Goal: Task Accomplishment & Management: Manage account settings

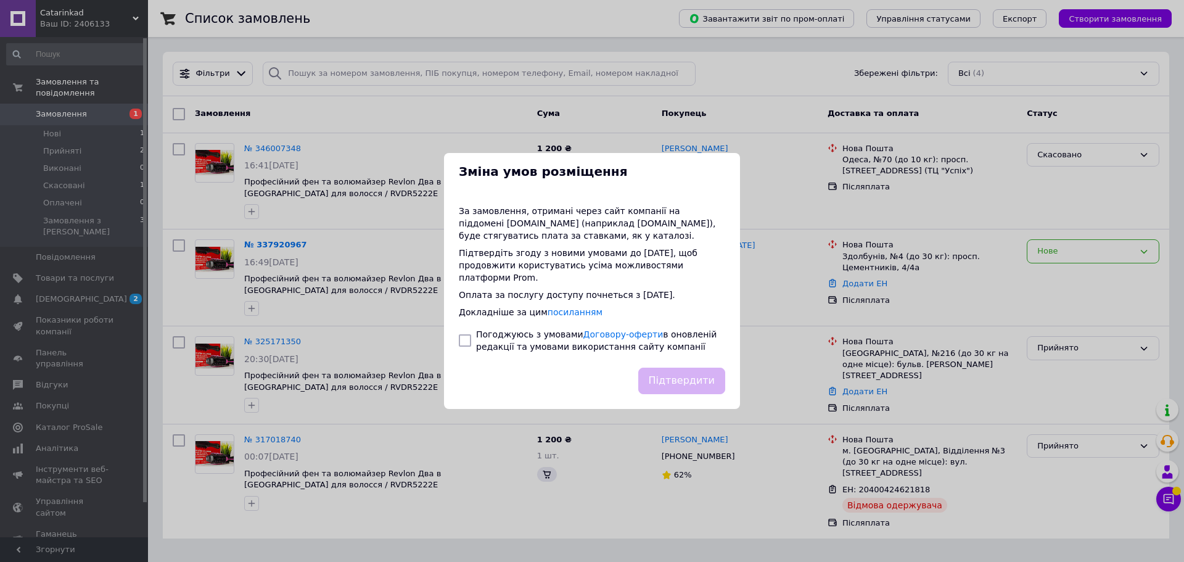
click at [505, 338] on span "Погоджуюсь з умовами Договору-оферти в оновленій редакції та умовами використан…" at bounding box center [596, 340] width 241 height 22
click at [461, 334] on input "checkbox" at bounding box center [465, 340] width 12 height 12
checkbox input "true"
click at [683, 375] on button "Підтвердити" at bounding box center [681, 381] width 87 height 27
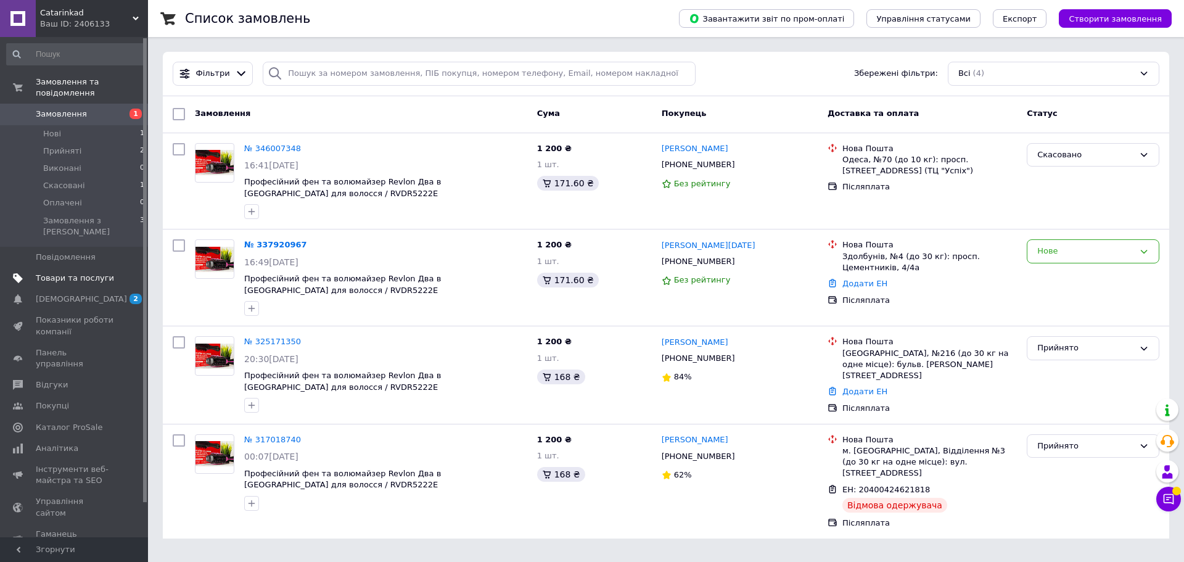
click at [77, 273] on span "Товари та послуги" at bounding box center [75, 278] width 78 height 11
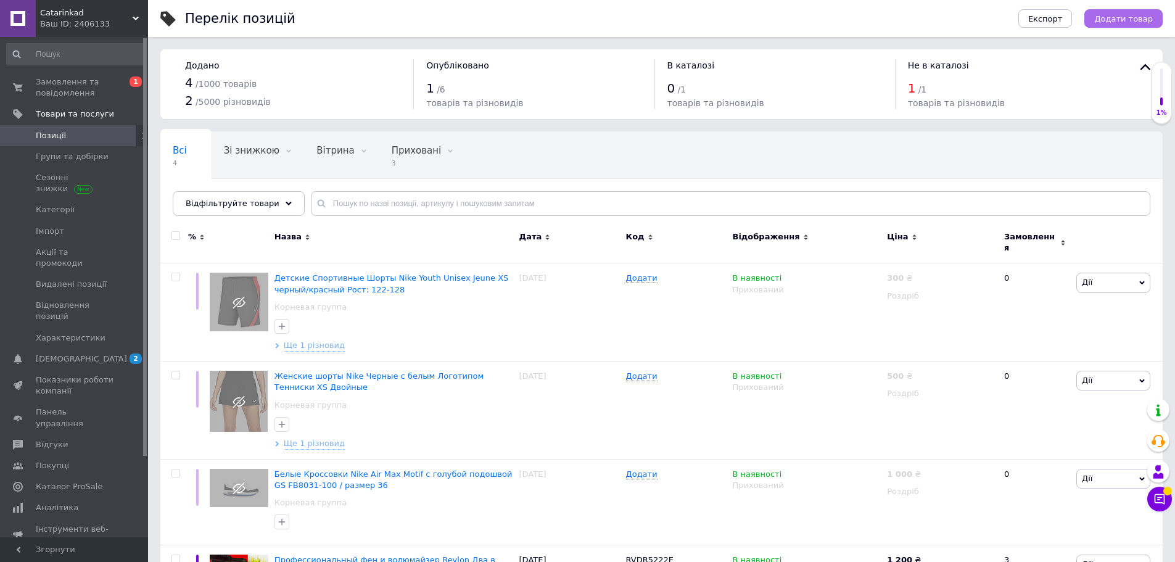
click at [1131, 15] on span "Додати товар" at bounding box center [1123, 18] width 59 height 9
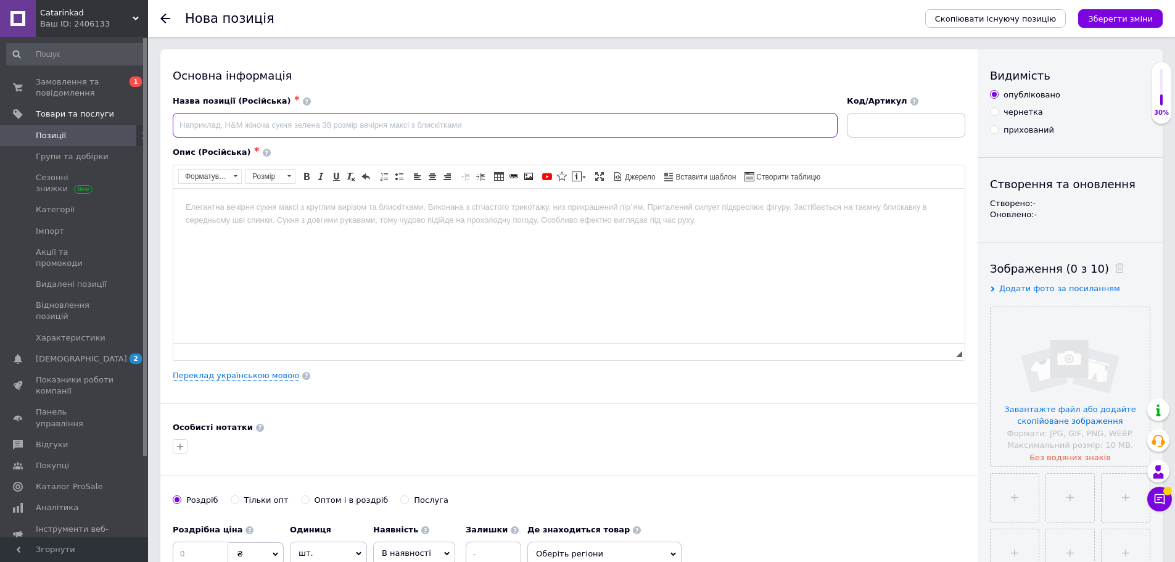
click at [266, 116] on input at bounding box center [505, 125] width 665 height 25
click at [303, 103] on span at bounding box center [307, 101] width 8 height 8
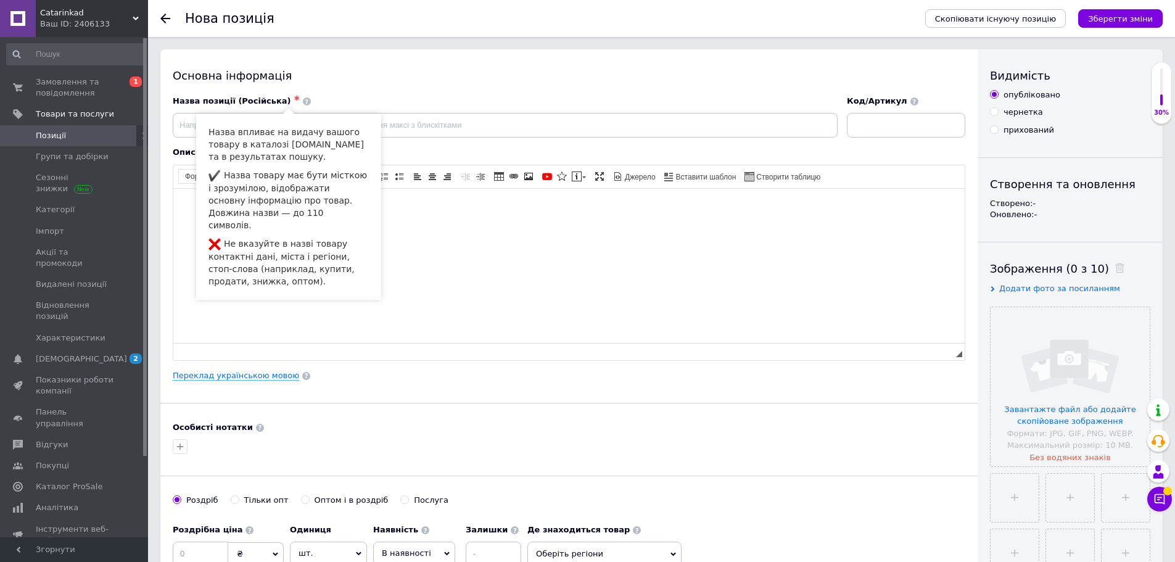
click at [411, 226] on html at bounding box center [568, 207] width 791 height 38
click at [417, 112] on div "Назва позиції (Російська) ✱" at bounding box center [505, 117] width 665 height 42
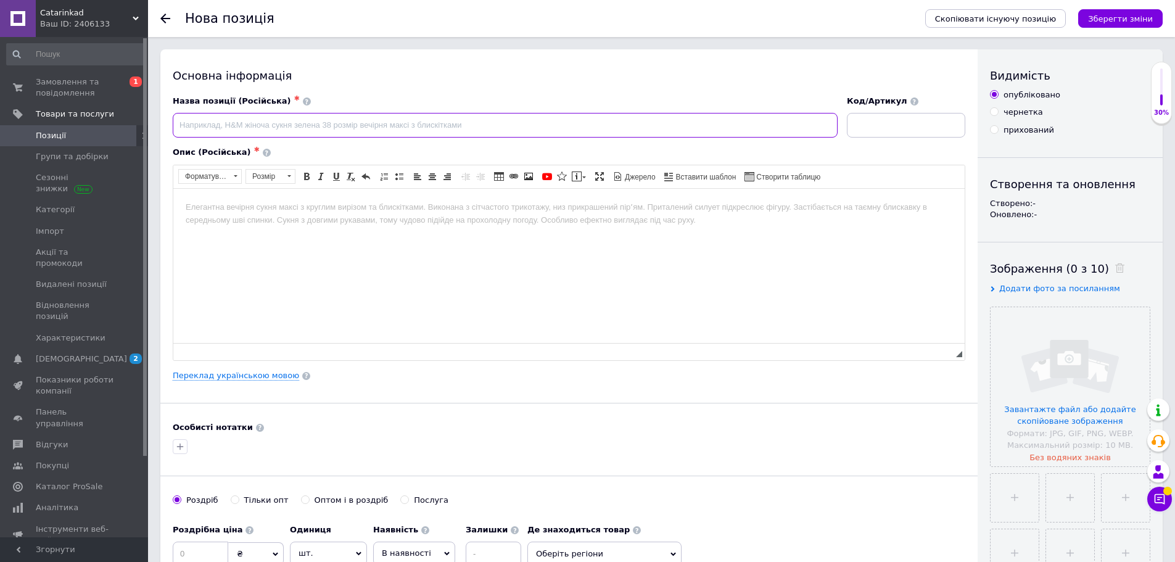
click at [211, 129] on input at bounding box center [505, 125] width 665 height 25
click at [241, 220] on html at bounding box center [568, 207] width 791 height 38
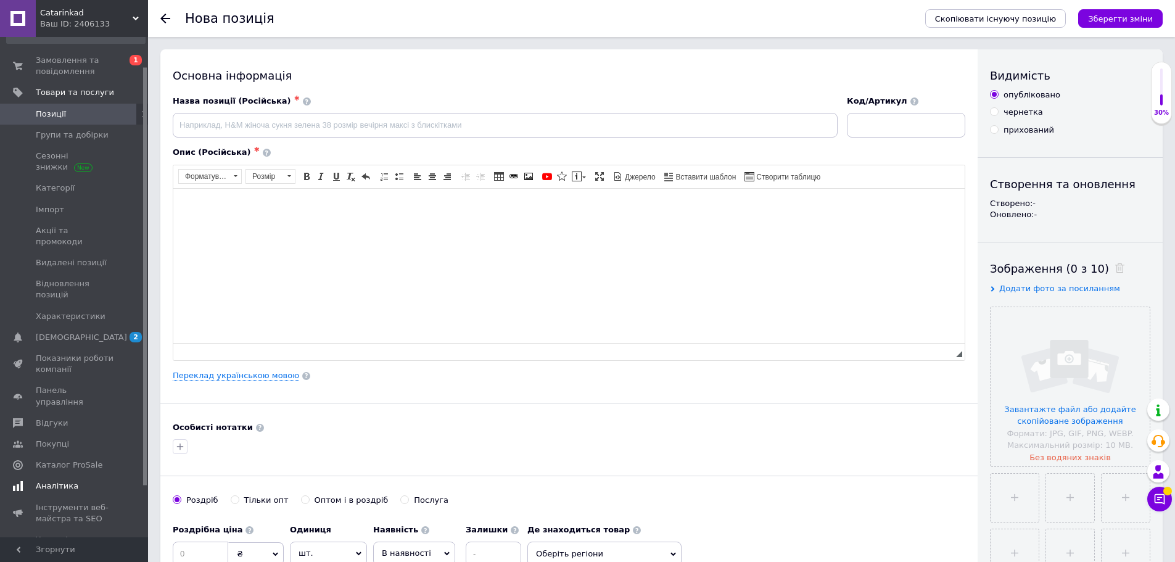
scroll to position [96, 0]
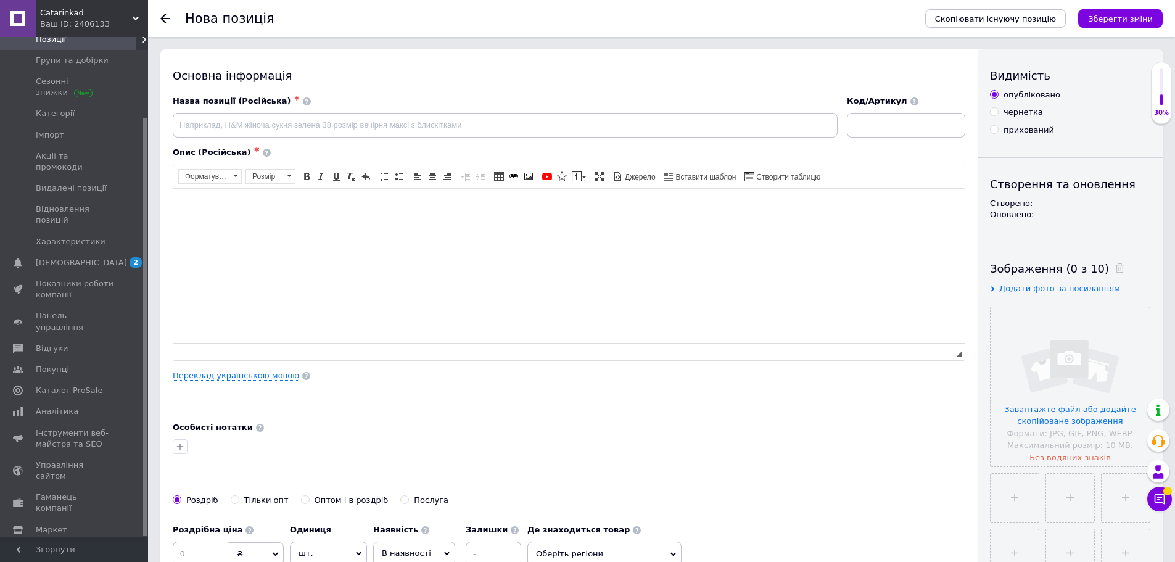
click at [68, 545] on span "Налаштування" at bounding box center [67, 550] width 63 height 11
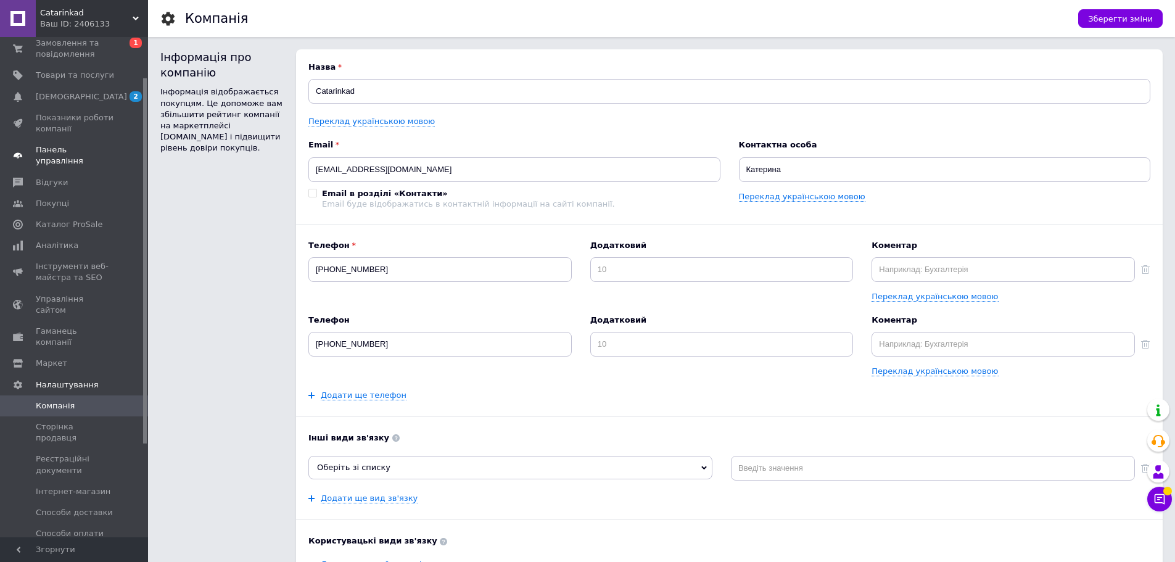
scroll to position [35, 0]
click at [78, 80] on span "Товари та послуги" at bounding box center [75, 79] width 78 height 11
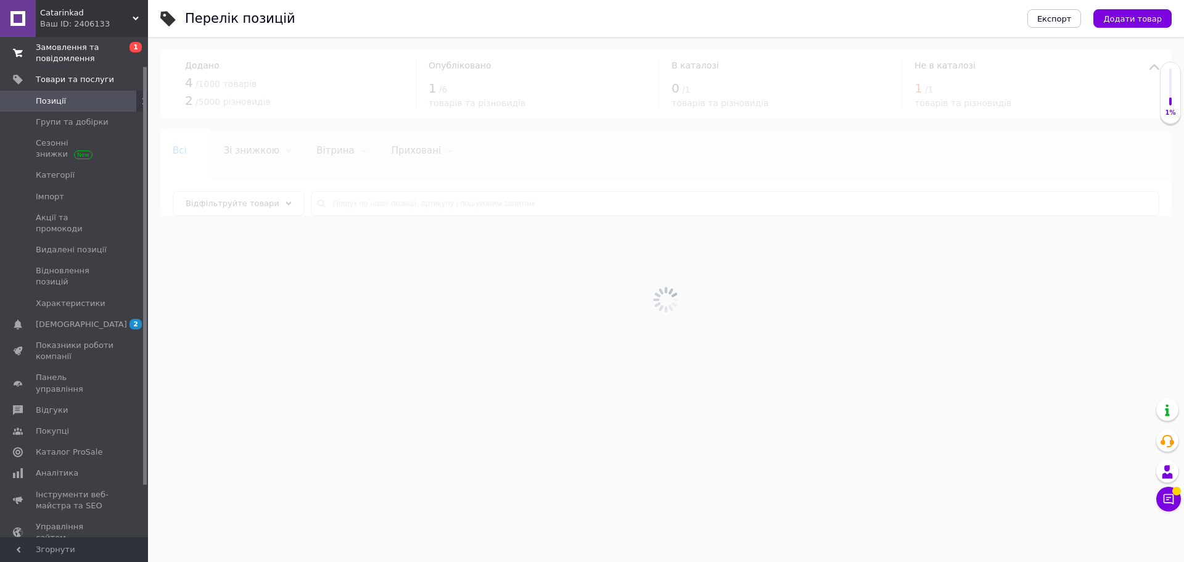
click at [75, 42] on span "Замовлення та повідомлення" at bounding box center [75, 53] width 78 height 22
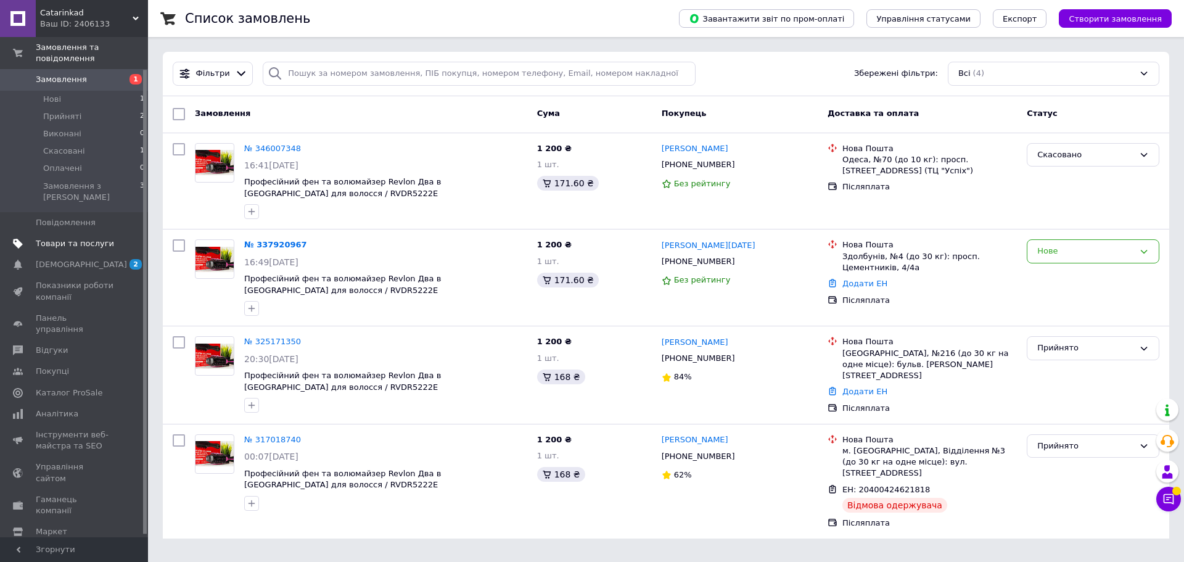
click at [72, 238] on span "Товари та послуги" at bounding box center [75, 243] width 78 height 11
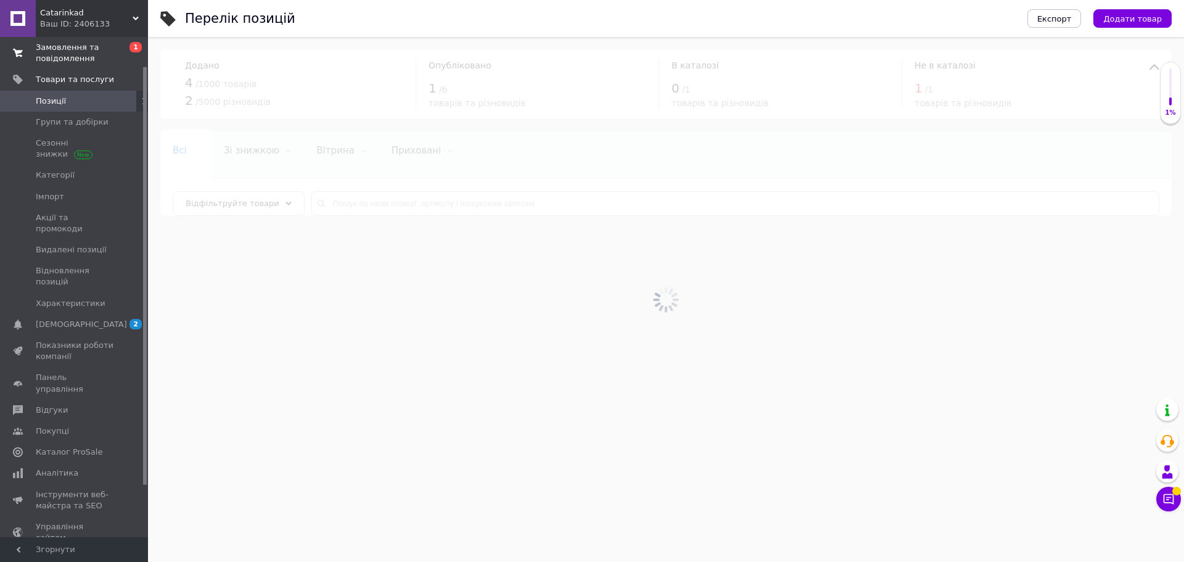
click at [93, 52] on span "Замовлення та повідомлення" at bounding box center [75, 53] width 78 height 22
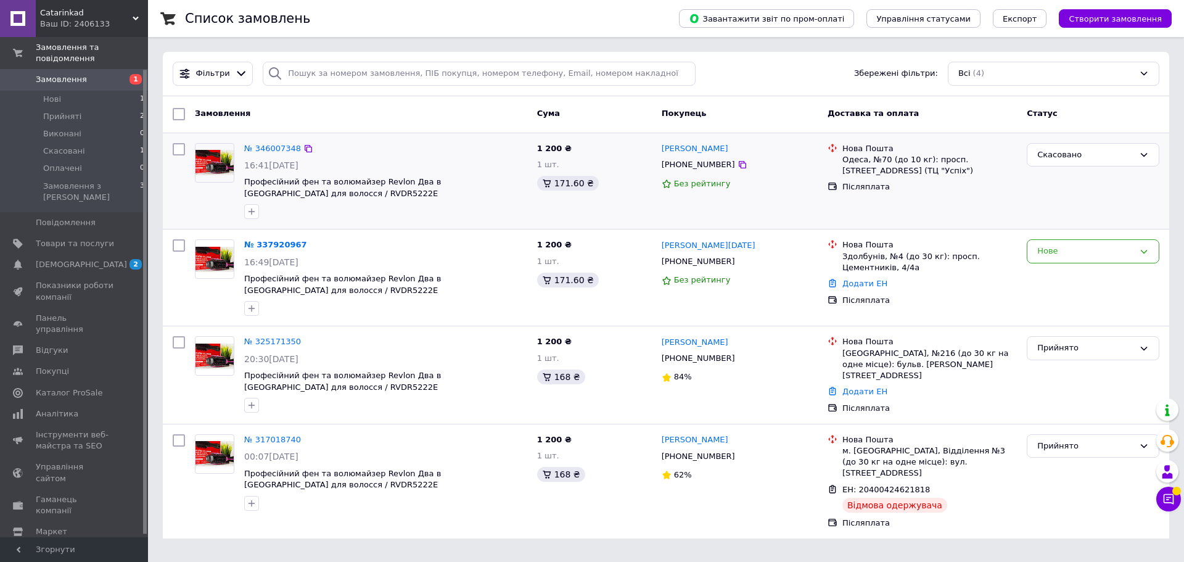
click at [178, 149] on input "checkbox" at bounding box center [179, 149] width 12 height 12
checkbox input "true"
click at [176, 242] on input "checkbox" at bounding box center [179, 245] width 12 height 12
checkbox input "true"
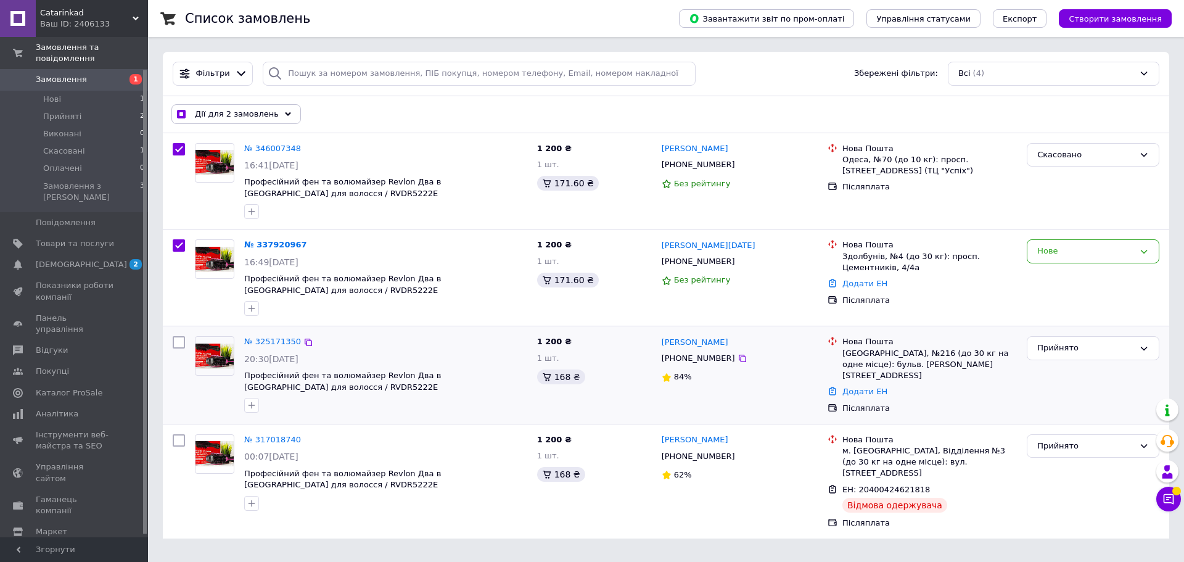
click at [173, 344] on input "checkbox" at bounding box center [179, 342] width 12 height 12
checkbox input "true"
click at [180, 440] on input "checkbox" at bounding box center [179, 440] width 12 height 12
checkbox input "true"
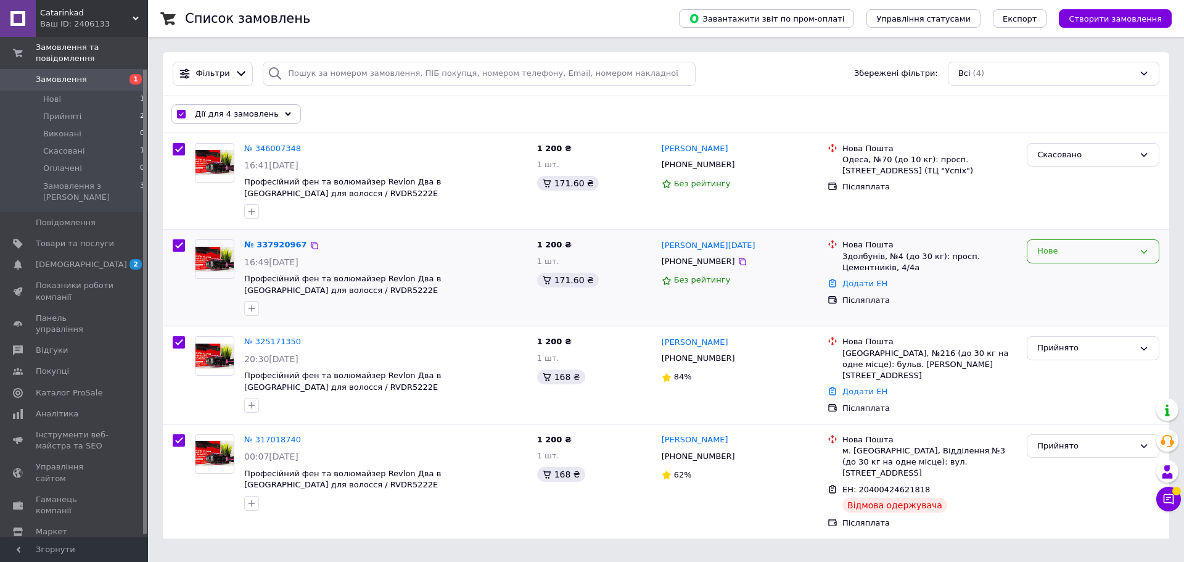
click at [1151, 250] on div "Нове" at bounding box center [1093, 251] width 133 height 24
click at [1077, 324] on li "Скасовано" at bounding box center [1093, 322] width 131 height 23
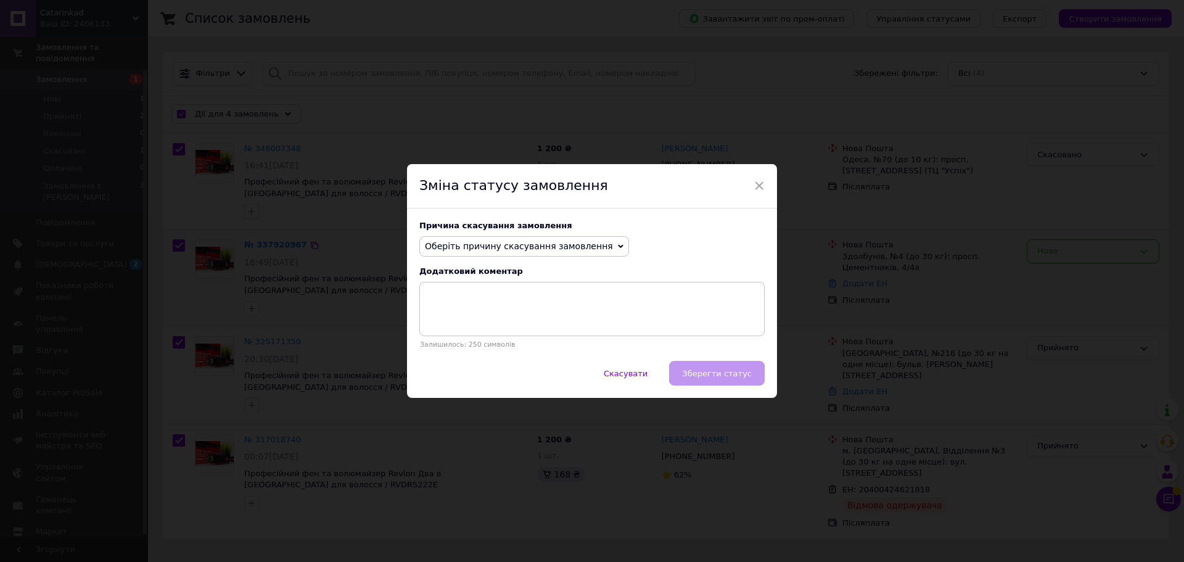
click at [458, 247] on span "Оберіть причину скасування замовлення" at bounding box center [519, 246] width 188 height 10
click at [472, 269] on li "Немає в наявності" at bounding box center [524, 270] width 208 height 17
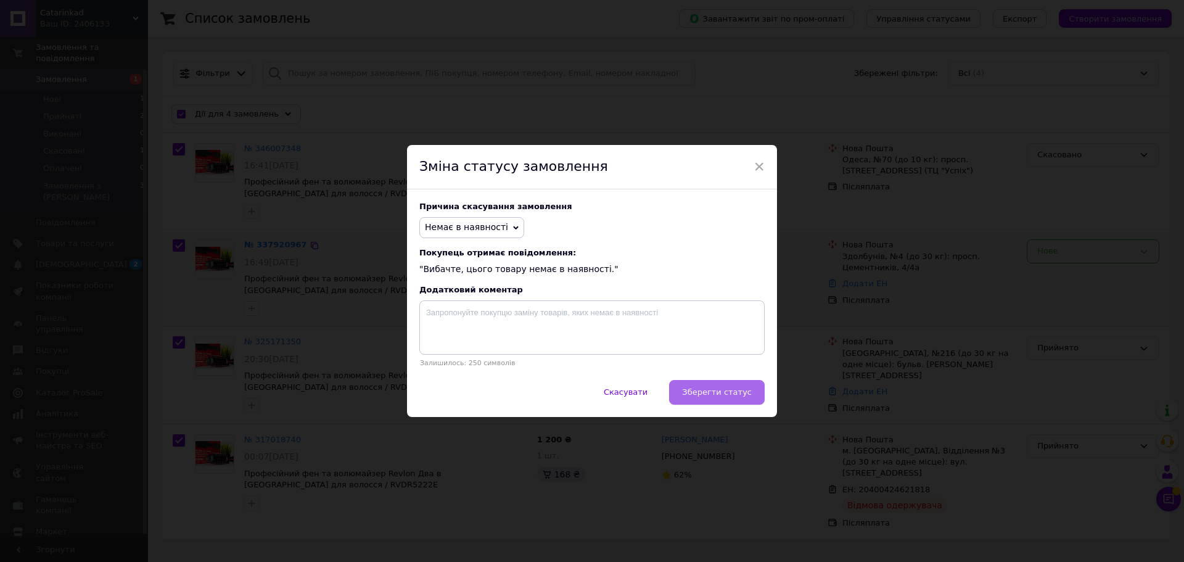
click at [743, 390] on span "Зберегти статус" at bounding box center [717, 391] width 70 height 9
checkbox input "false"
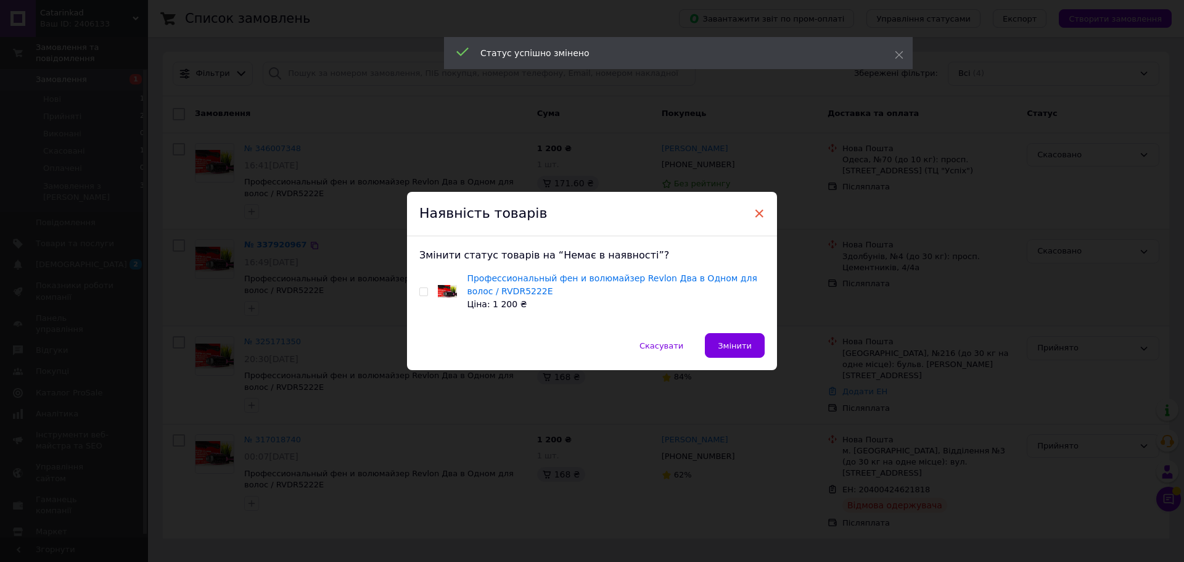
click at [757, 214] on span "×" at bounding box center [759, 213] width 11 height 21
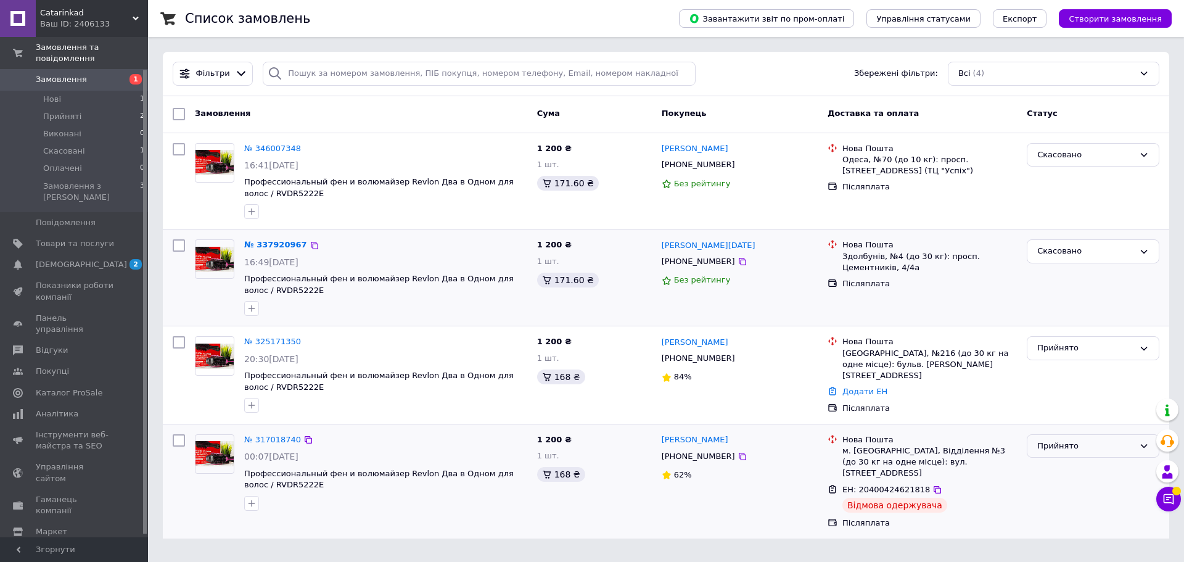
click at [1135, 444] on div "Прийнято" at bounding box center [1093, 446] width 133 height 24
click at [1075, 497] on li "Скасовано" at bounding box center [1093, 494] width 131 height 23
click at [67, 74] on span "Замовлення" at bounding box center [61, 79] width 51 height 11
click at [1122, 353] on div "Прийнято" at bounding box center [1086, 348] width 97 height 13
click at [1070, 396] on li "Скасовано" at bounding box center [1093, 397] width 131 height 23
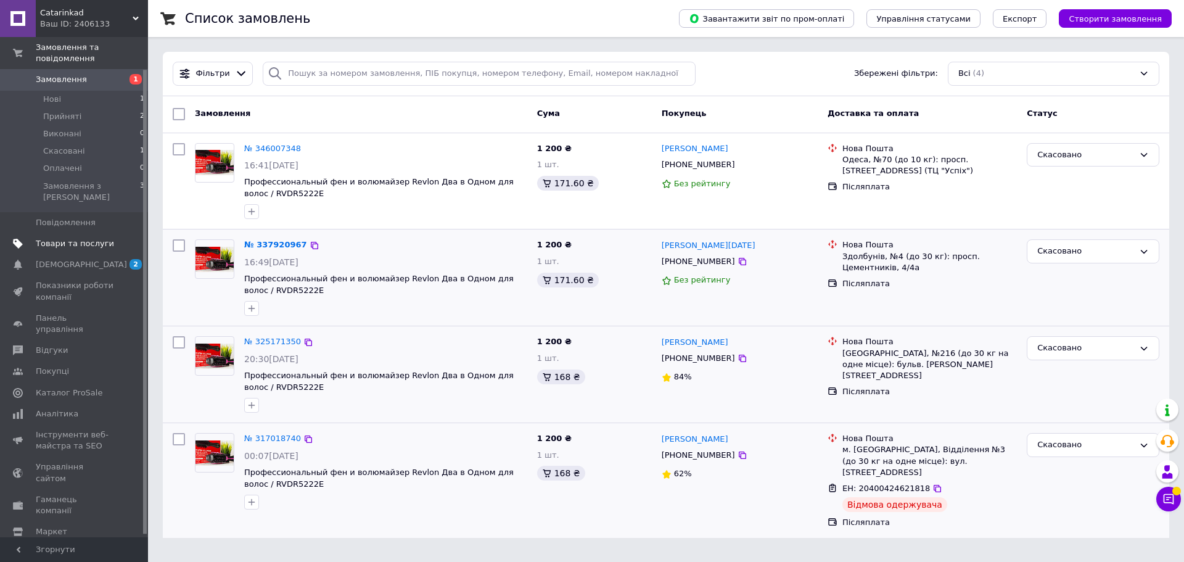
click at [67, 238] on span "Товари та послуги" at bounding box center [75, 243] width 78 height 11
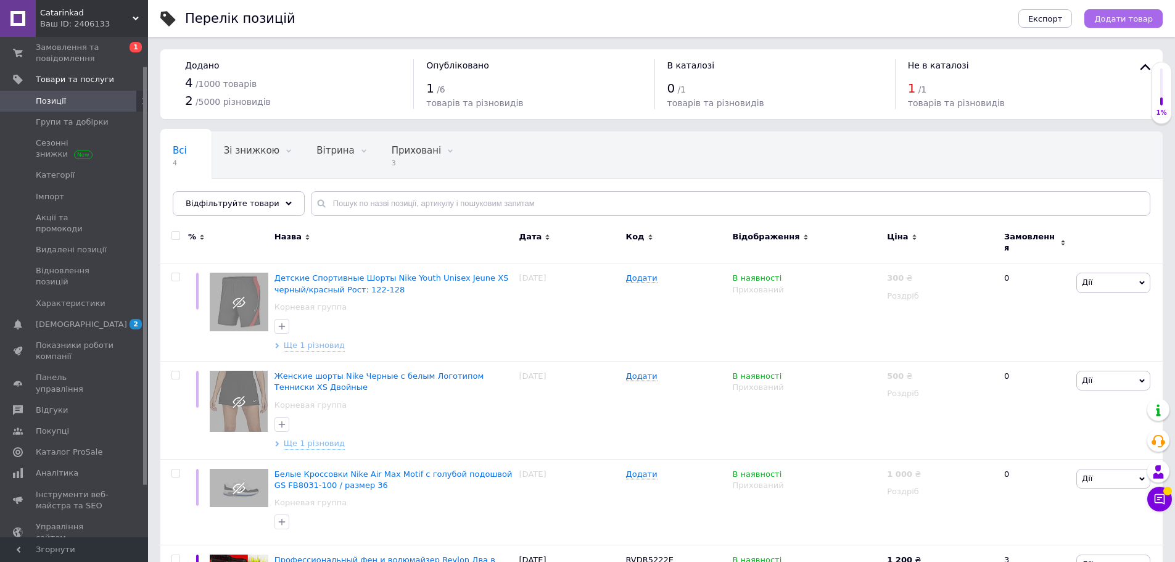
click at [1150, 19] on span "Додати товар" at bounding box center [1123, 18] width 59 height 9
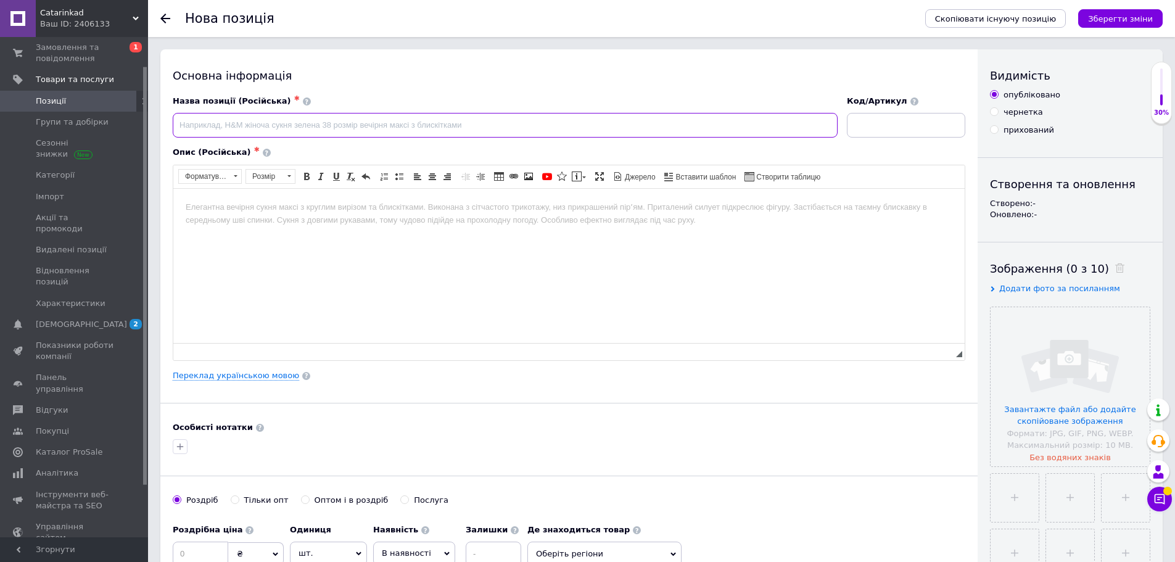
click at [249, 124] on input at bounding box center [505, 125] width 665 height 25
type input "N"
click at [266, 226] on html at bounding box center [568, 207] width 791 height 38
click at [304, 121] on input "Тест-Смужки Gluneo Lite" at bounding box center [505, 125] width 665 height 25
type input "Тест-Смужки Gluneo Lite №50"
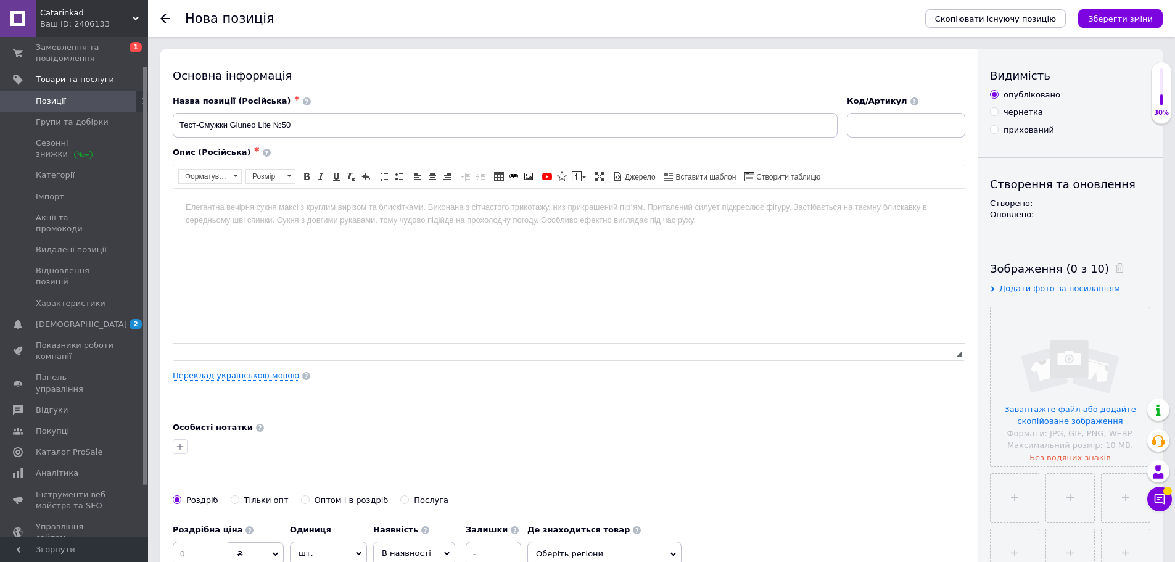
click at [267, 215] on html at bounding box center [568, 207] width 791 height 38
click at [199, 217] on body "Тест-смужки до глюкометра Gluneo Lite 1 пачка - 50 штук." at bounding box center [569, 227] width 767 height 54
click at [303, 212] on body "Тест-смужки до глюкометра Gluneo Lite 1 пачка - 50 штук. Виробник: OSANG Health…" at bounding box center [569, 248] width 767 height 96
click at [289, 246] on p "Редактор, F9E9A521-52D1-49AC-9539-97DE3E6F9414" at bounding box center [569, 248] width 767 height 13
click at [291, 229] on strong "Healthcare Co., Ltd." at bounding box center [290, 227] width 75 height 9
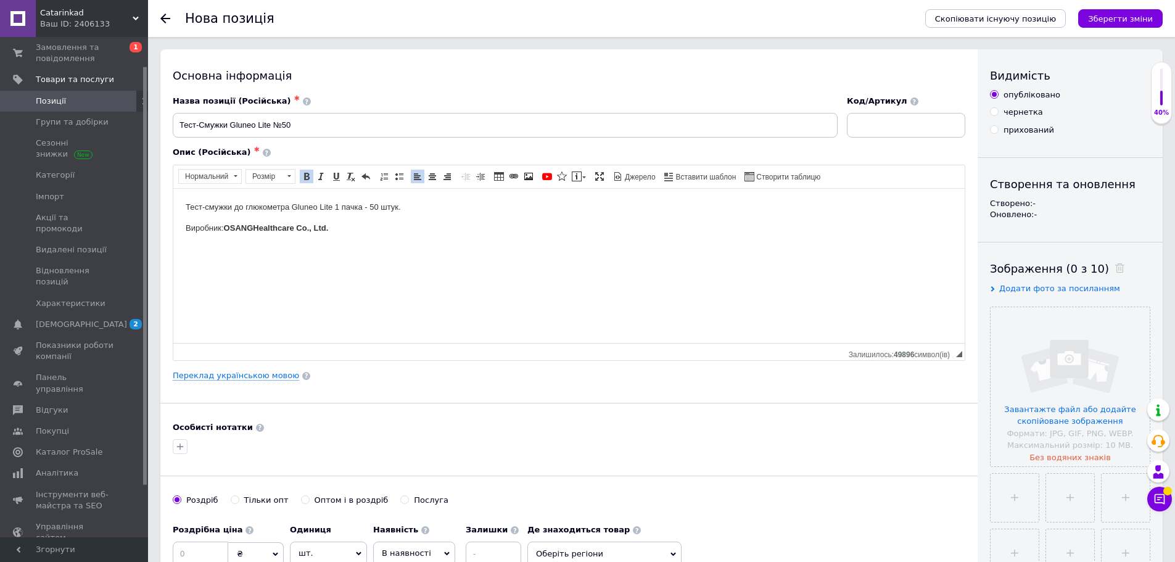
click at [359, 233] on p "Виробник: OSANG Healthcare Co., Ltd." at bounding box center [569, 227] width 767 height 13
click at [356, 229] on p "Виробник: OSANG Healthcare Co., Ltd." at bounding box center [569, 227] width 767 height 13
click at [309, 268] on p "Редактор, F9E9A521-52D1-49AC-9539-97DE3E6F9414" at bounding box center [569, 269] width 767 height 13
click at [236, 260] on body "Тест-смужки до глюкометра Gluneo Lite 1 пачка - 50 штук. Виробник: OSANG Health…" at bounding box center [569, 248] width 767 height 96
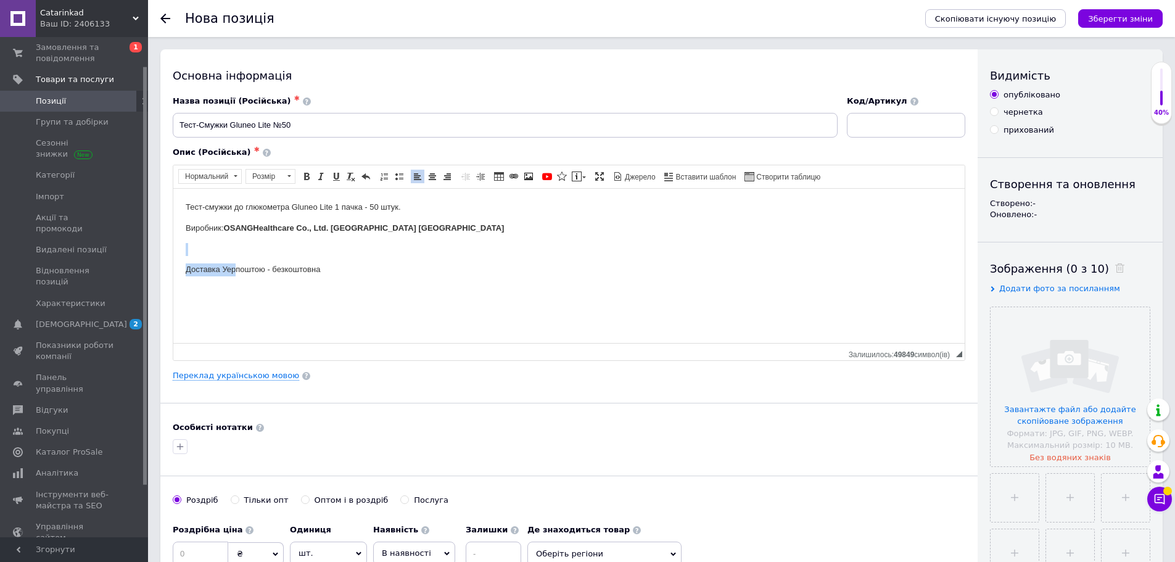
drag, startPoint x: 226, startPoint y: 254, endPoint x: 237, endPoint y: 258, distance: 11.9
click at [237, 258] on body "Тест-смужки до глюкометра Gluneo Lite 1 пачка - 50 штук. Виробник: OSANG Health…" at bounding box center [569, 248] width 767 height 96
click at [266, 265] on p "Доставка Уерпоштою - безкоштовна" at bounding box center [569, 269] width 767 height 13
click at [228, 268] on p "Доставка Уерпоштою - безкоштовна" at bounding box center [569, 269] width 767 height 13
click at [307, 250] on p "Редактор, F9E9A521-52D1-49AC-9539-97DE3E6F9414" at bounding box center [569, 248] width 767 height 13
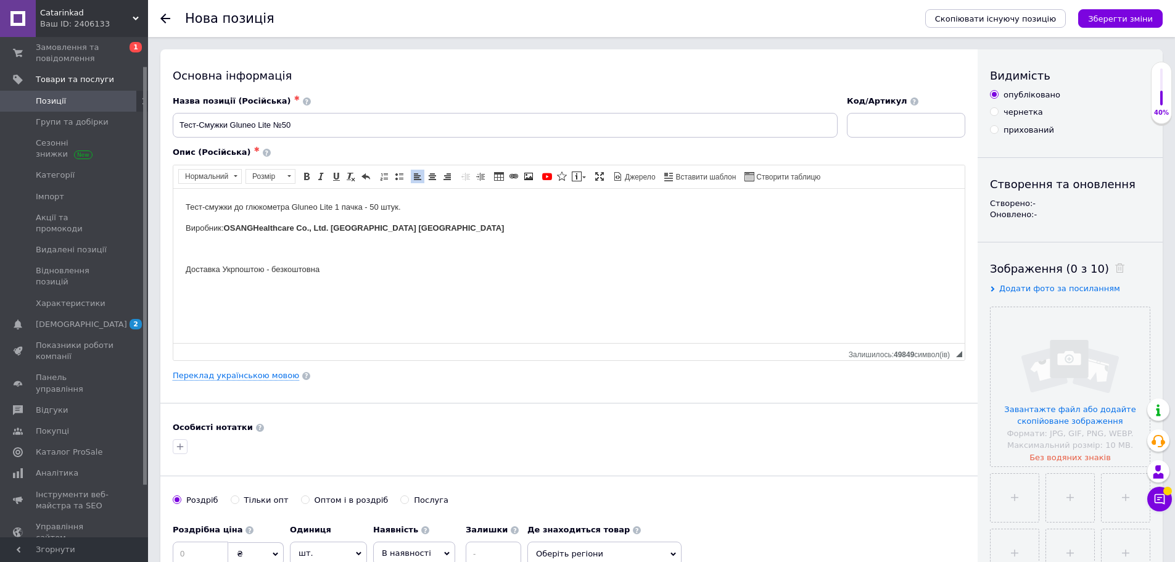
click at [331, 260] on body "Тест-смужки до глюкометра Gluneo Lite 1 пачка - 50 штук. Виробник: OSANG Health…" at bounding box center [569, 248] width 767 height 96
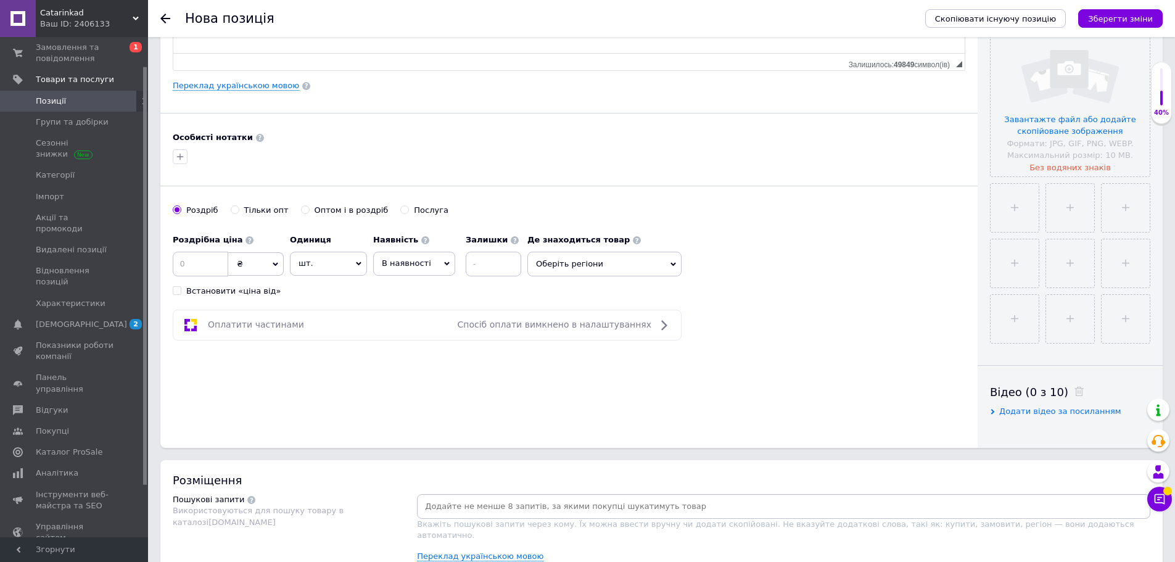
scroll to position [308, 0]
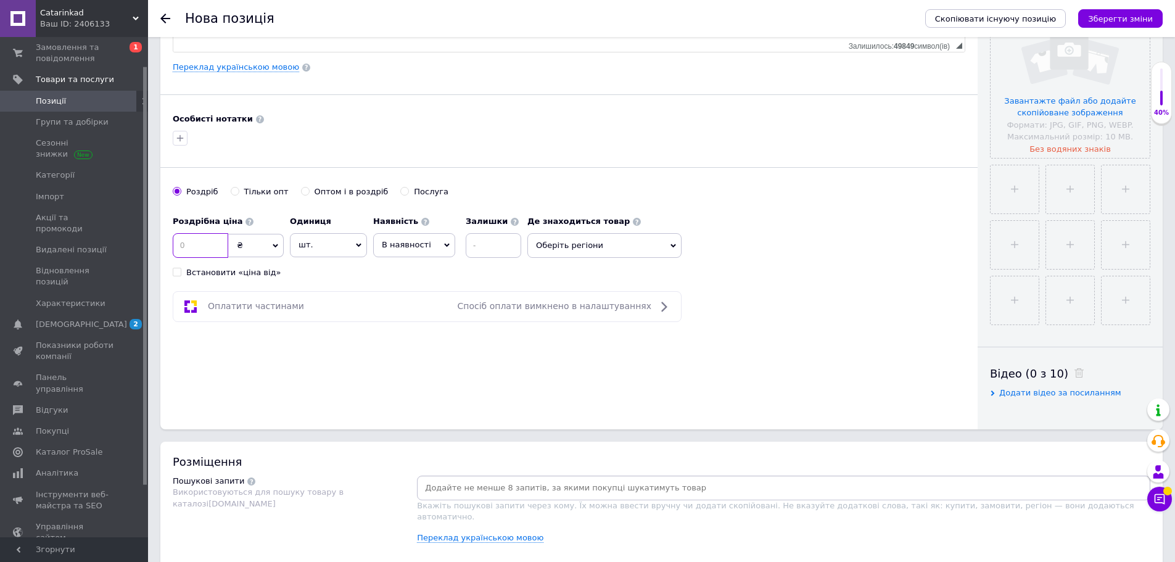
click at [202, 249] on input at bounding box center [201, 245] width 56 height 25
type input "407"
click at [180, 135] on icon "button" at bounding box center [180, 138] width 7 height 7
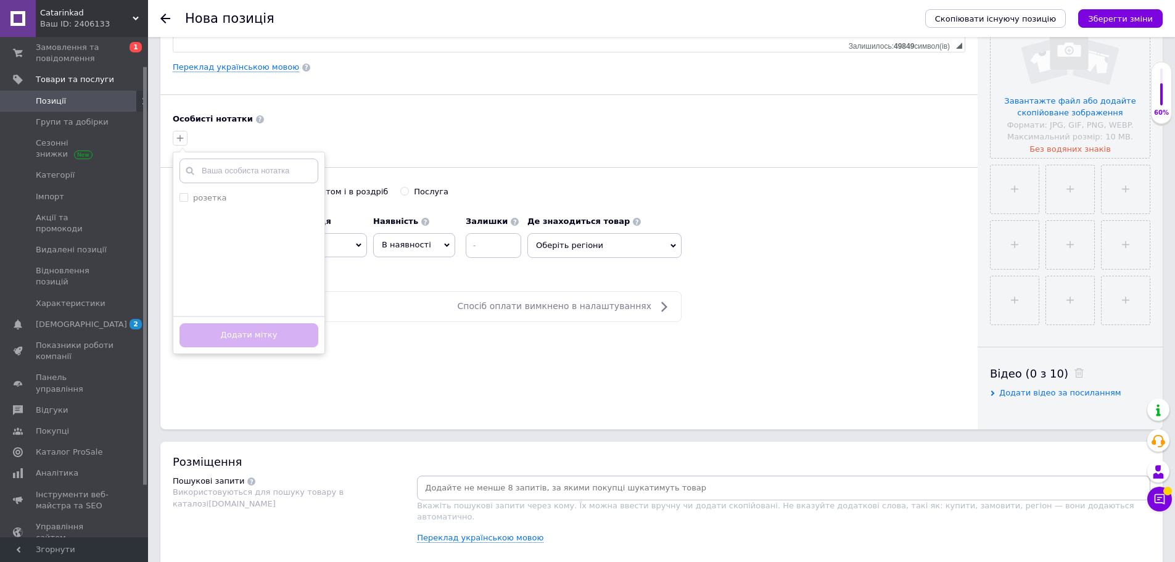
click at [276, 125] on div "Особисті нотатки розетка Створити мітку Додати мітку" at bounding box center [569, 130] width 793 height 35
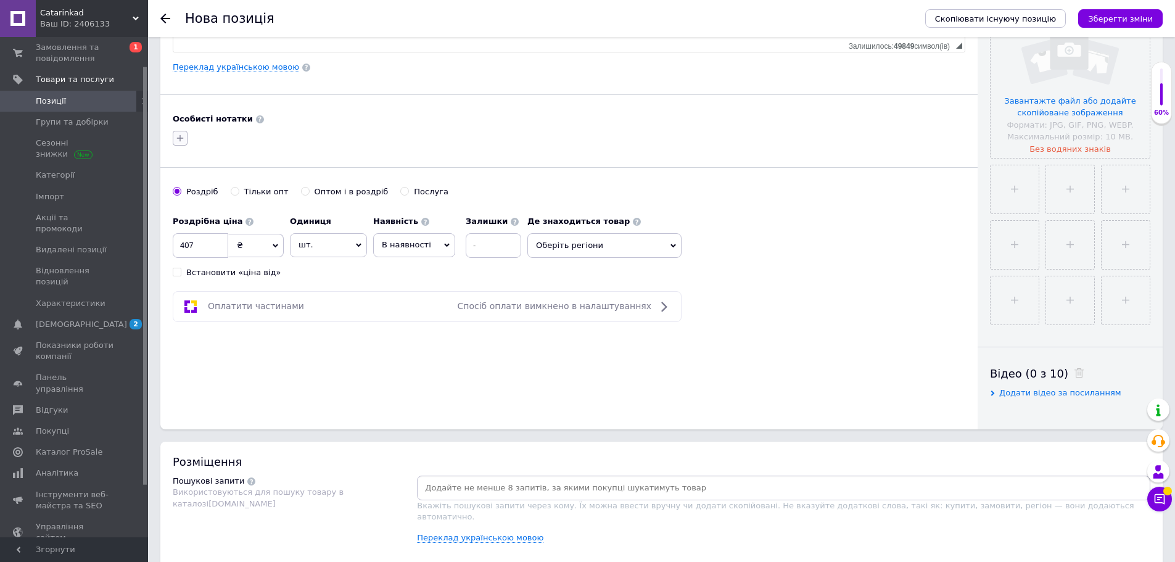
click at [181, 132] on button "button" at bounding box center [180, 138] width 15 height 15
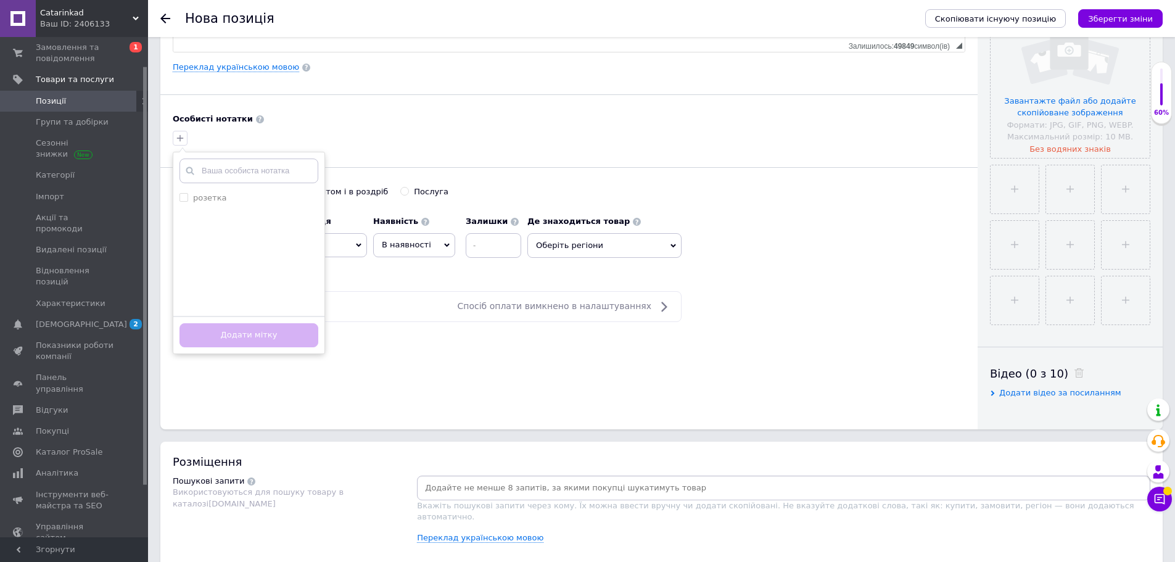
click at [279, 146] on div "розетка Створити мітку Додати мітку" at bounding box center [569, 138] width 798 height 20
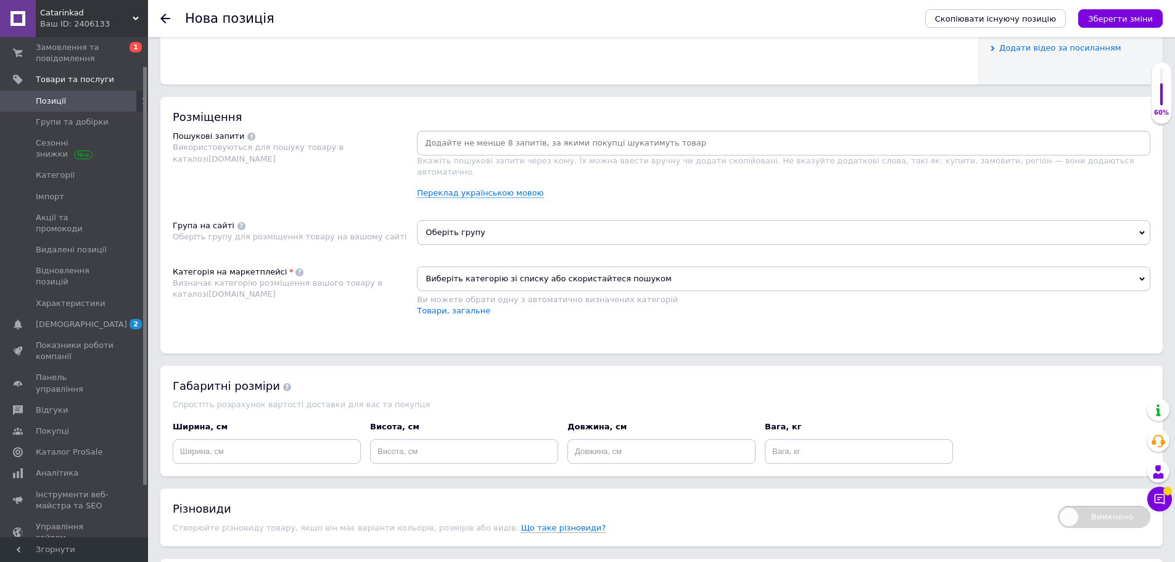
scroll to position [658, 0]
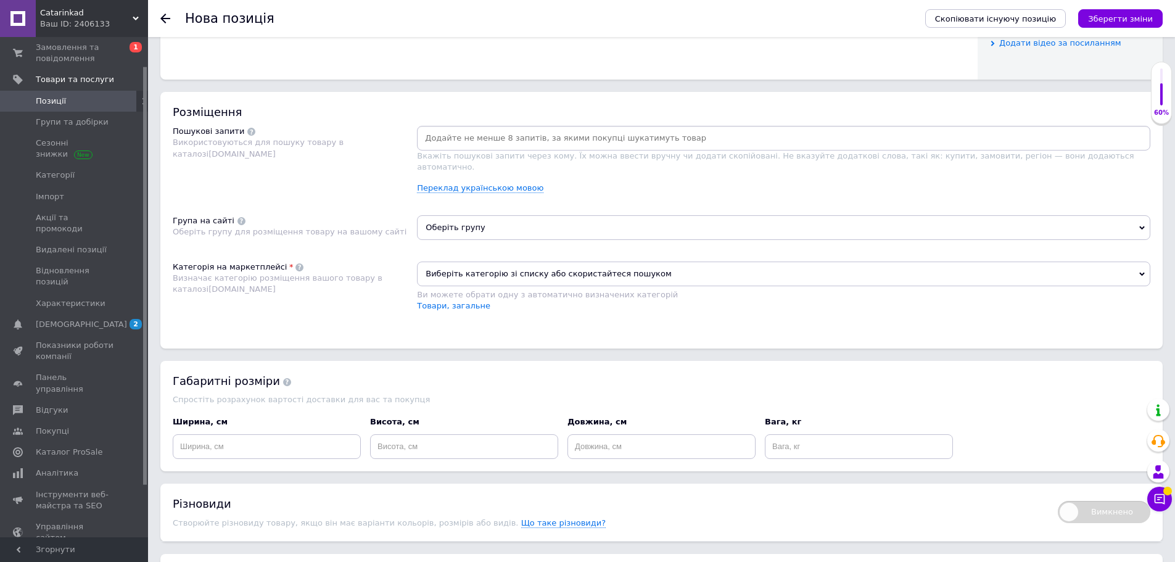
click at [507, 130] on input at bounding box center [783, 138] width 728 height 19
drag, startPoint x: 171, startPoint y: 144, endPoint x: 407, endPoint y: 142, distance: 236.3
click at [407, 142] on div "Розміщення Пошукові запити Використовуються для пошуку товару в каталозі [DOMAI…" at bounding box center [661, 220] width 1002 height 257
copy div "Пошукові запити Використовуються для пошуку товару в каталозі [DOMAIN_NAME]"
click at [451, 130] on input at bounding box center [783, 138] width 728 height 19
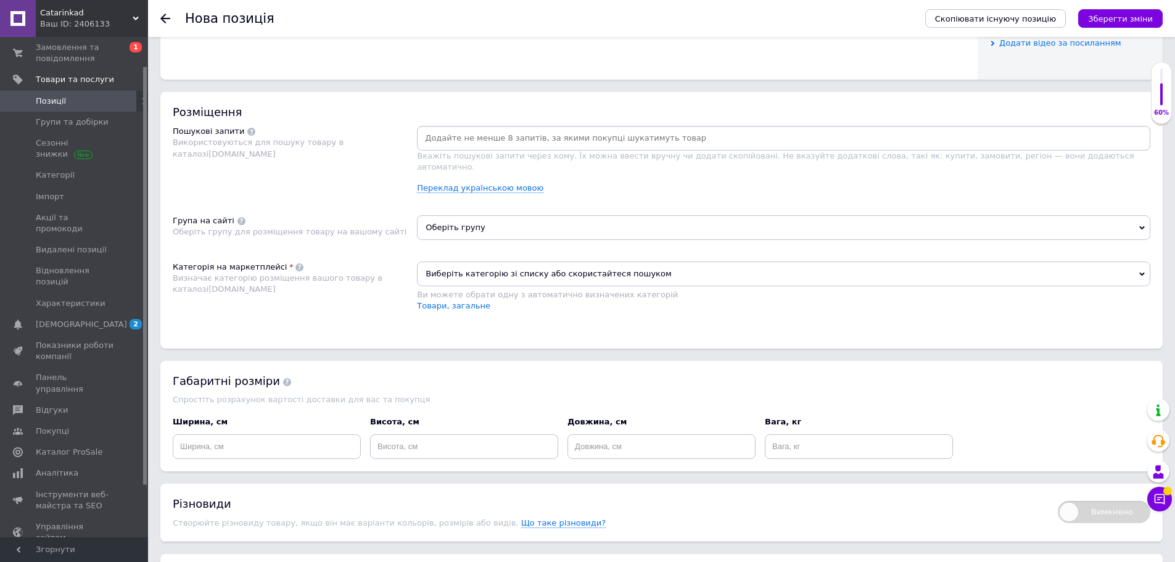
paste input "тест-смужки Gluneo Lite тест смужки для глюкометра Gluneo Lite Gluneo Lite тест…"
type input "тест-смужки Gluneo Lite тест смужки для глюкометра Gluneo Lite Gluneo Lite тест…"
click at [982, 135] on input "тест-смужки Gluneo Lite тест смужки для глюкометра Gluneo Lite Gluneo Lite тест…" at bounding box center [783, 138] width 728 height 19
drag, startPoint x: 932, startPoint y: 136, endPoint x: 0, endPoint y: 146, distance: 932.1
click at [0, 146] on div "Catarinkad Ваш ID: 2406133 Сайт Catarinkad Кабінет покупця Перевірити стан сист…" at bounding box center [587, 147] width 1175 height 1611
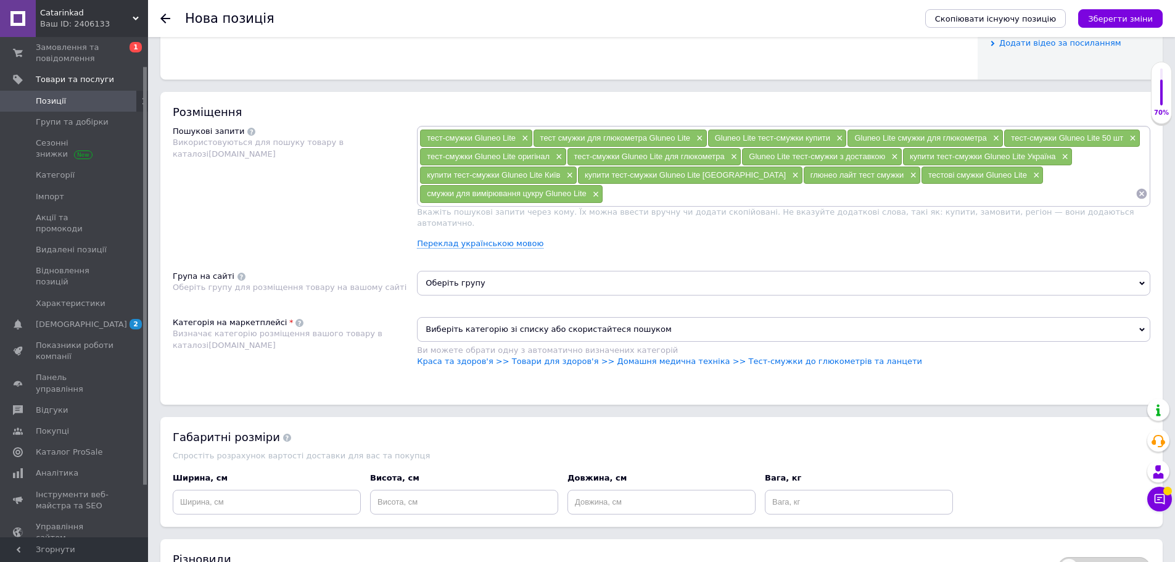
click at [519, 272] on span "Оберіть групу" at bounding box center [783, 283] width 733 height 25
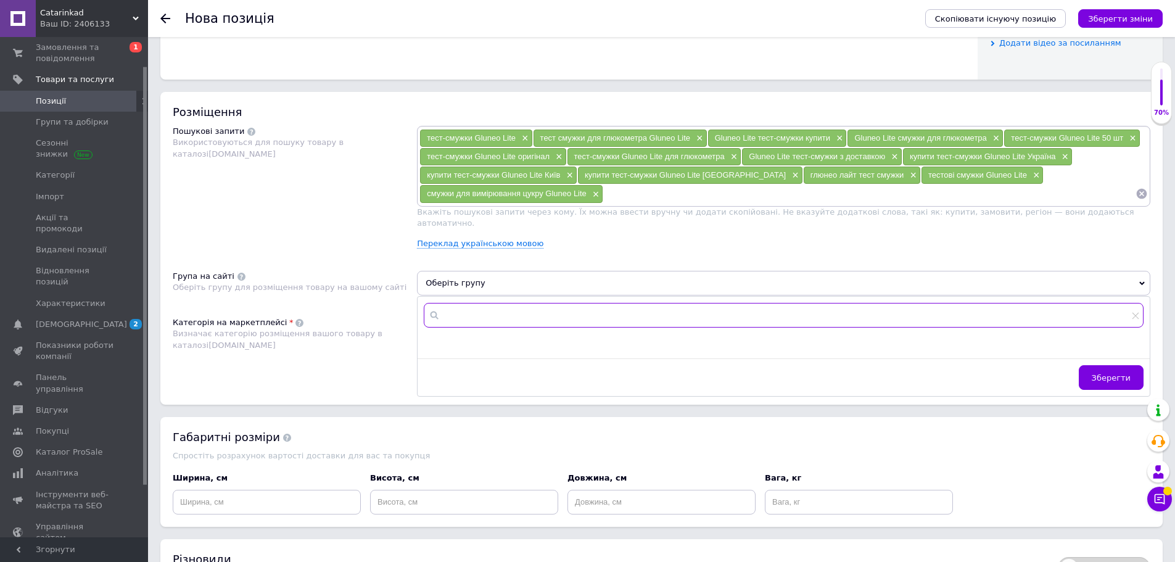
click at [506, 303] on input "text" at bounding box center [784, 315] width 720 height 25
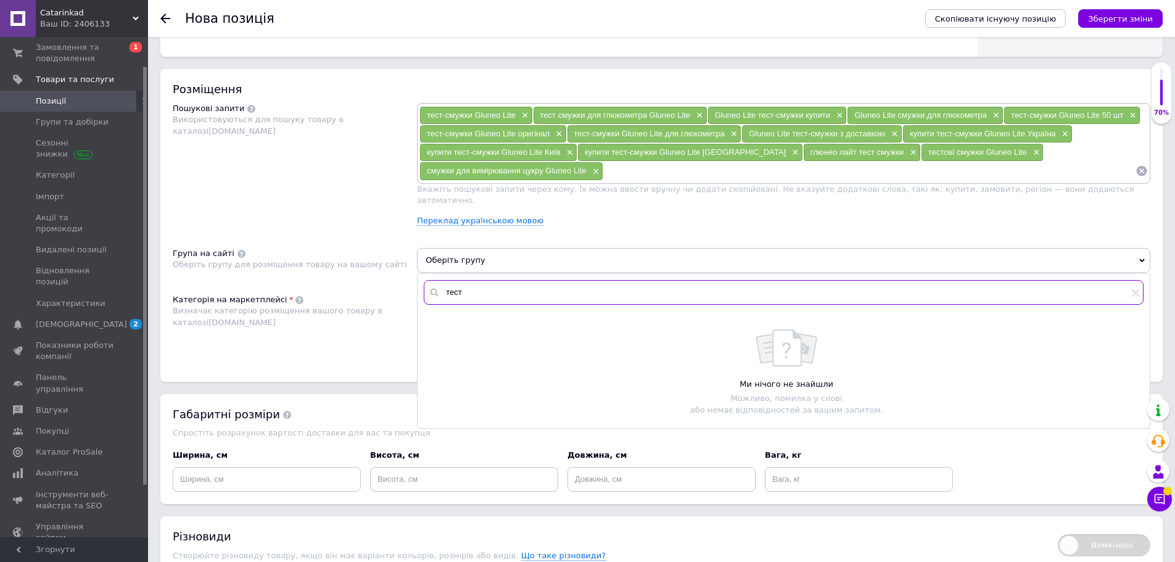
scroll to position [679, 0]
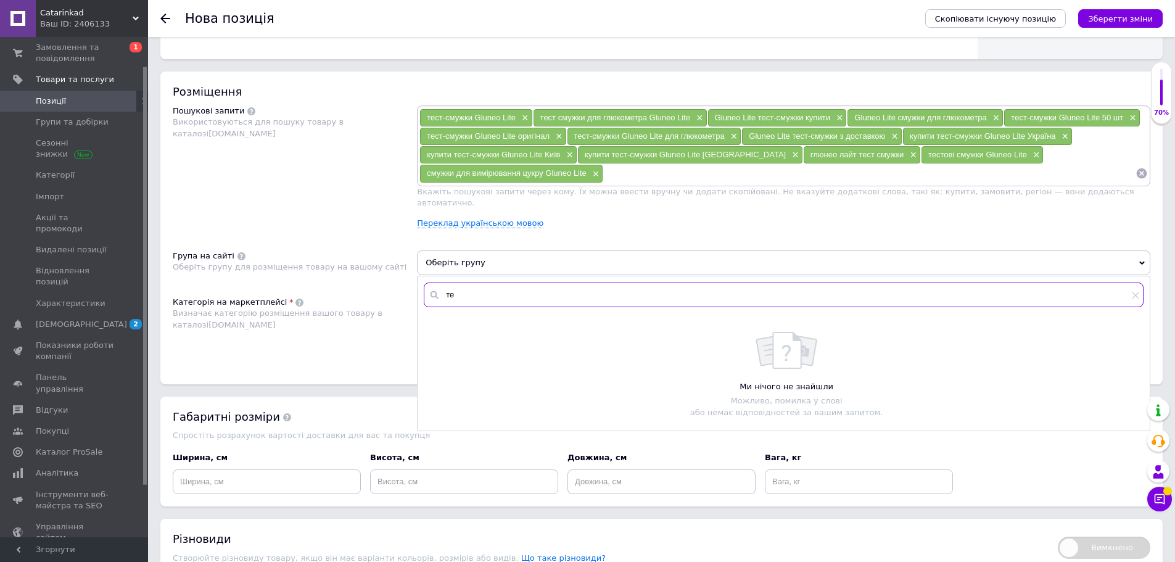
type input "т"
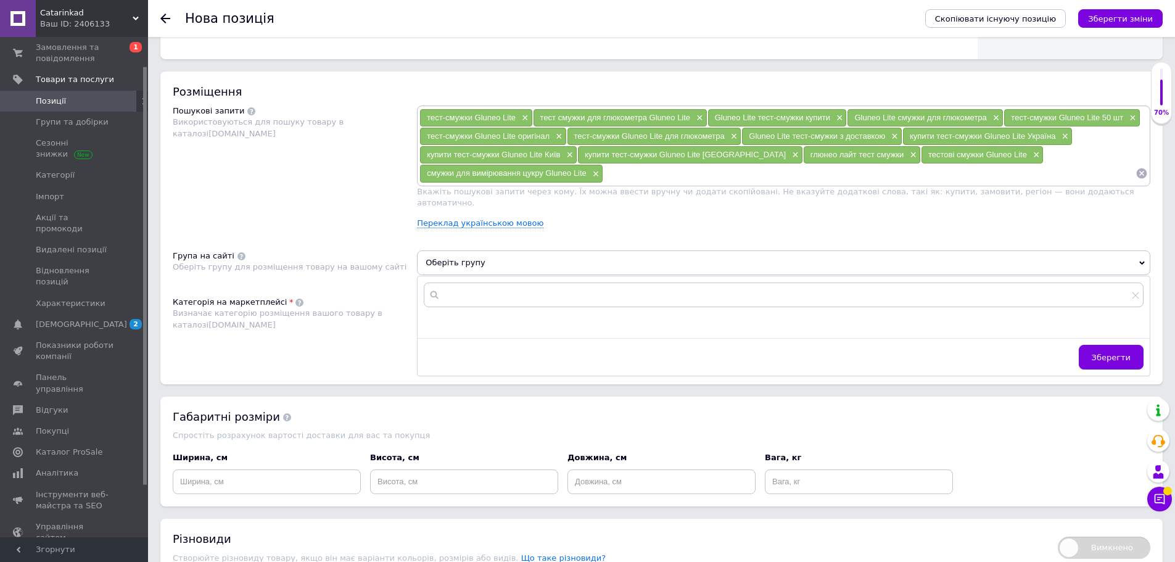
click at [359, 281] on div "Розміщення Пошукові запити Використовуються для пошуку товару в каталозі [DOMAI…" at bounding box center [661, 228] width 1002 height 312
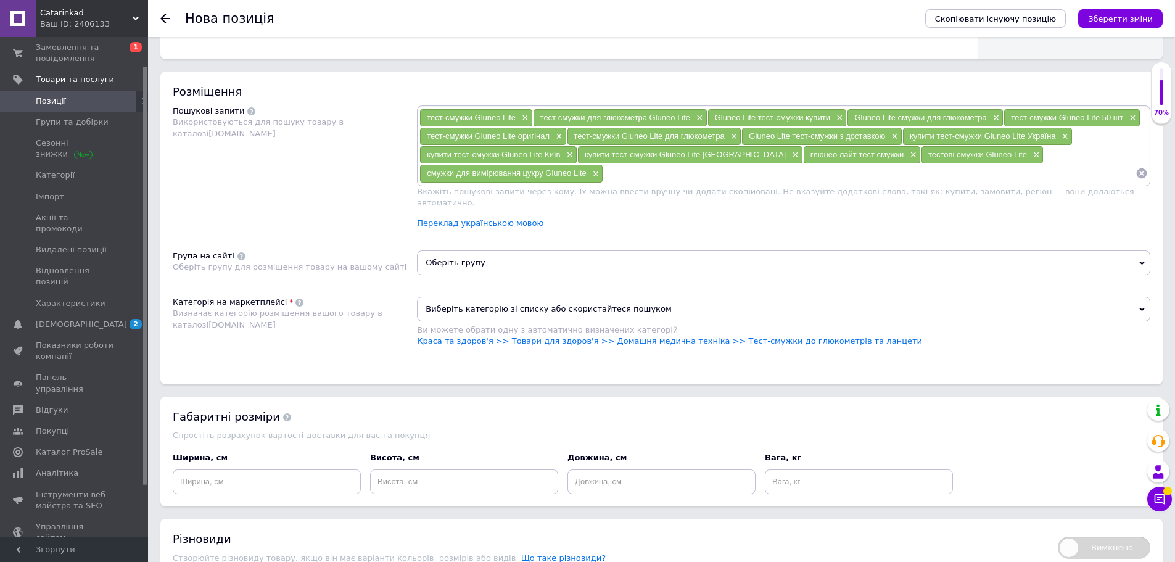
click at [237, 252] on span at bounding box center [241, 256] width 8 height 8
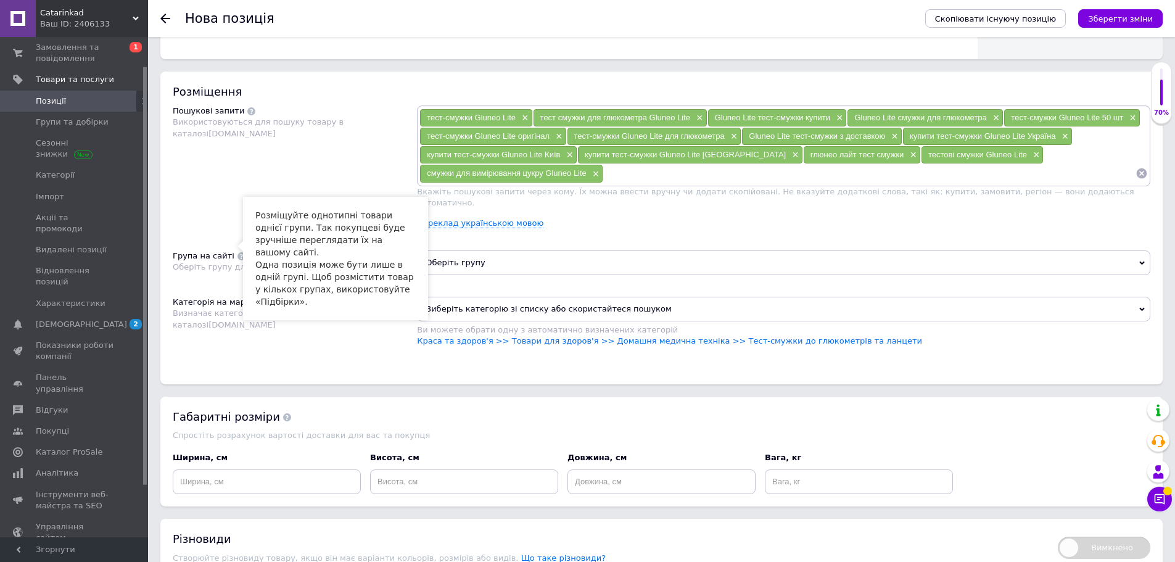
click at [221, 193] on div "Пошукові запити Використовуються для пошуку товару в каталозі [DOMAIN_NAME]" at bounding box center [295, 171] width 244 height 133
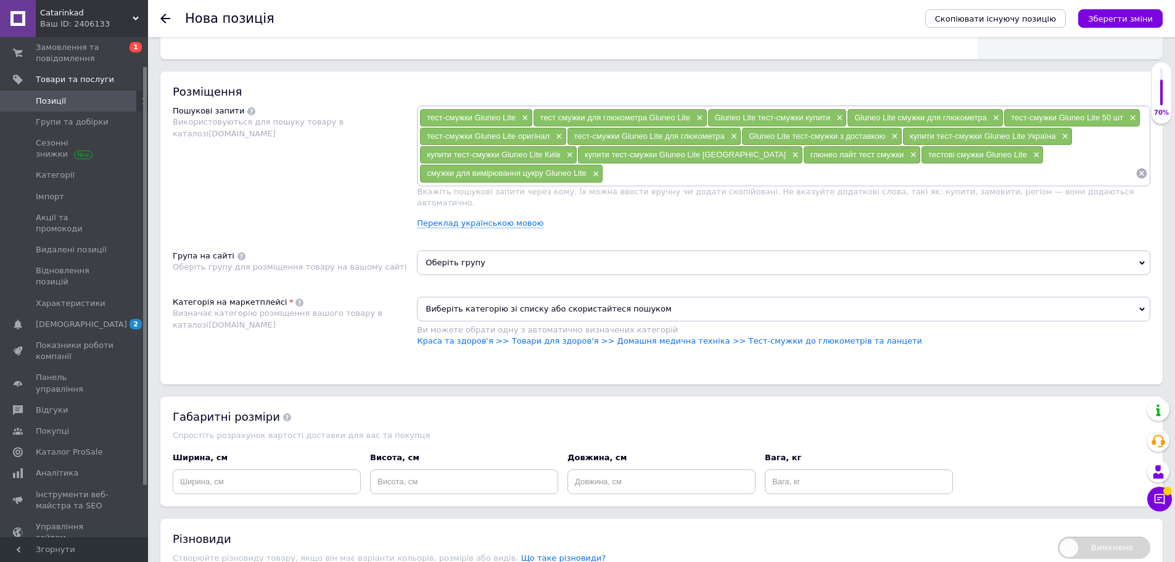
click at [1135, 250] on span "Оберіть групу" at bounding box center [783, 262] width 733 height 25
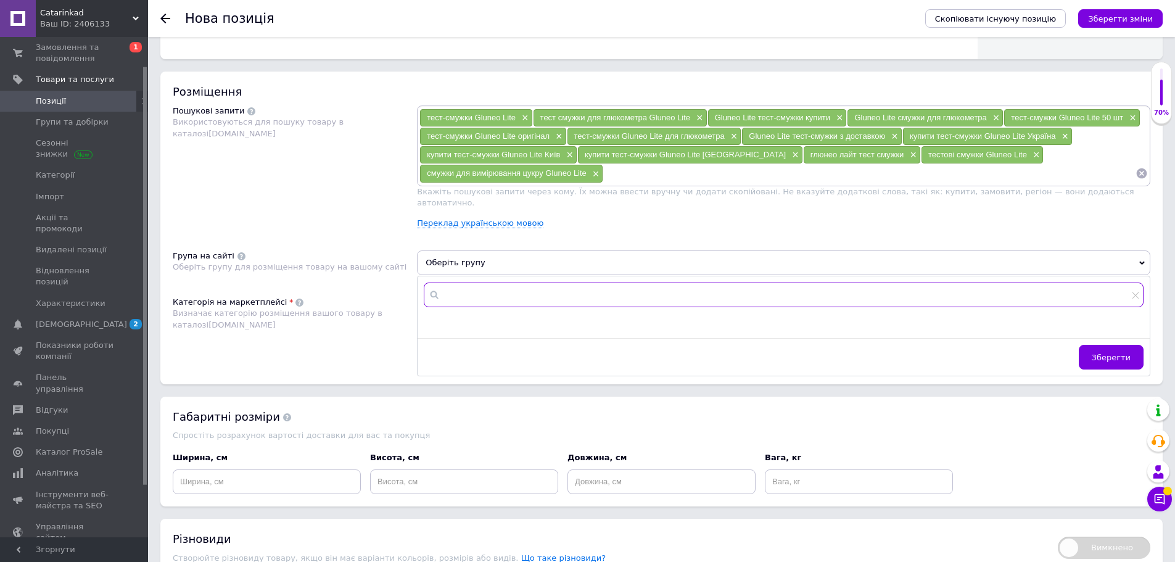
click at [473, 285] on input "text" at bounding box center [784, 295] width 720 height 25
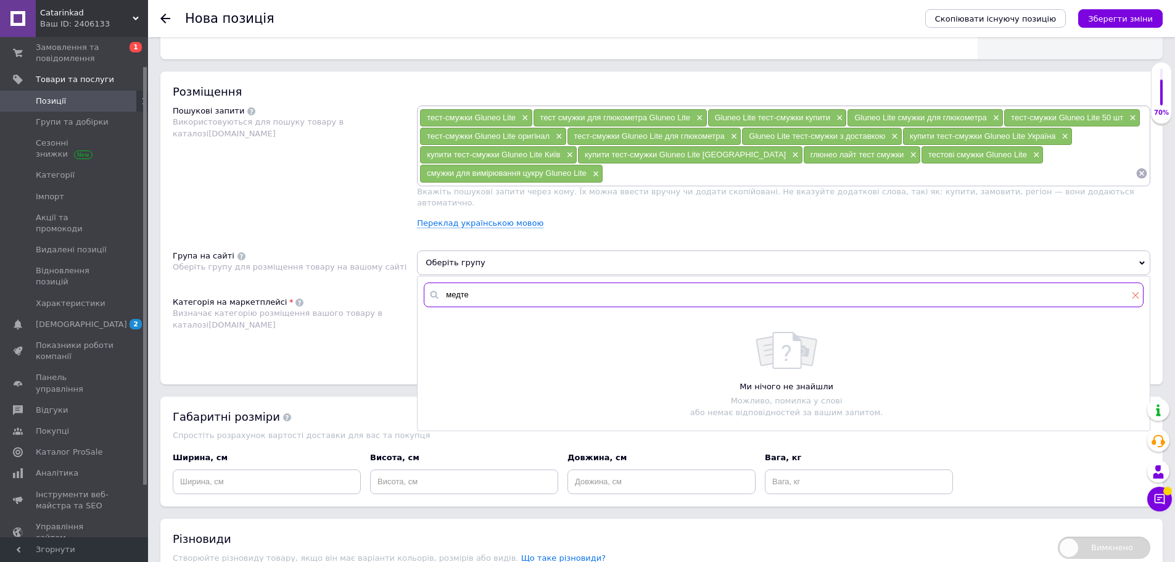
type input "медте"
click at [1137, 292] on icon at bounding box center [1135, 295] width 7 height 7
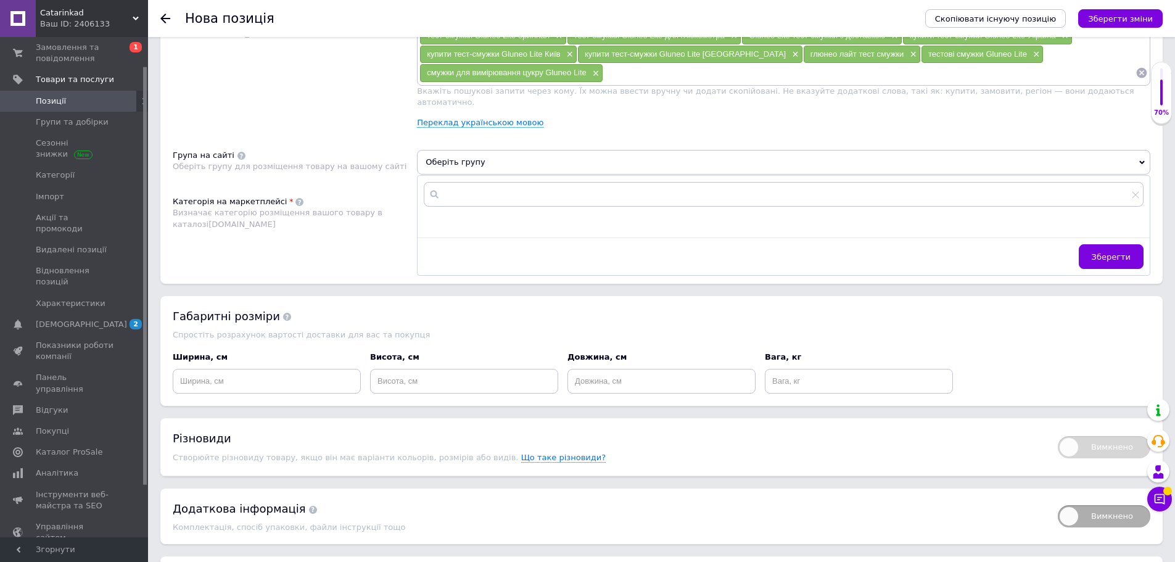
scroll to position [782, 0]
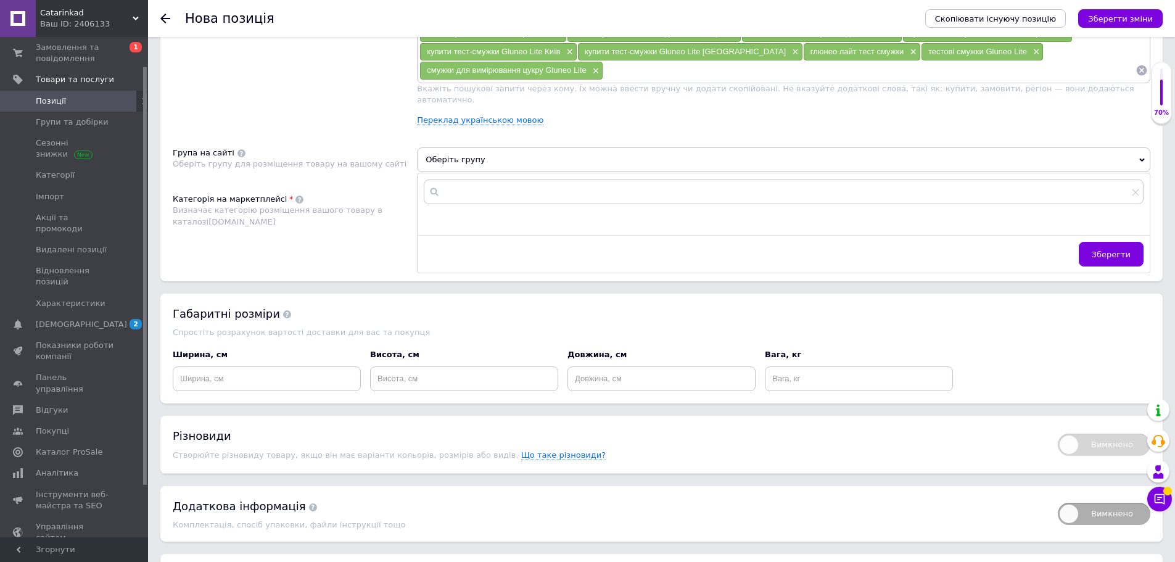
click at [334, 234] on div "Категорія на маркетплейсі Визначає категорію розміщення вашого товару в каталоз…" at bounding box center [295, 225] width 244 height 62
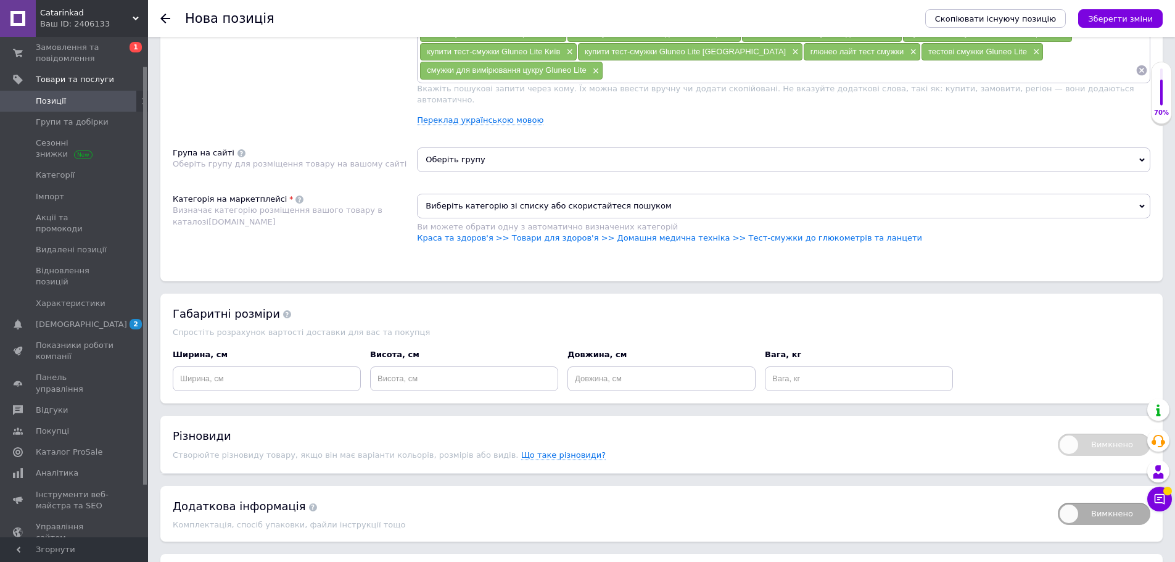
click at [618, 194] on span "Виберіть категорію зі списку або скористайтеся пошуком" at bounding box center [783, 206] width 733 height 25
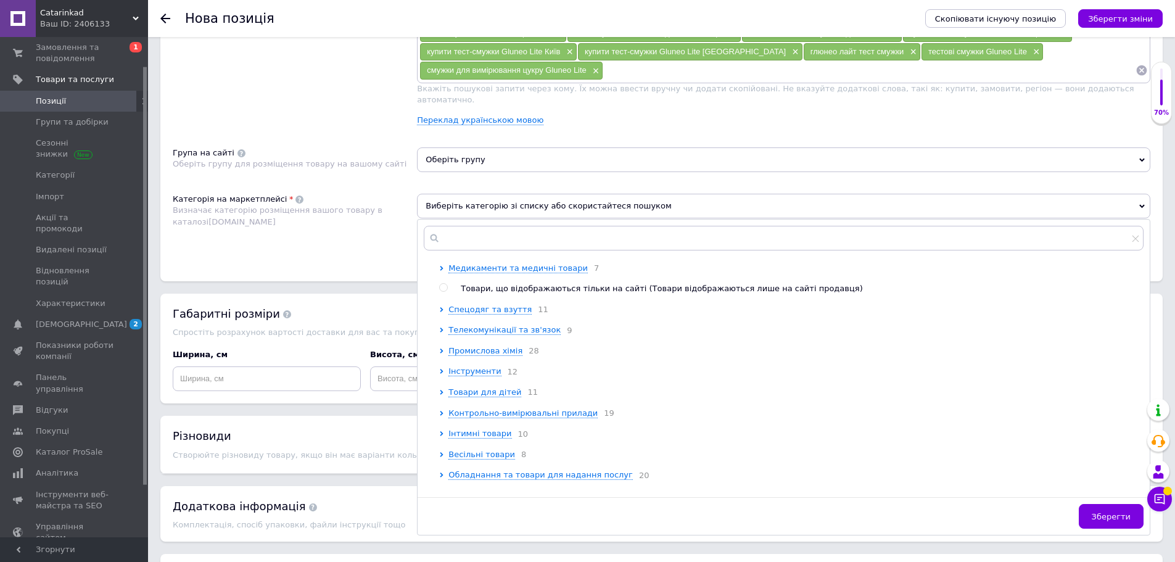
scroll to position [596, 0]
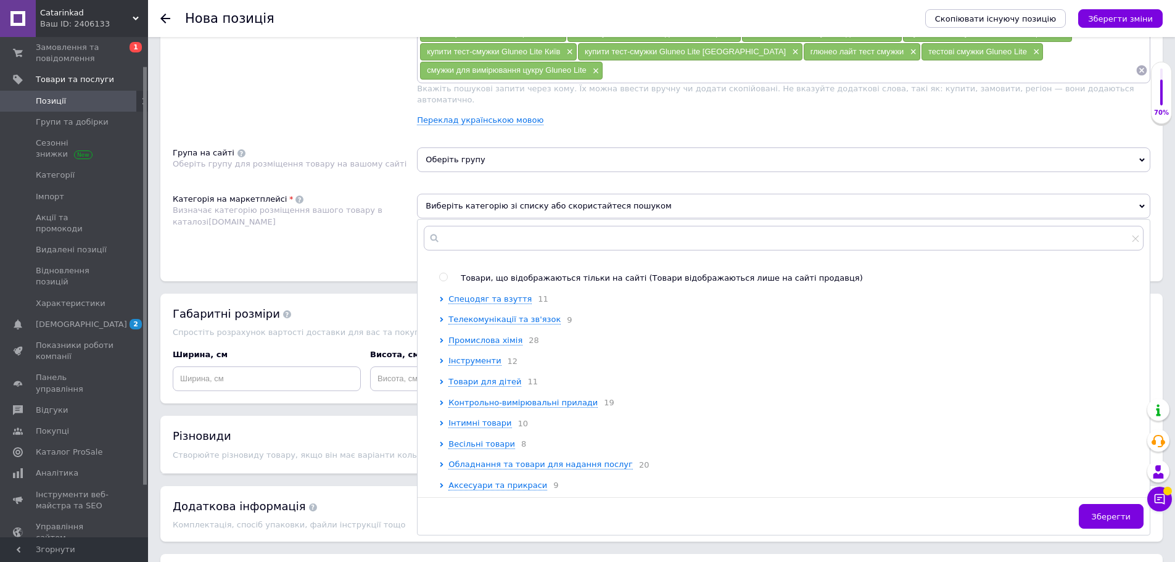
click at [526, 259] on span "Медикаменти та медичні товари" at bounding box center [517, 257] width 139 height 9
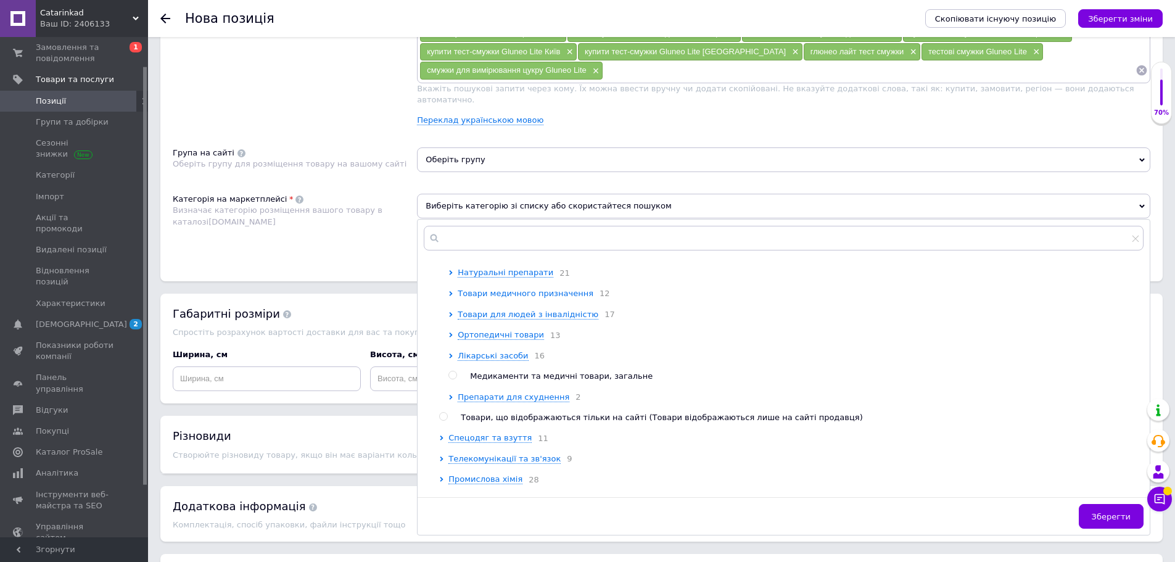
click at [527, 298] on span "Товари медичного призначення" at bounding box center [526, 293] width 136 height 9
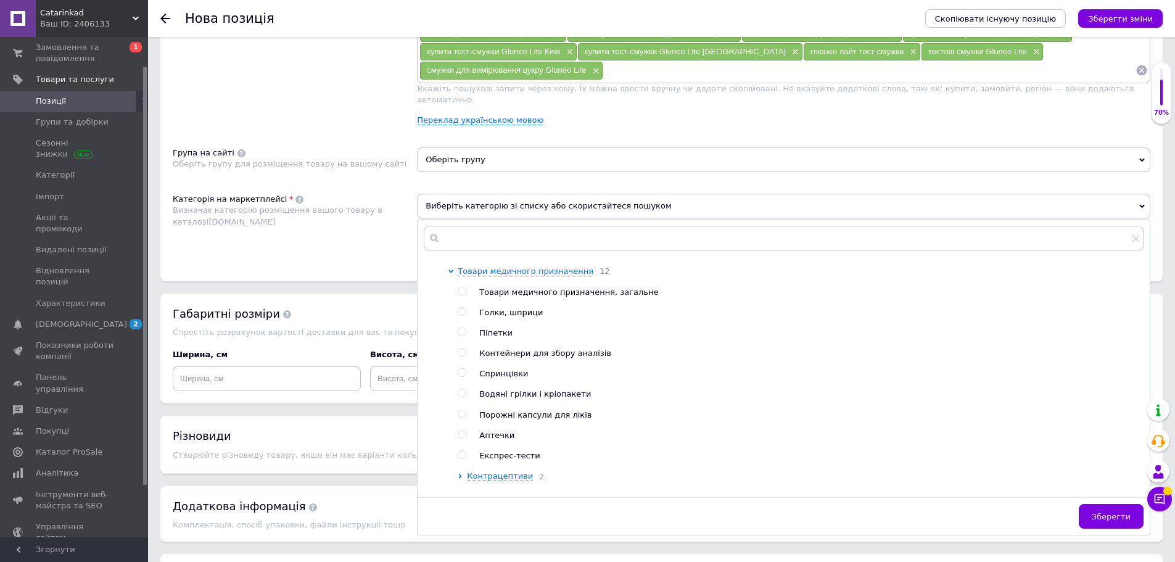
scroll to position [617, 0]
click at [518, 299] on span "Товари медичного призначення, загальне" at bounding box center [568, 293] width 179 height 9
radio input "true"
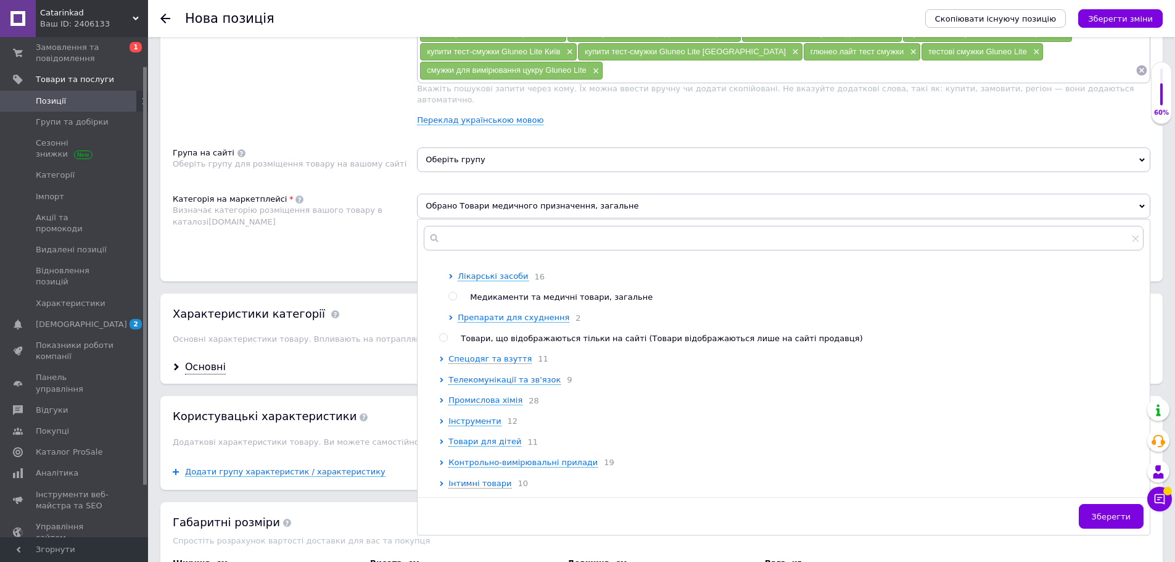
scroll to position [967, 0]
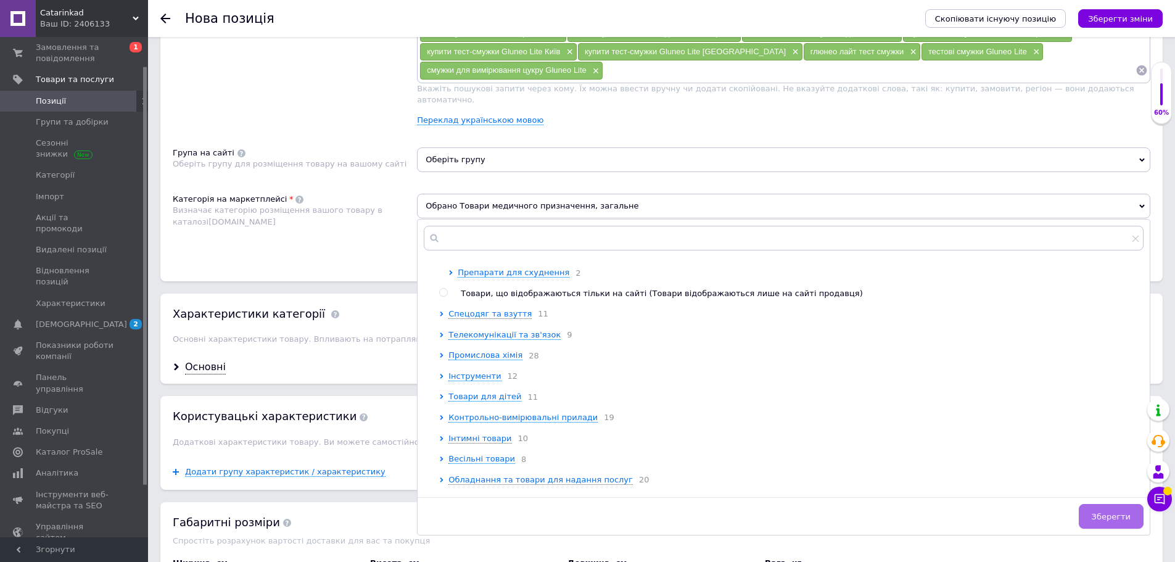
click at [1107, 512] on span "Зберегти" at bounding box center [1111, 516] width 39 height 9
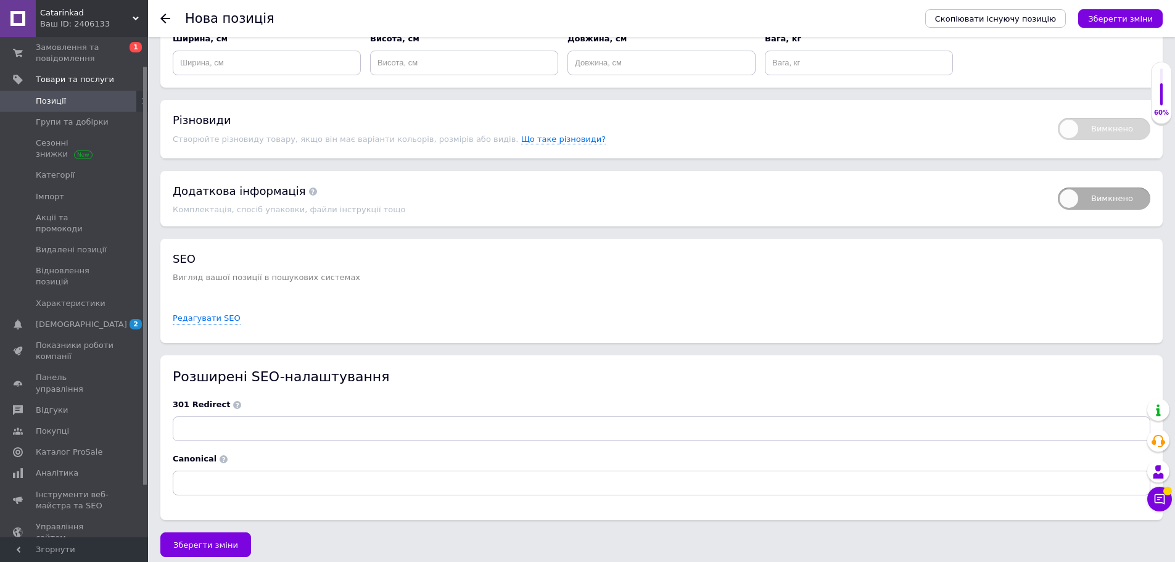
scroll to position [1306, 0]
click at [226, 540] on span "Зберегти зміни" at bounding box center [205, 544] width 65 height 9
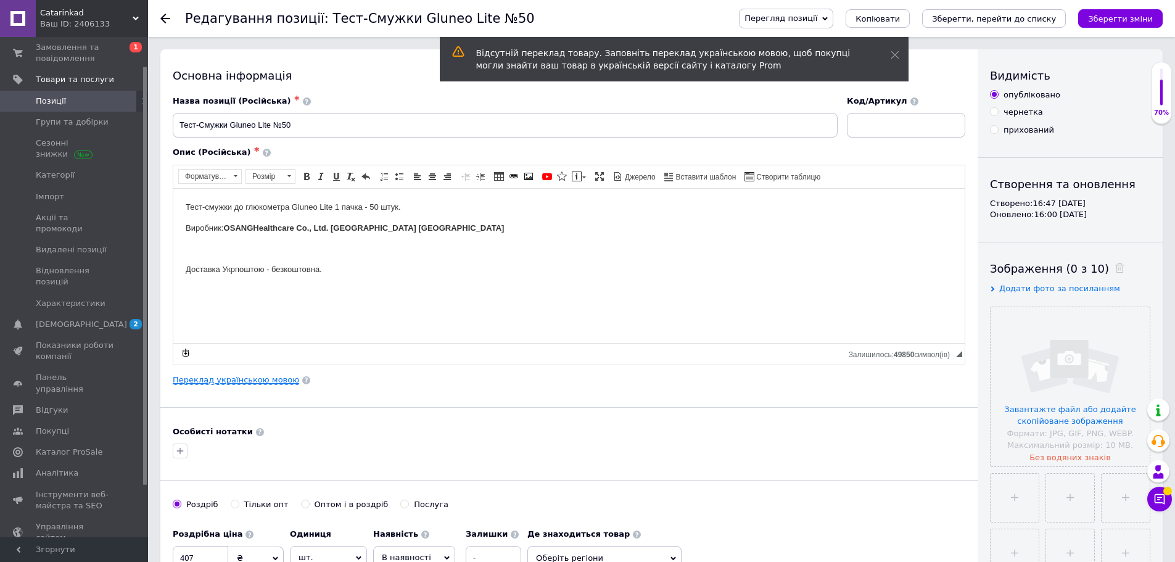
click at [239, 381] on link "Переклад українською мовою" at bounding box center [236, 380] width 126 height 10
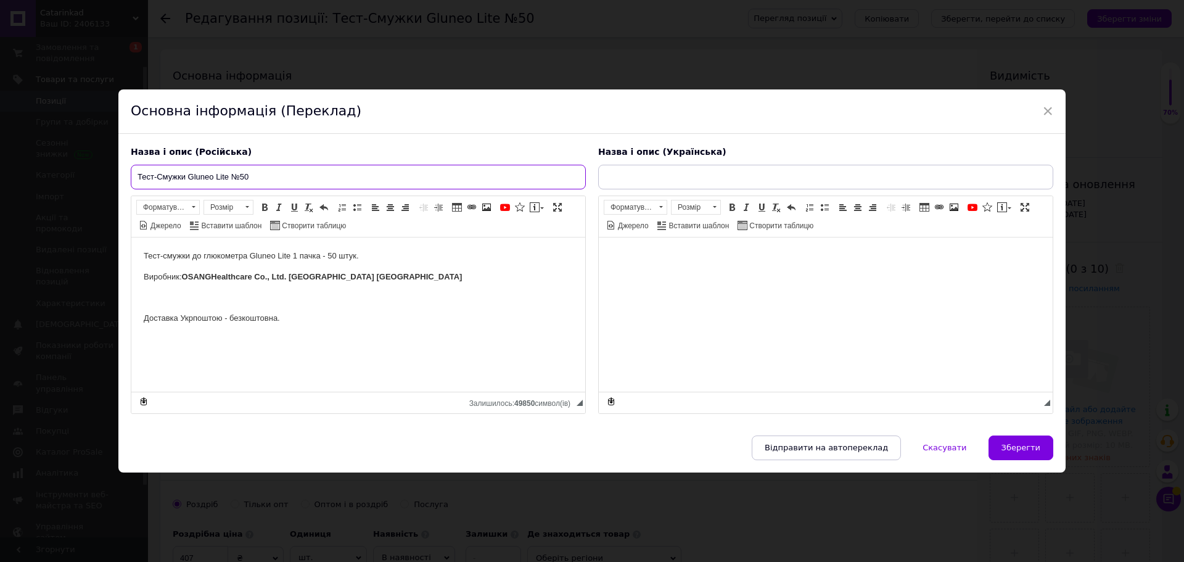
drag, startPoint x: 257, startPoint y: 170, endPoint x: 0, endPoint y: 177, distance: 257.3
click at [0, 177] on div "× Основна інформація (Переклад) Назва і опис (Російська) Тест-Смужки Gluneo Lit…" at bounding box center [592, 281] width 1184 height 562
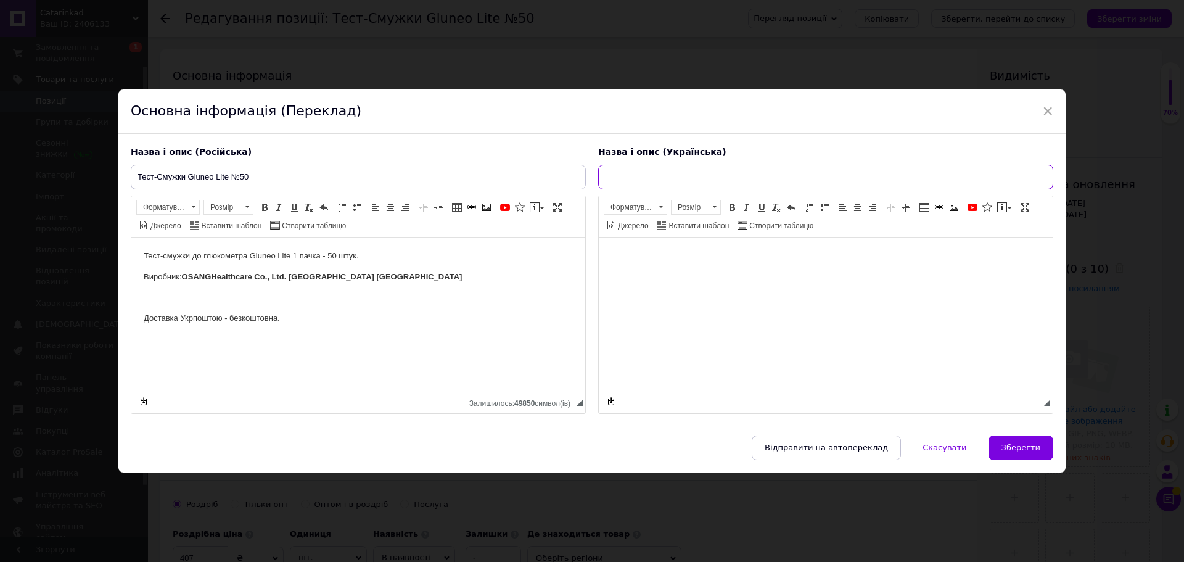
click at [629, 176] on input "text" at bounding box center [825, 177] width 455 height 25
paste input "Тест-Смужки Gluneo Lite №50"
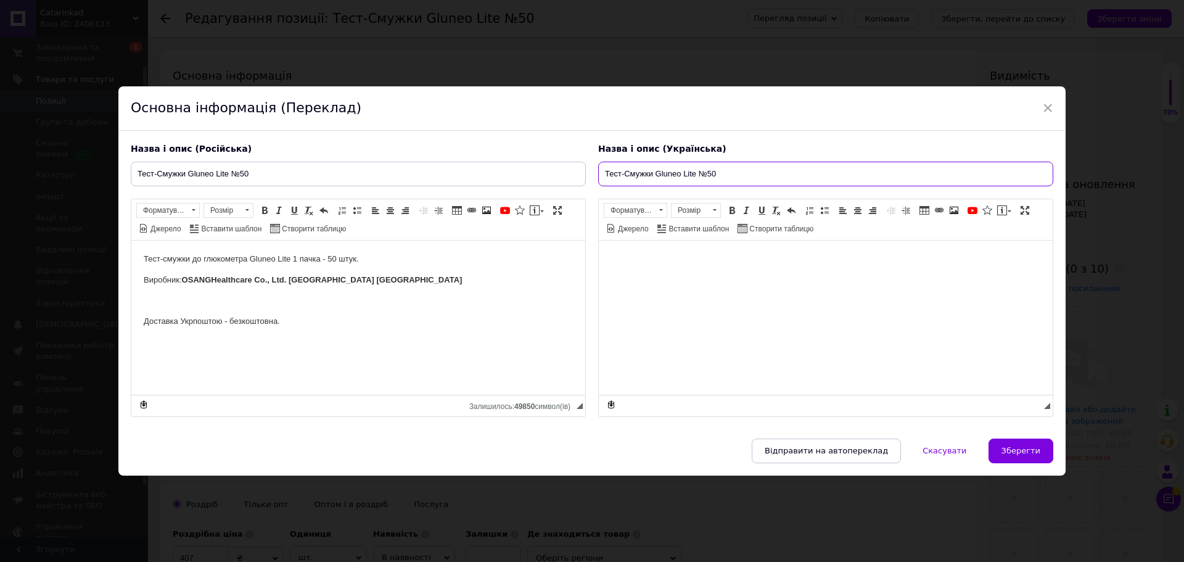
type input "Тест-Смужки Gluneo Lite №50"
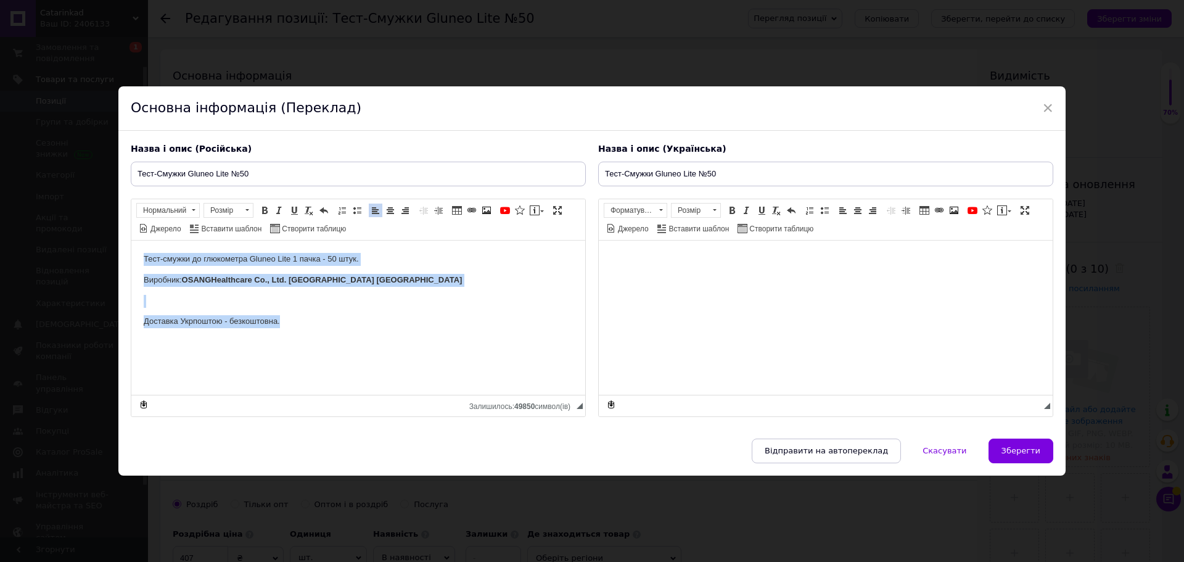
drag, startPoint x: 110, startPoint y: 286, endPoint x: 62, endPoint y: 250, distance: 60.0
click at [131, 250] on html "Тест-смужки до глюкометра Gluneo Lite 1 пачка - 50 штук. Виробник: OSANG Health…" at bounding box center [358, 300] width 454 height 121
copy body "Тест-смужки до глюкометра Gluneo Lite 1 пачка - 50 штук. Виробник: OSANG Health…"
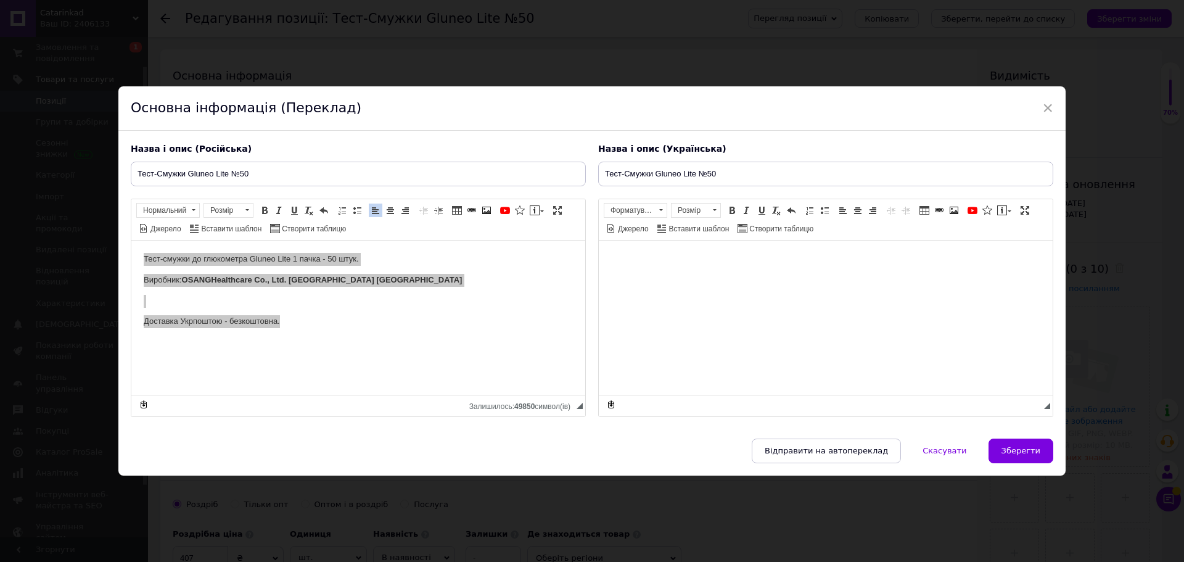
click at [725, 270] on html at bounding box center [826, 259] width 454 height 38
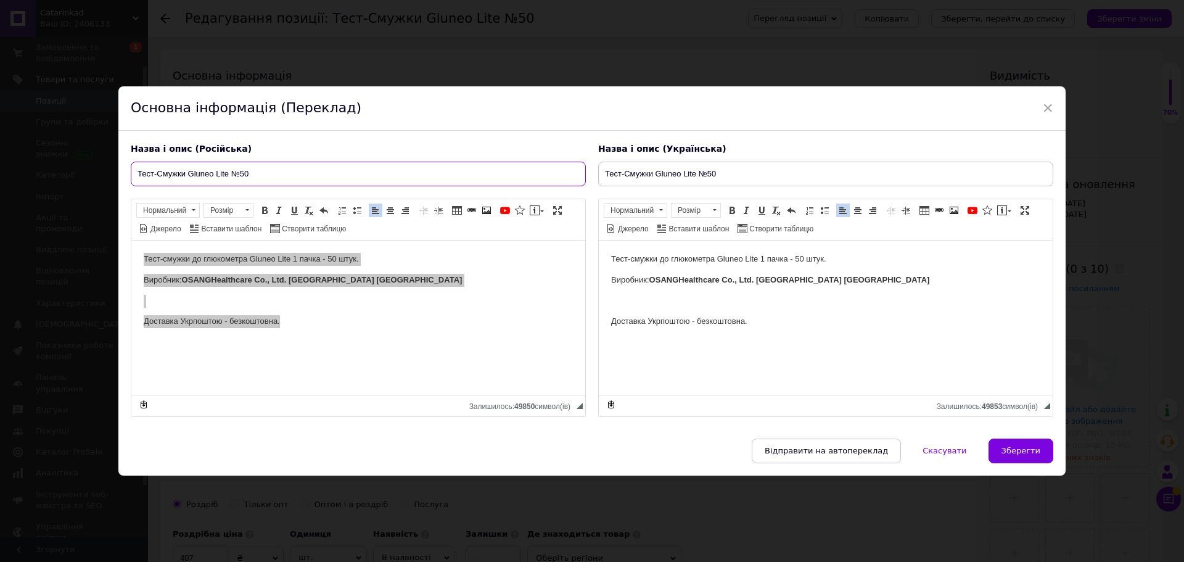
drag, startPoint x: 299, startPoint y: 163, endPoint x: 0, endPoint y: 163, distance: 298.6
click at [0, 163] on div "× Основна інформація (Переклад) Назва і опис (Російська) Тест-Смужки Gluneo Lit…" at bounding box center [592, 281] width 1184 height 562
click at [271, 170] on input "Тест-Смужки Gluneo Lite №50" at bounding box center [358, 174] width 455 height 25
drag, startPoint x: 263, startPoint y: 171, endPoint x: 0, endPoint y: 174, distance: 262.8
click at [0, 174] on div "× Основна інформація (Переклад) Назва і опис (Російська) Тест-Смужки Gluneo Lit…" at bounding box center [592, 281] width 1184 height 562
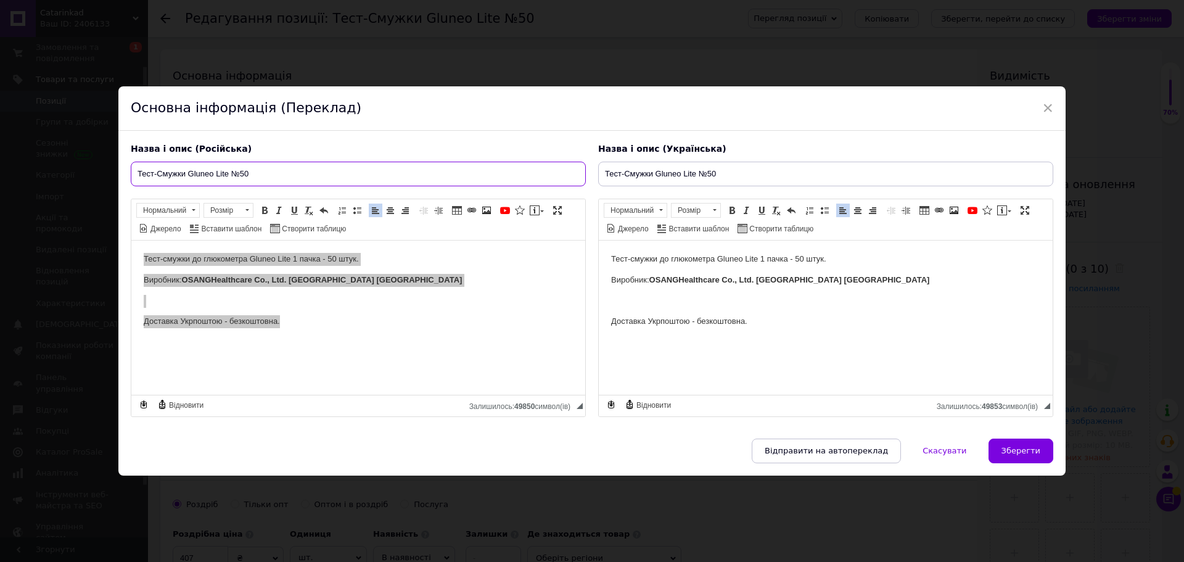
paste input "тест-полос"
click at [135, 173] on input "тест-полоски Gluneo Lite №50" at bounding box center [358, 174] width 455 height 25
type input "Тест-полоски Gluneo Lite №50"
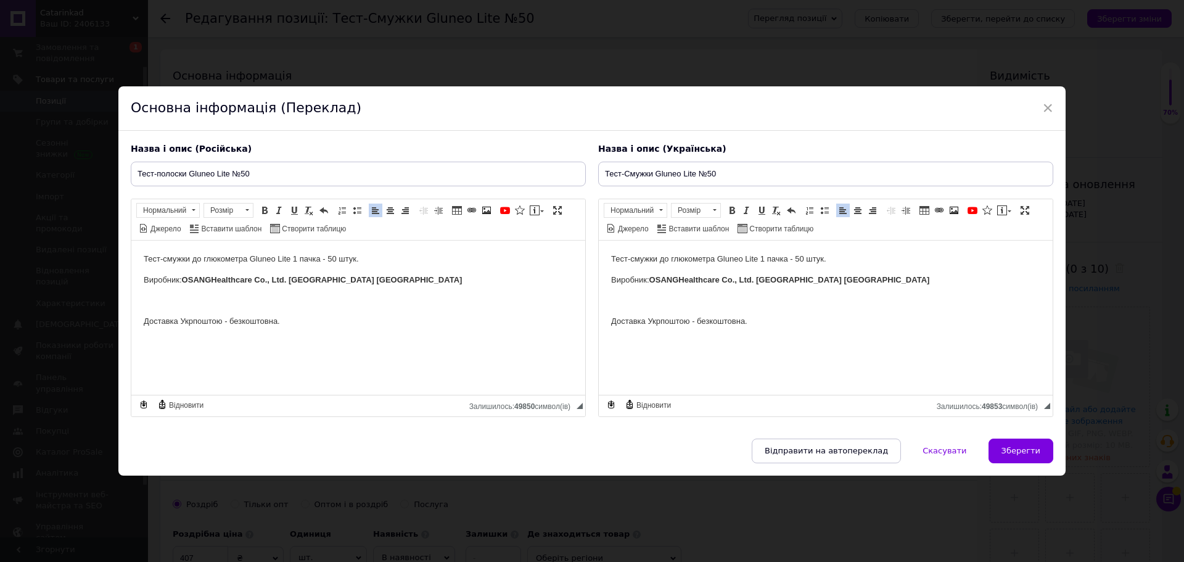
drag, startPoint x: 308, startPoint y: 328, endPoint x: 313, endPoint y: 323, distance: 6.6
click at [308, 328] on body "Тест-смужки до глюкометра Gluneo Lite 1 пачка - 50 штук. Виробник: OSANG Health…" at bounding box center [358, 300] width 429 height 96
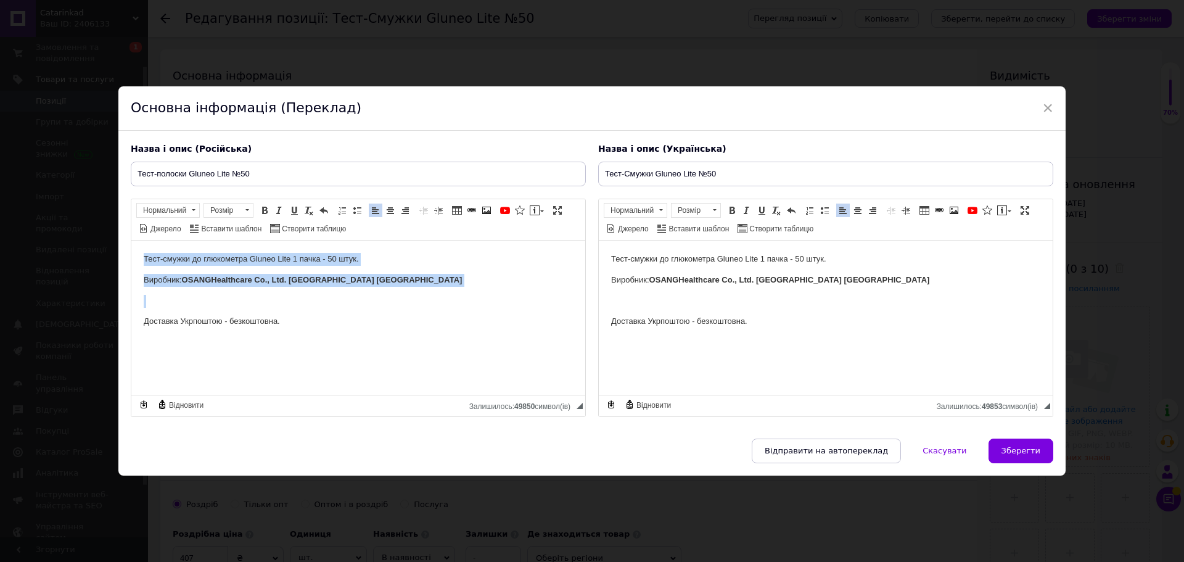
drag, startPoint x: 349, startPoint y: 306, endPoint x: 71, endPoint y: 193, distance: 299.7
click at [131, 240] on html "Тест-смужки до глюкометра Gluneo Lite 1 пачка - 50 штук. Виробник: OSANG Health…" at bounding box center [358, 300] width 454 height 121
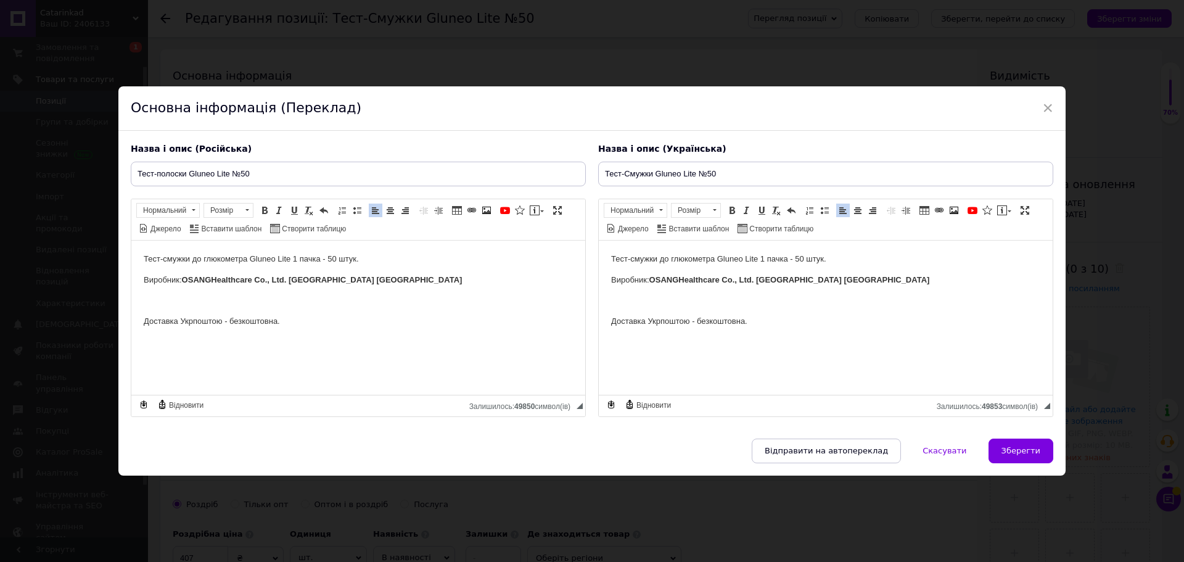
click at [316, 309] on body "Тест-смужки до глюкометра Gluneo Lite 1 пачка - 50 штук. Виробник: OSANG Health…" at bounding box center [358, 300] width 429 height 96
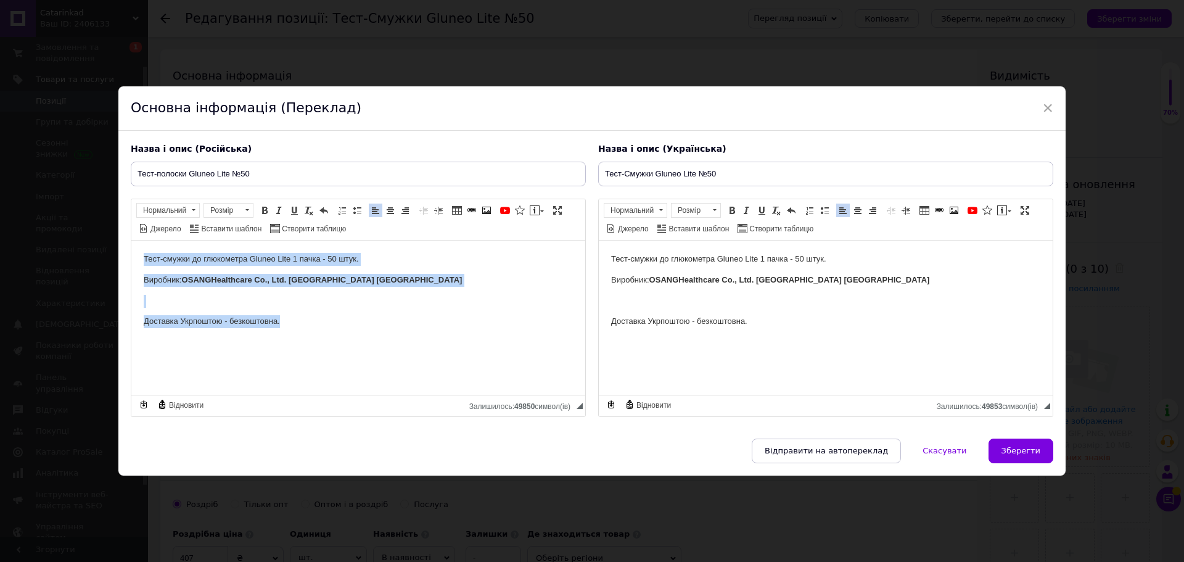
drag, startPoint x: 337, startPoint y: 321, endPoint x: 242, endPoint y: 458, distance: 166.7
click at [131, 240] on html "Тест-смужки до глюкометра Gluneo Lite 1 пачка - 50 штук. Виробник: OSANG Health…" at bounding box center [358, 300] width 454 height 121
copy body "Тест-смужки до глюкометра Gluneo Lite 1 пачка - 50 штук. Виробник: OSANG Health…"
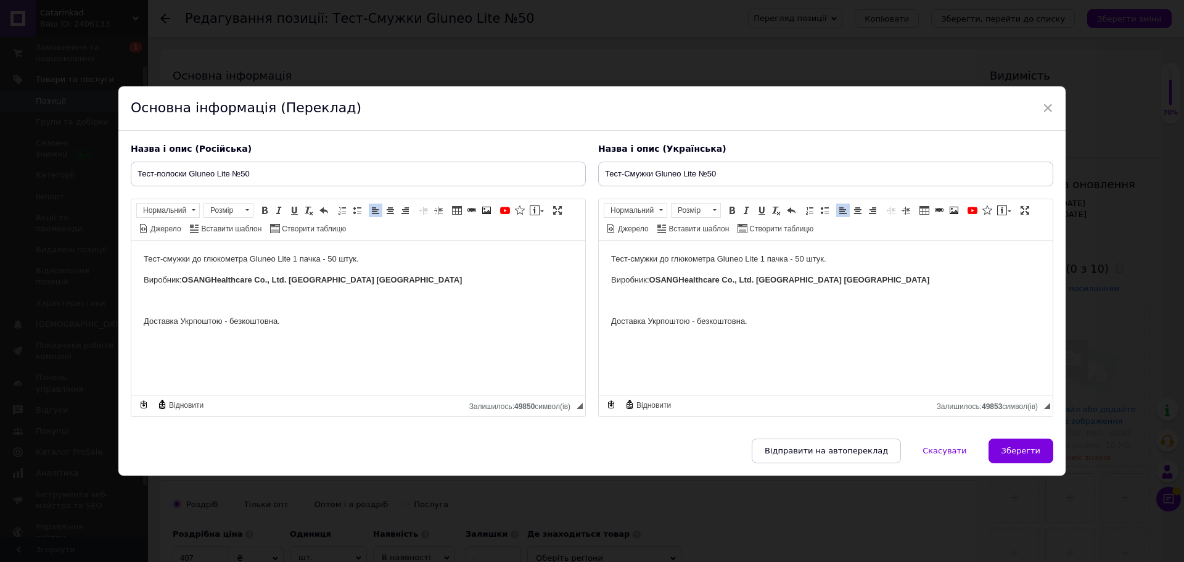
click at [285, 331] on body "Тест-смужки до глюкометра Gluneo Lite 1 пачка - 50 штук. Виробник: OSANG Health…" at bounding box center [358, 300] width 429 height 96
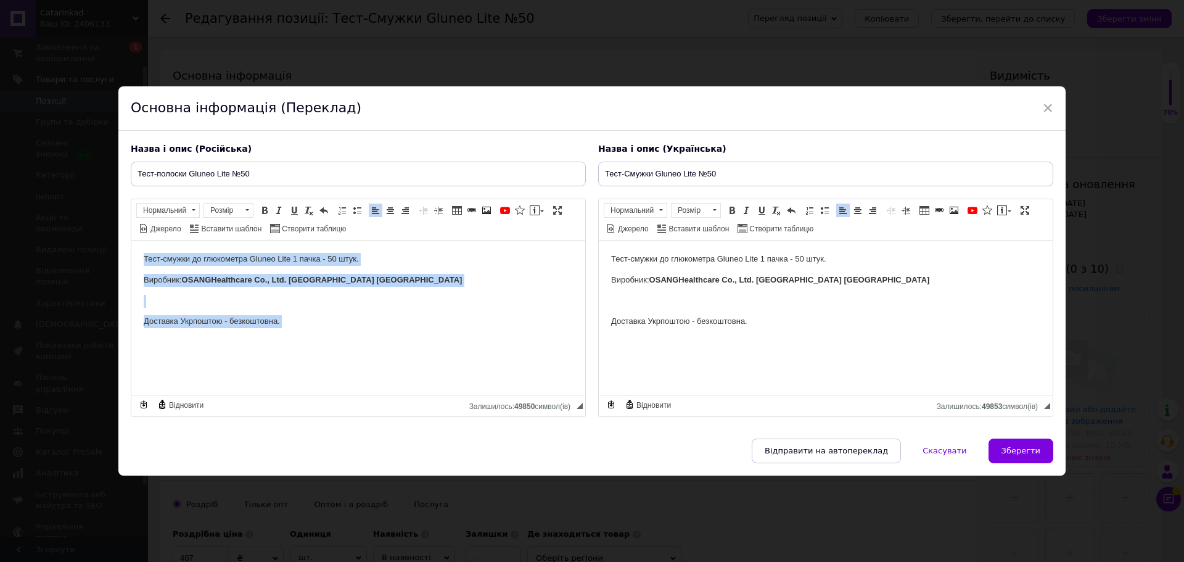
drag, startPoint x: 307, startPoint y: 323, endPoint x: 0, endPoint y: 202, distance: 330.3
click at [131, 240] on html "Тест-смужки до глюкометра Gluneo Lite 1 пачка - 50 штук. Виробник: OSANG Health…" at bounding box center [358, 300] width 454 height 121
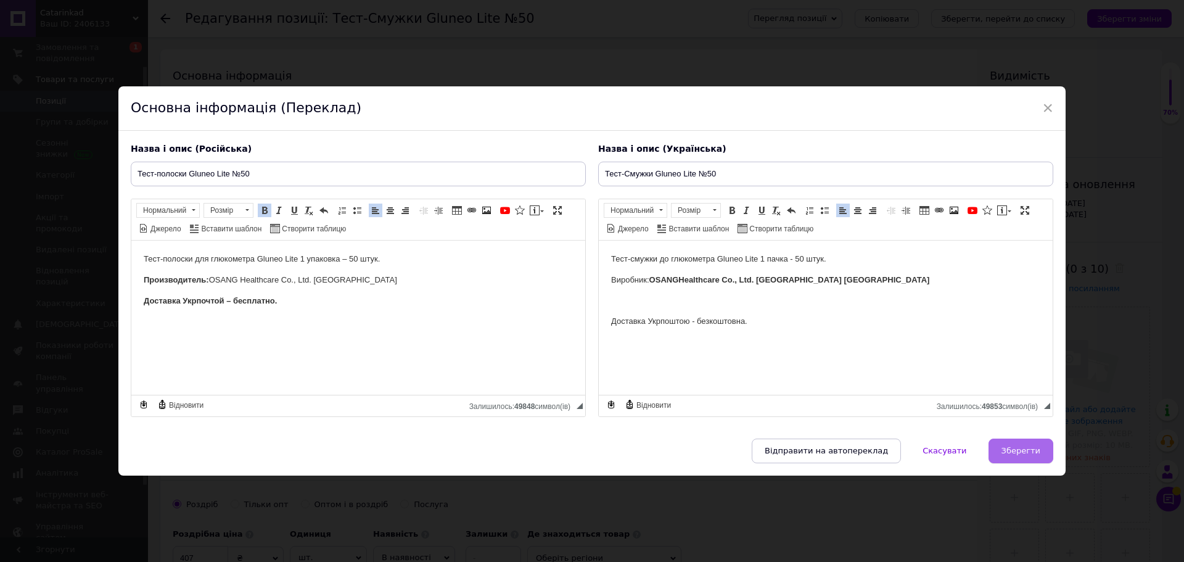
click at [1012, 444] on button "Зберегти" at bounding box center [1021, 451] width 65 height 25
type input "Тест-полоски Gluneo Lite №50"
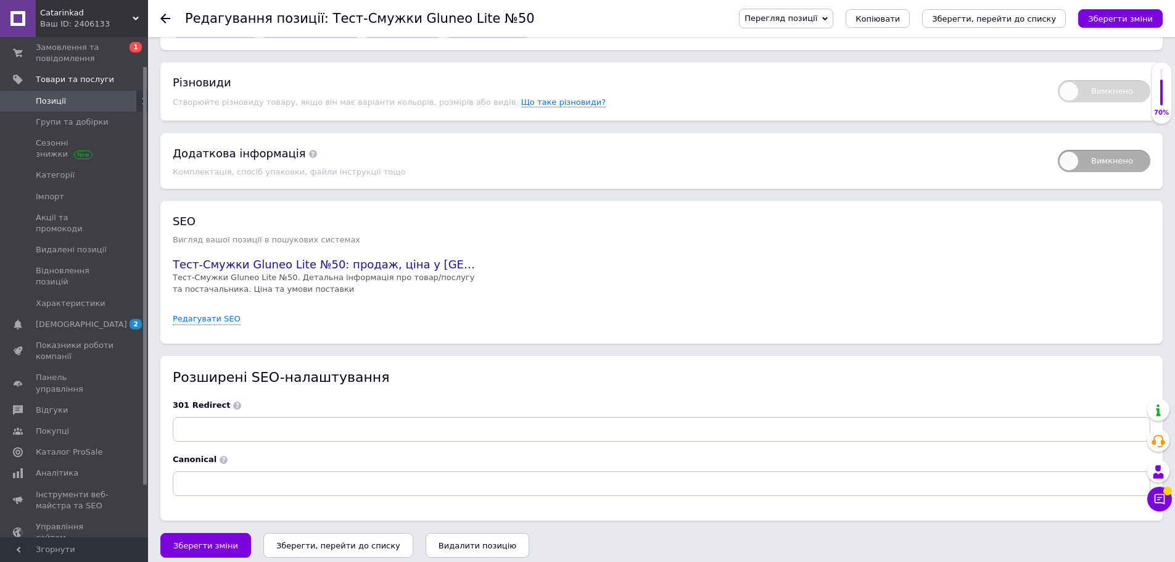
scroll to position [1444, 0]
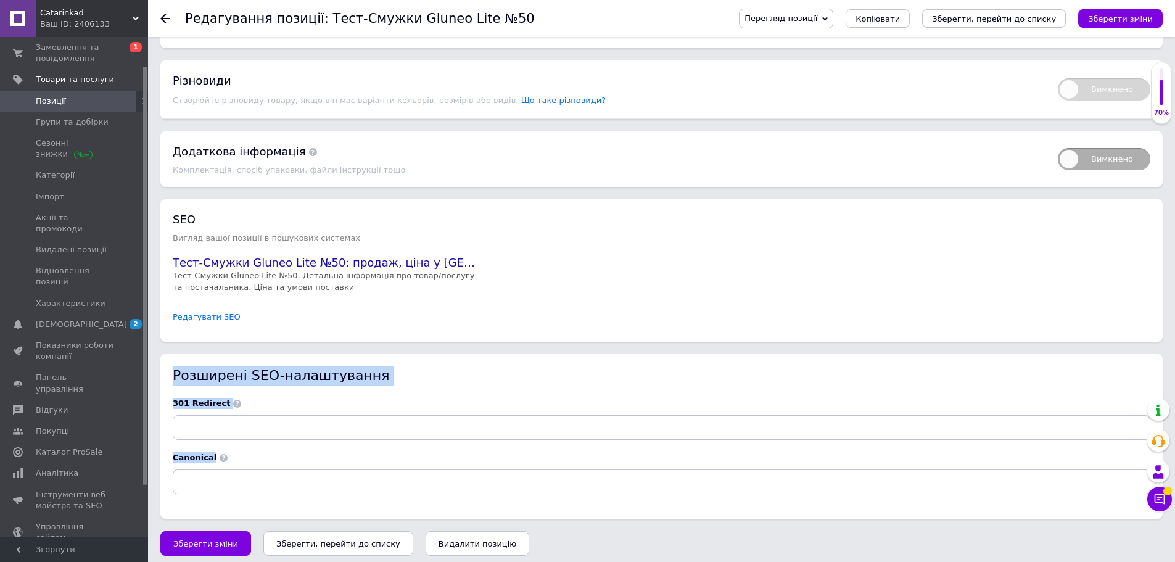
drag, startPoint x: 175, startPoint y: 370, endPoint x: 342, endPoint y: 455, distance: 187.3
click at [342, 455] on div "Розширені SEO-налаштування 301 Redirect Canonical" at bounding box center [662, 436] width 978 height 140
copy div "Розширені SEO-налаштування 301 Redirect Canonical"
click at [225, 423] on input at bounding box center [662, 427] width 978 height 25
click at [233, 400] on span at bounding box center [237, 404] width 8 height 8
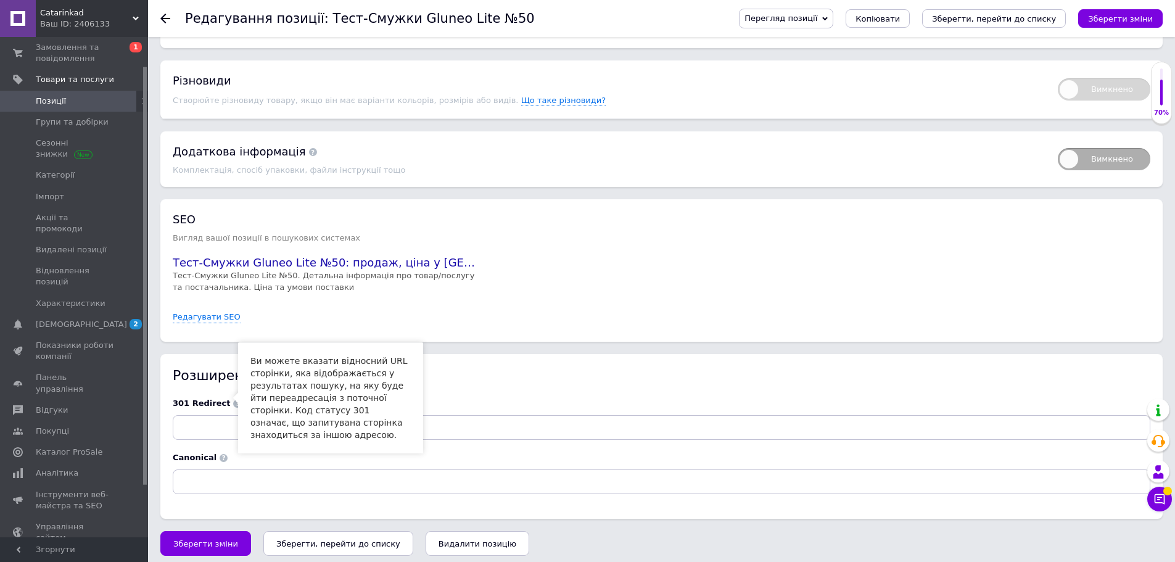
click at [220, 455] on span at bounding box center [224, 458] width 8 height 8
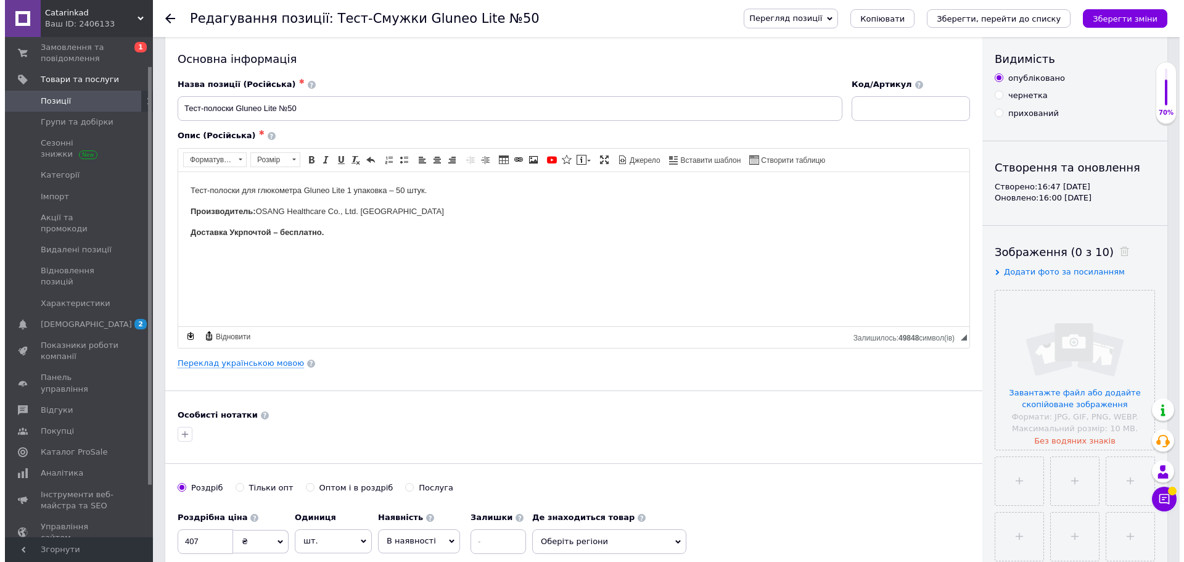
scroll to position [0, 0]
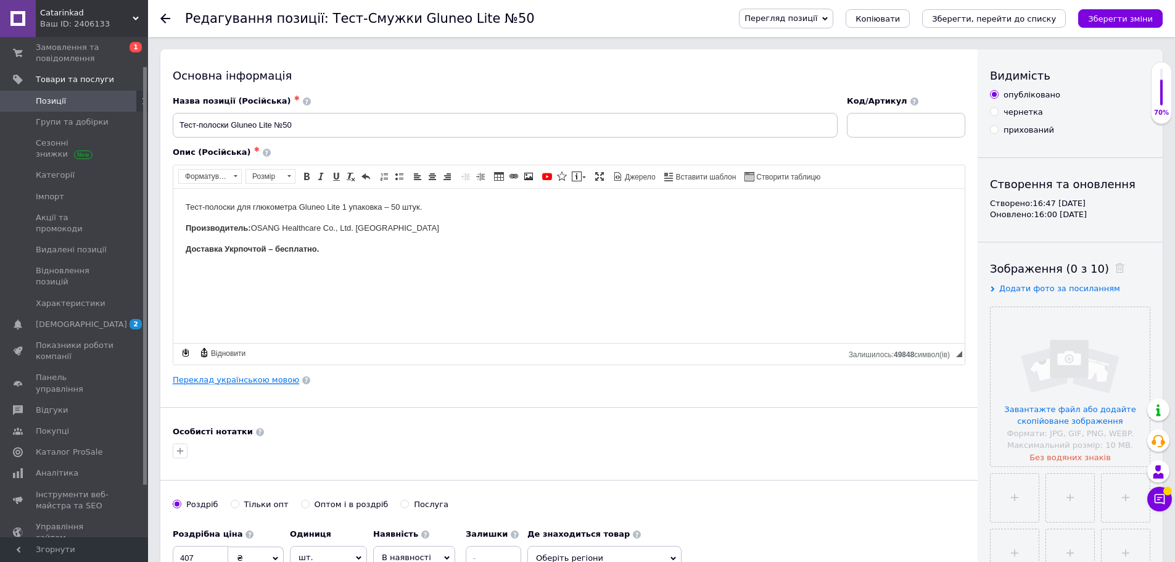
click at [260, 383] on link "Переклад українською мовою" at bounding box center [236, 380] width 126 height 10
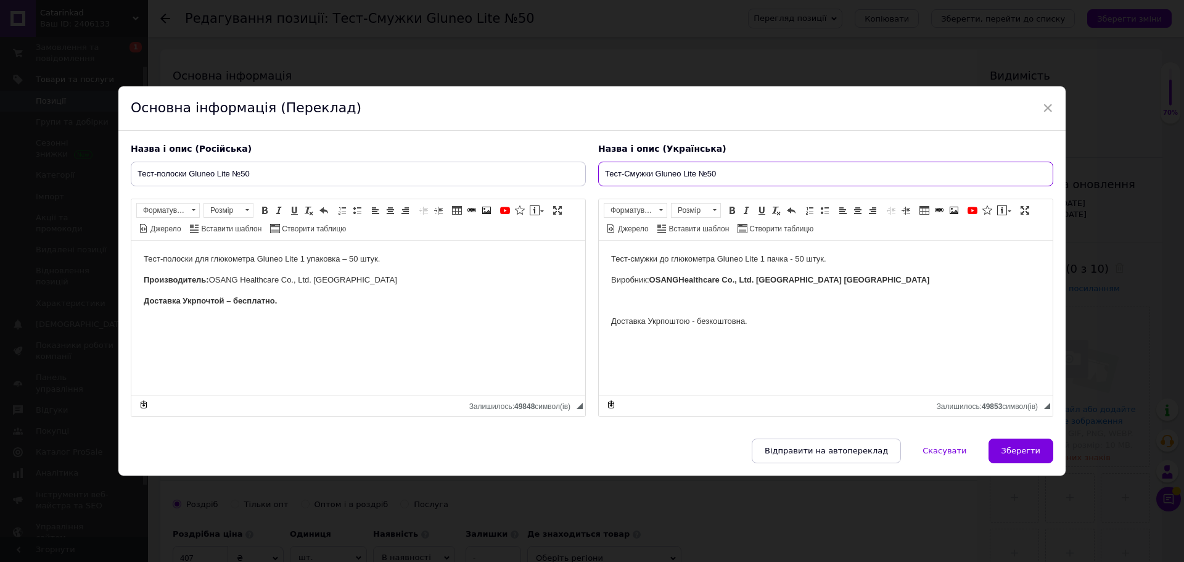
click at [746, 169] on input "Тест-Смужки Gluneo Lite №50" at bounding box center [825, 174] width 455 height 25
drag, startPoint x: 730, startPoint y: 173, endPoint x: 347, endPoint y: 183, distance: 383.8
click at [347, 183] on div "Назва і опис (Російська) Тест-полоски Gluneo Lite №50 Тест-полоски для глюкомет…" at bounding box center [592, 280] width 935 height 286
paste input "смужки до глюкометра Gluneo Lite №50 (OSANG, [GEOGRAPHIC_DATA])"
type input "Тест-смужки до глюкометра Gluneo Lite №50 (OSANG, [GEOGRAPHIC_DATA])"
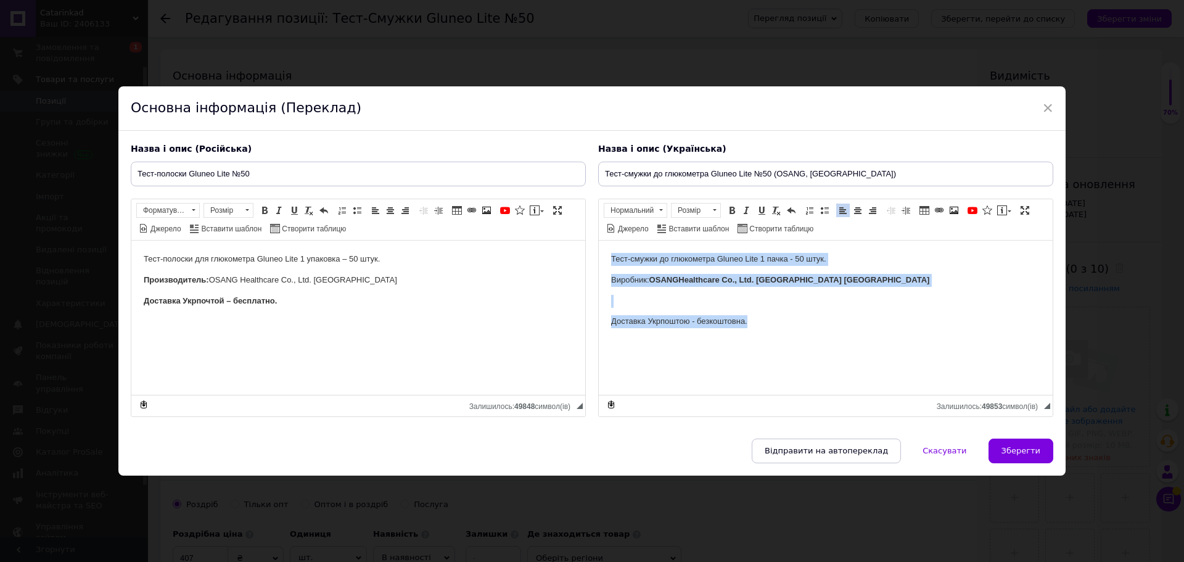
drag, startPoint x: 783, startPoint y: 312, endPoint x: 521, endPoint y: 232, distance: 274.6
click at [599, 240] on html "Тест-смужки до глюкометра Gluneo Lite 1 пачка - 50 штук. Виробник: OSANG Health…" at bounding box center [826, 290] width 454 height 100
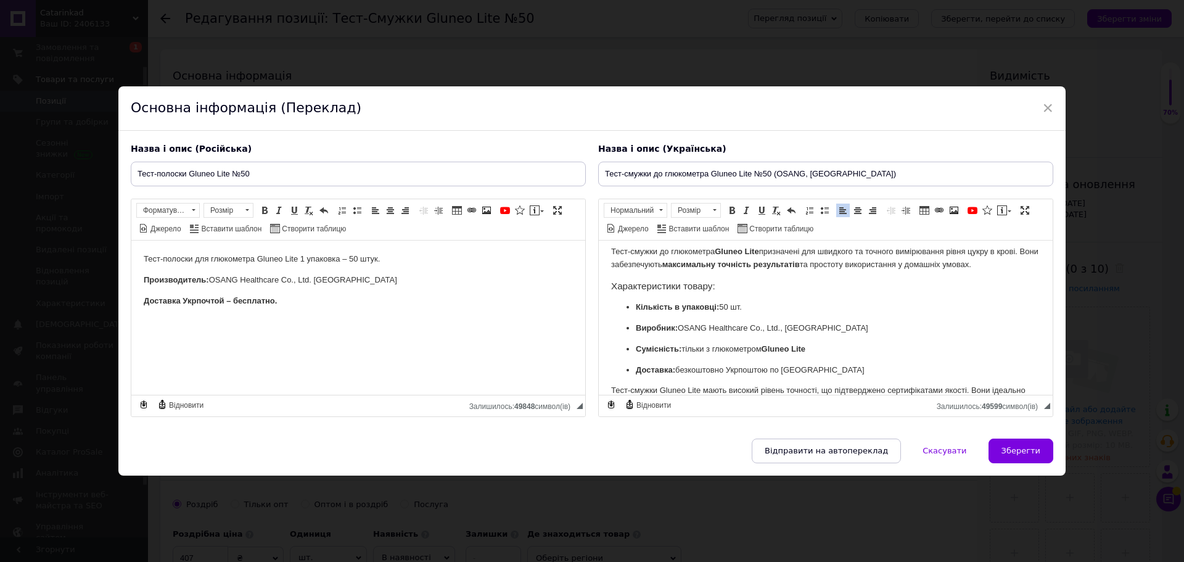
scroll to position [88, 0]
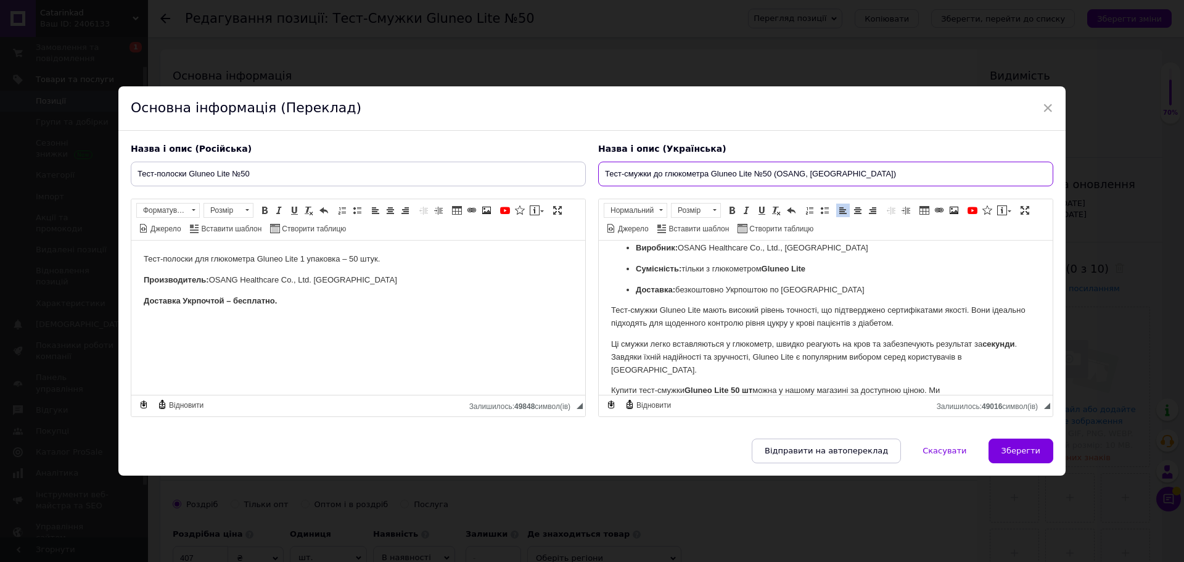
drag, startPoint x: 879, startPoint y: 171, endPoint x: 384, endPoint y: 171, distance: 495.3
click at [384, 171] on div "Назва і опис (Російська) Тест-полоски Gluneo Lite №50 Тест-полоски для глюкомет…" at bounding box center [592, 280] width 935 height 286
drag, startPoint x: 281, startPoint y: 168, endPoint x: 0, endPoint y: 171, distance: 281.3
click at [0, 171] on div "× Основна інформація (Переклад) Назва і опис (Російська) Тест-полоски Gluneo Li…" at bounding box center [592, 281] width 1184 height 562
paste input "для глюкометра Gluneo Lite №50 ([GEOGRAPHIC_DATA], [GEOGRAPHIC_DATA])"
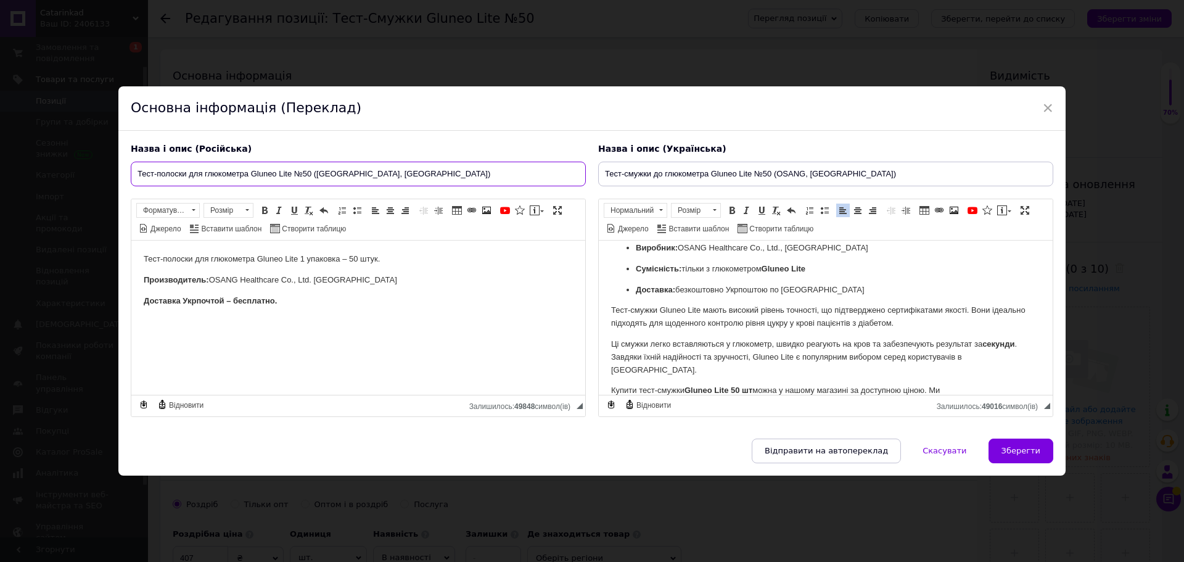
type input "Тест-полоски для глюкометра Gluneo Lite №50 ([GEOGRAPHIC_DATA], [GEOGRAPHIC_DAT…"
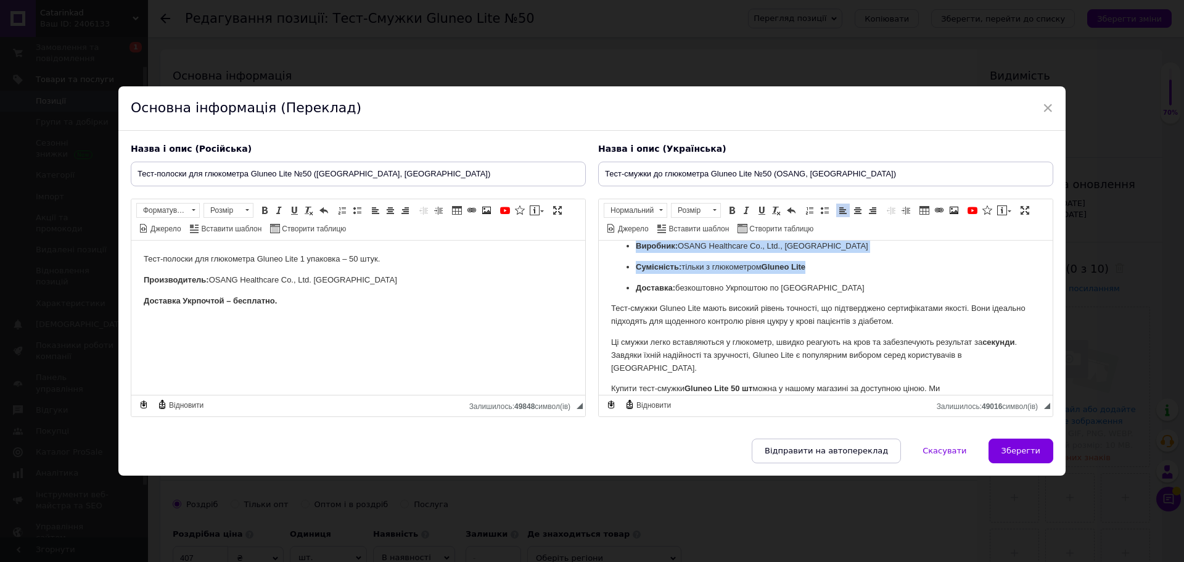
scroll to position [102, 0]
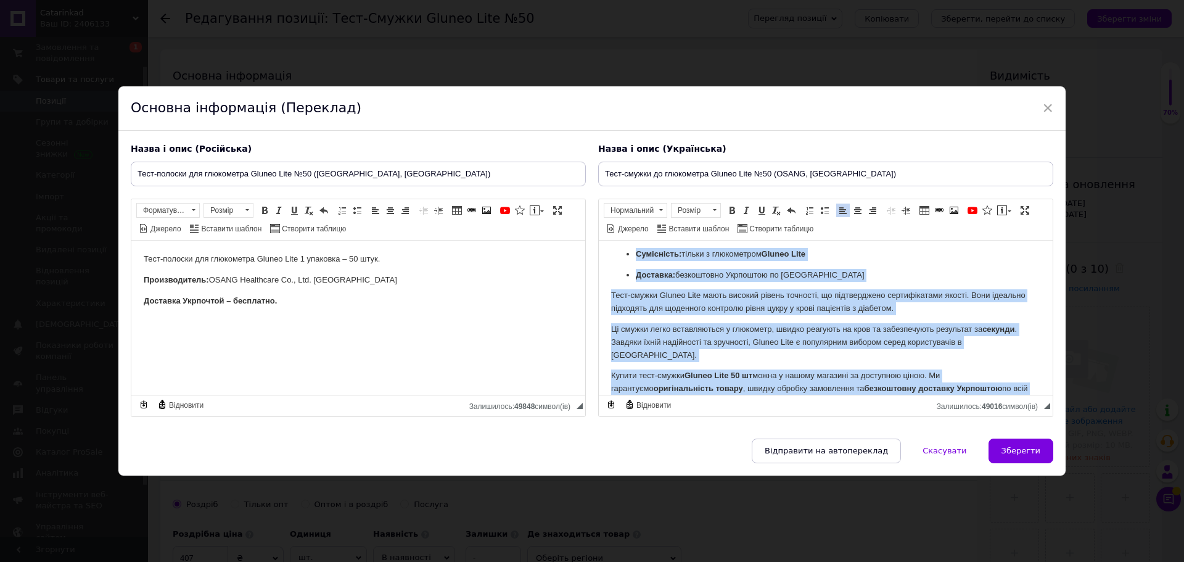
drag, startPoint x: 612, startPoint y: 255, endPoint x: 1633, endPoint y: 641, distance: 1091.2
click at [1036, 400] on html "Тест-смужки до глюкометра Gluneo Lite призначені для швидкого та точного вимірю…" at bounding box center [826, 279] width 454 height 283
copy body "Lore-ipsumd si ametconsec Adipis Elit seddoeiusm tem incididu ut laboree dolore…"
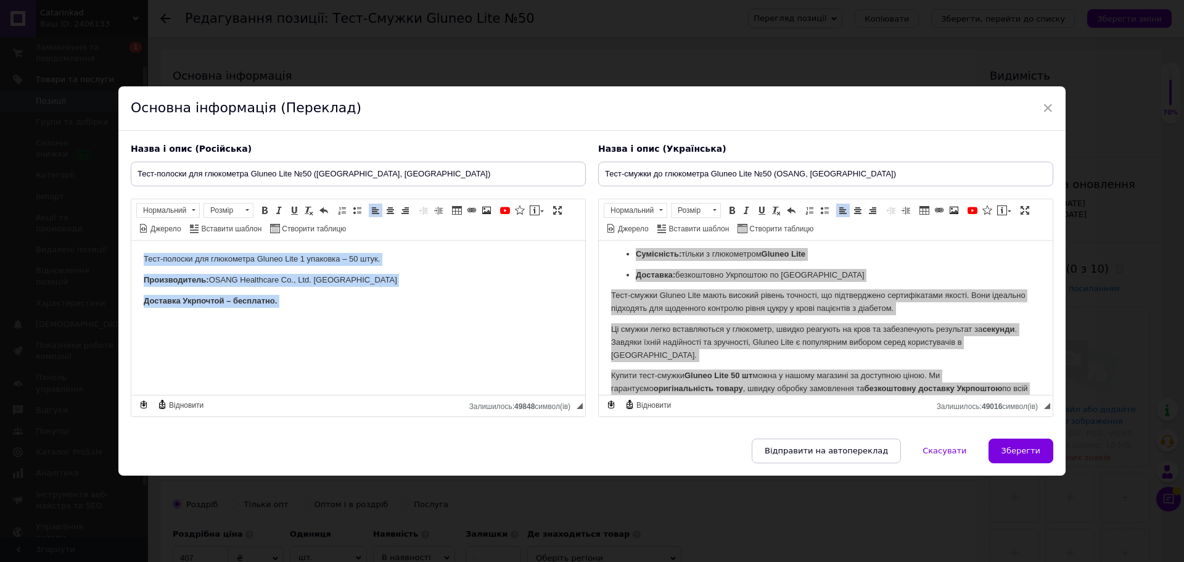
drag, startPoint x: 290, startPoint y: 311, endPoint x: 131, endPoint y: 460, distance: 217.3
click at [131, 240] on html "Тест-полоски для глюкометра Gluneo Lite 1 упаковка – 50 штук. Производитель: OS…" at bounding box center [358, 290] width 454 height 100
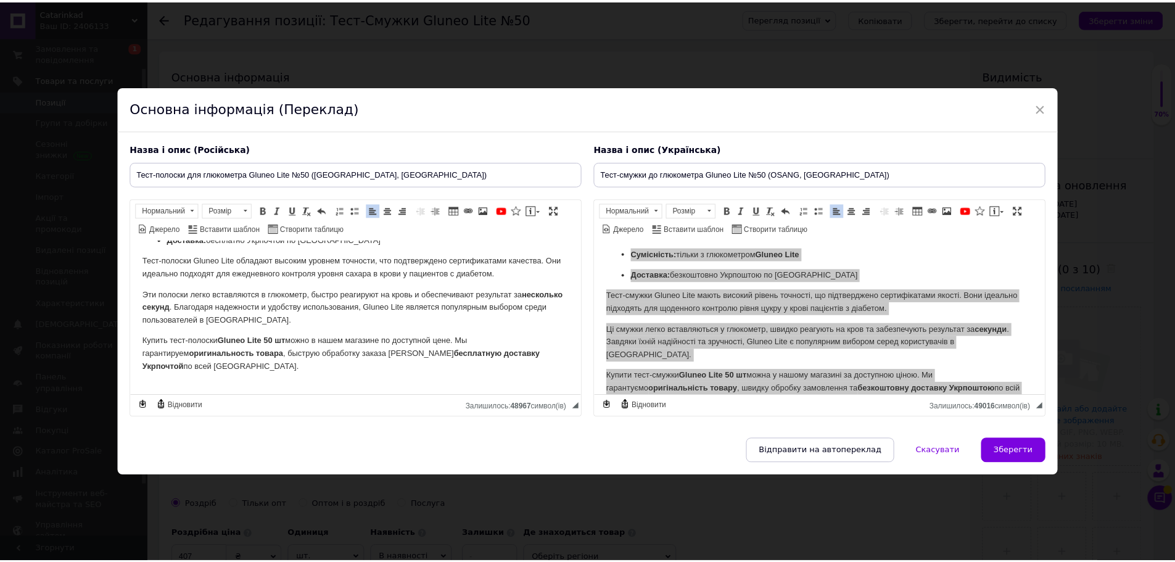
scroll to position [149, 0]
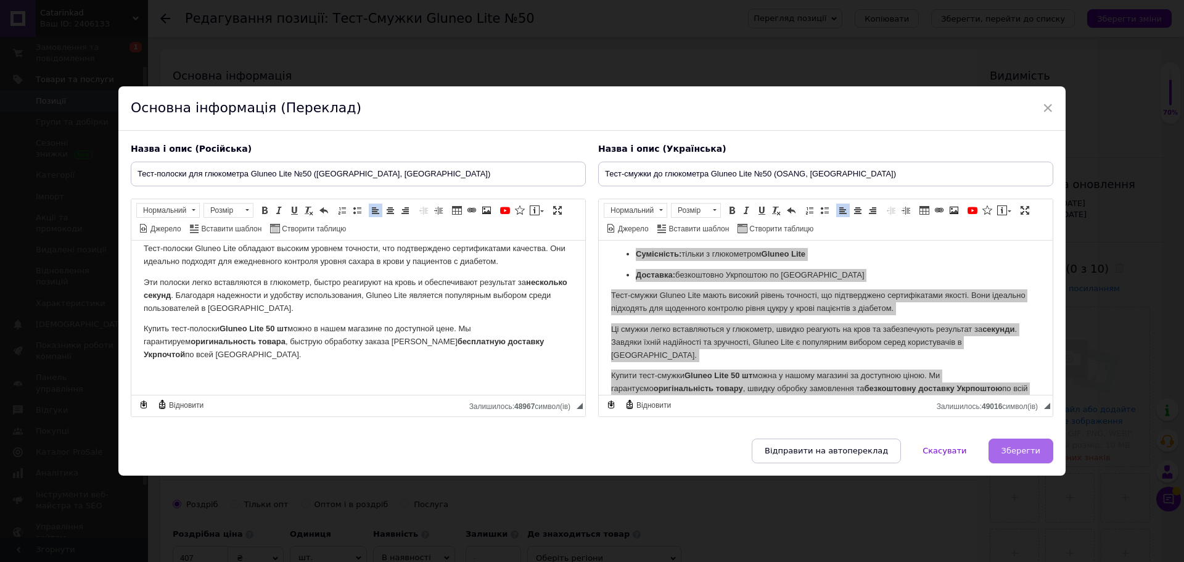
click at [1021, 450] on span "Зберегти" at bounding box center [1021, 450] width 39 height 9
type input "Тест-полоски для глюкометра Gluneo Lite №50 ([GEOGRAPHIC_DATA], [GEOGRAPHIC_DAT…"
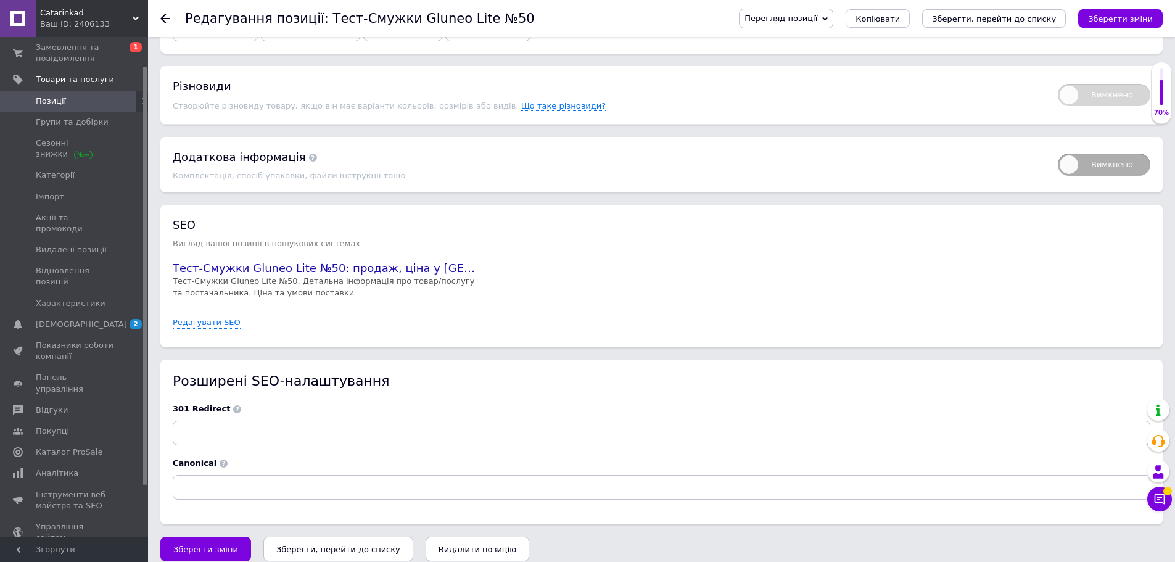
scroll to position [1444, 0]
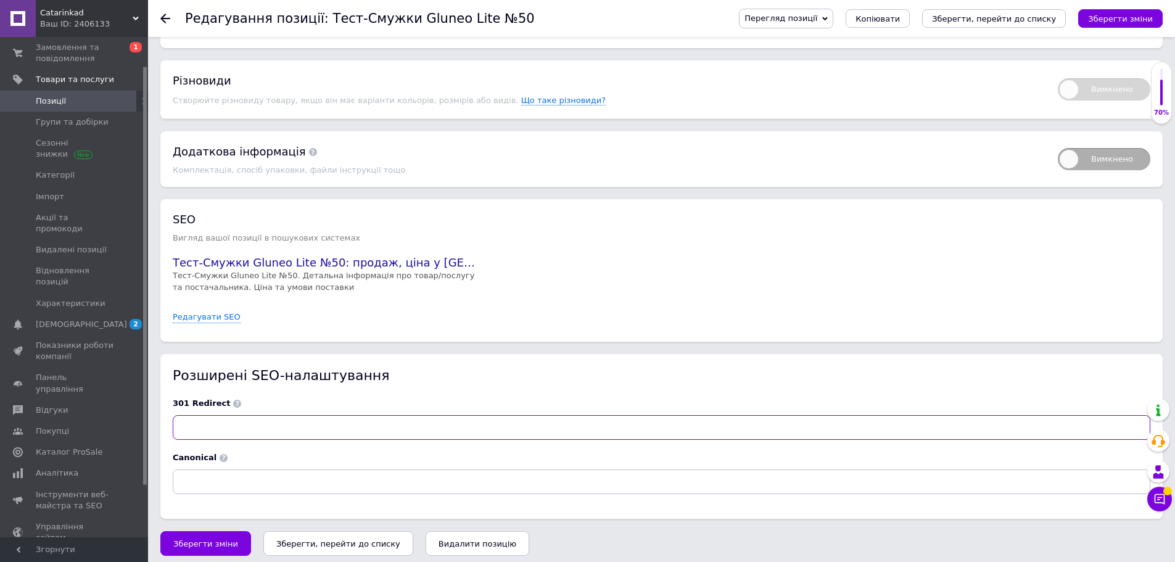
click at [225, 415] on input at bounding box center [662, 427] width 978 height 25
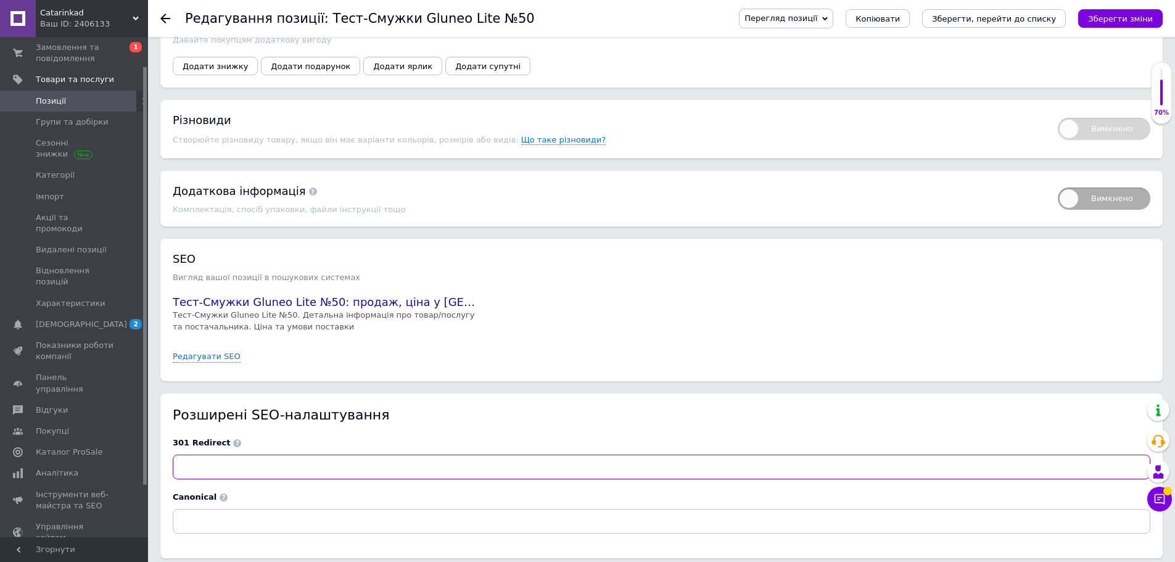
scroll to position [1403, 0]
click at [208, 353] on link "Редагувати SEO" at bounding box center [207, 359] width 68 height 12
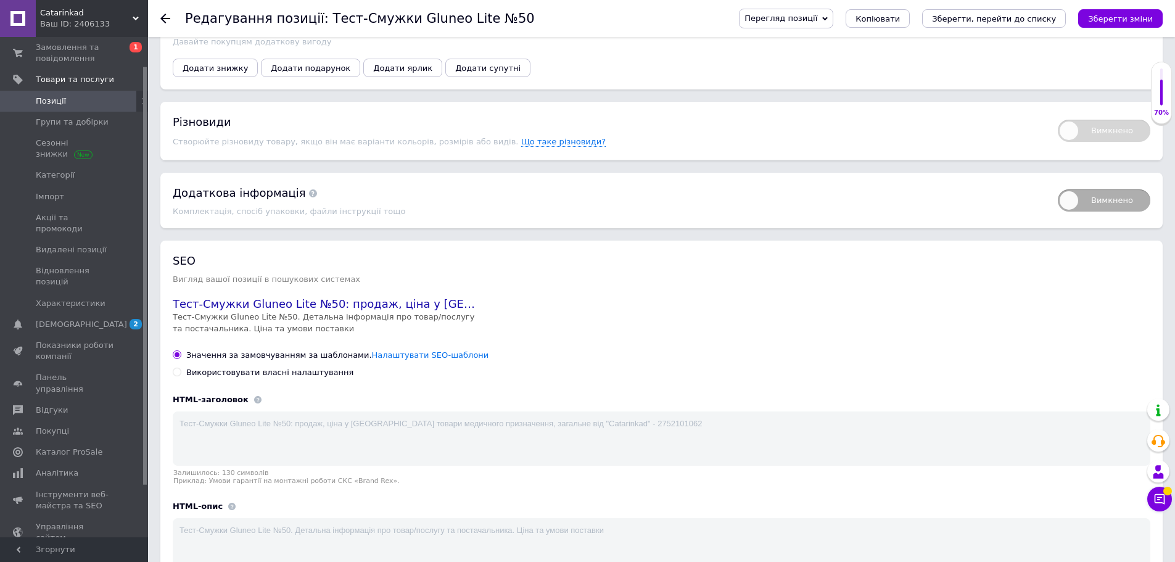
click at [300, 369] on div "Використовувати власні налаштування" at bounding box center [269, 372] width 167 height 11
click at [181, 369] on input "Використовувати власні налаштування" at bounding box center [177, 372] width 8 height 8
radio input "true"
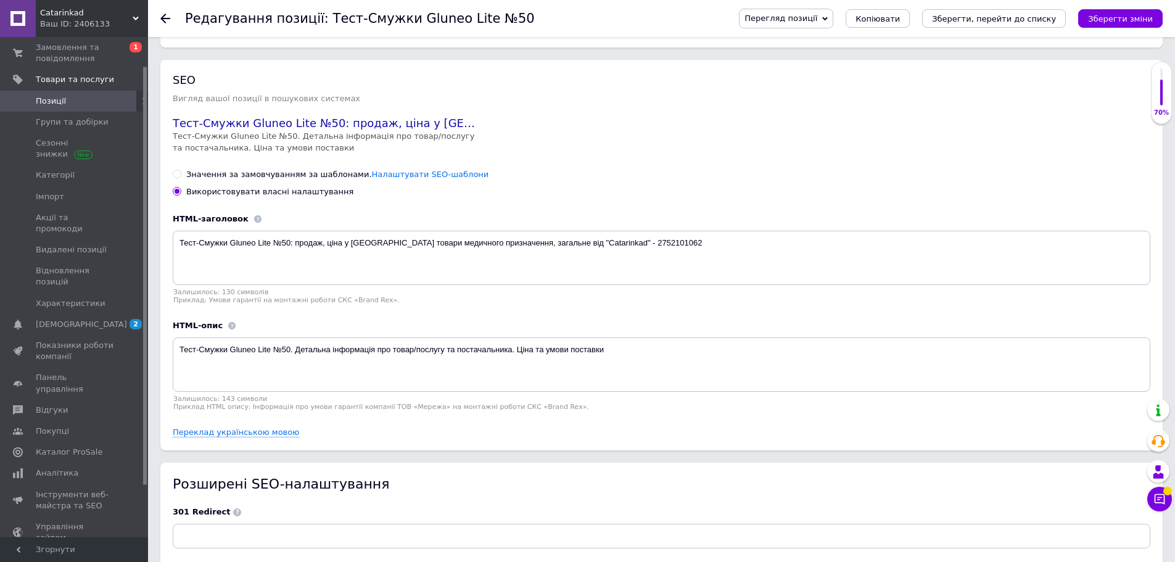
scroll to position [1588, 0]
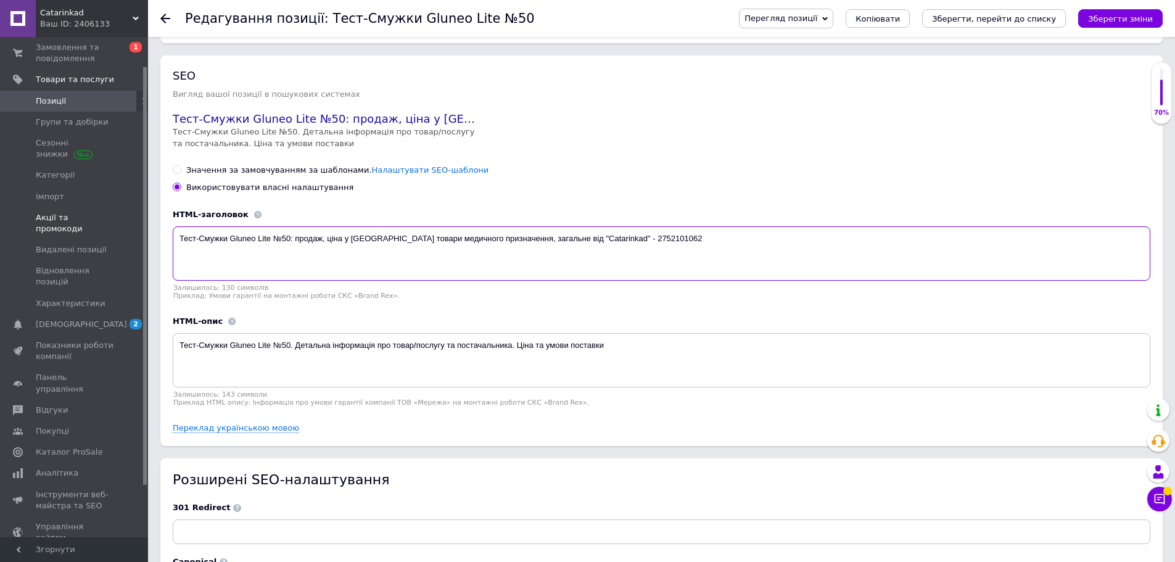
drag, startPoint x: 669, startPoint y: 233, endPoint x: 0, endPoint y: 210, distance: 669.7
click at [561, 247] on textarea "Тест-Смужки Gluneo Lite №50: продаж, ціна у [GEOGRAPHIC_DATA] товари медичного …" at bounding box center [662, 253] width 978 height 54
drag, startPoint x: 650, startPoint y: 226, endPoint x: 167, endPoint y: 217, distance: 483.1
click at [167, 217] on div "SEO Вигляд вашої позиції в пошукових системах Тест-Смужки Gluneo Lite №50: прод…" at bounding box center [661, 251] width 1002 height 390
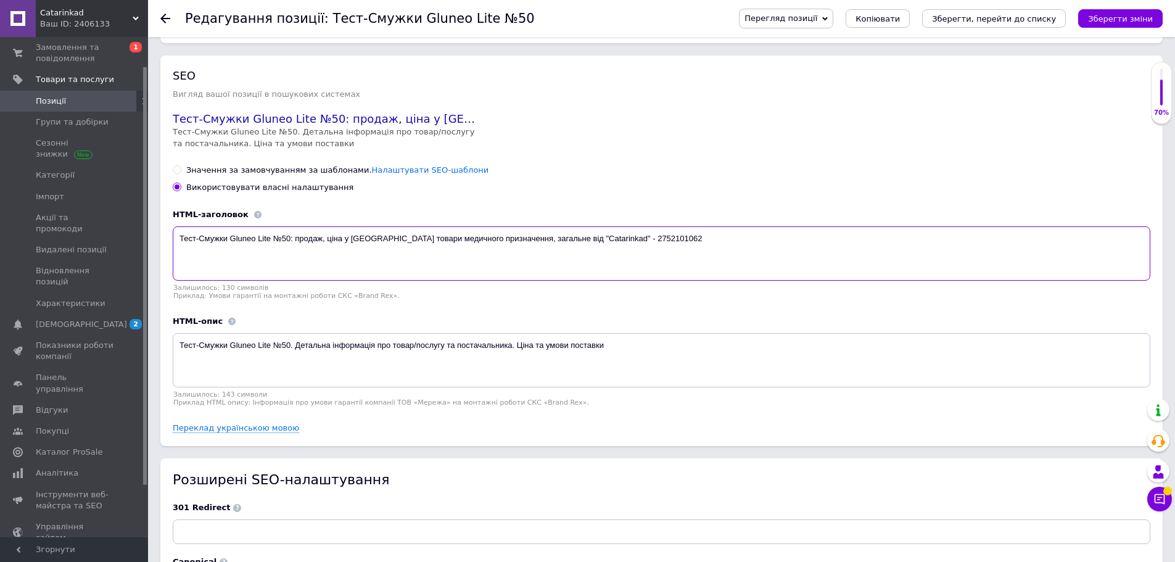
click at [213, 241] on textarea "Тест-Смужки Gluneo Lite №50: продаж, ціна у [GEOGRAPHIC_DATA] товари медичного …" at bounding box center [662, 253] width 978 height 54
drag, startPoint x: 180, startPoint y: 234, endPoint x: 500, endPoint y: 231, distance: 320.8
click at [500, 231] on textarea "Тест-Смужки Gluneo Lite №50: продаж, ціна у [GEOGRAPHIC_DATA] товари медичного …" at bounding box center [662, 253] width 978 height 54
paste textarea "смужки до глюкометра Gluneo Lite №50 (OSANG, [GEOGRAPHIC_DATA])"
type textarea "Тест-смужки до глюкометра Gluneo Lite №50 (OSANG, [GEOGRAPHIC_DATA]), загальне …"
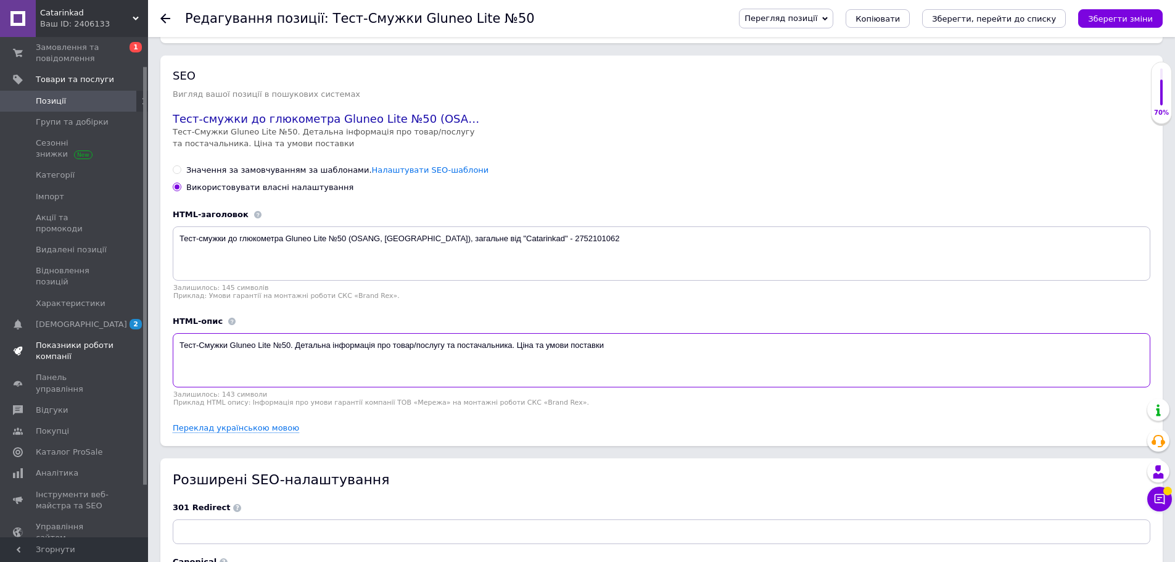
drag, startPoint x: 638, startPoint y: 338, endPoint x: 0, endPoint y: 341, distance: 638.4
paste textarea "смужки Gluneo Lite №50 — оригінальні смужки від виробника OSANG Healthcare ([GE…"
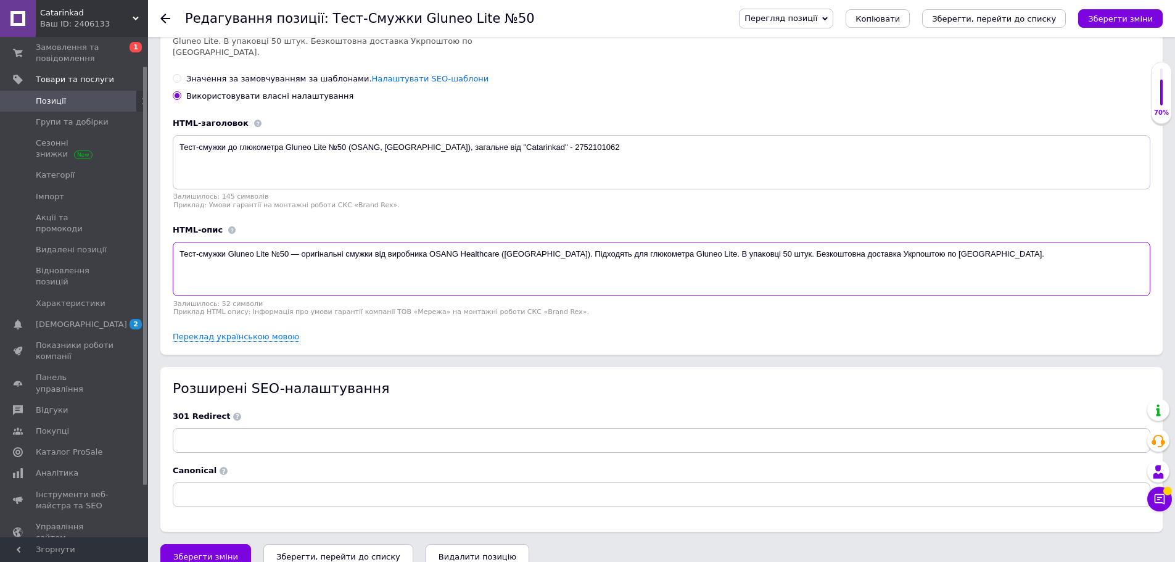
scroll to position [1704, 0]
type textarea "Тест-смужки Gluneo Lite №50 — оригінальні смужки від виробника OSANG Healthcare…"
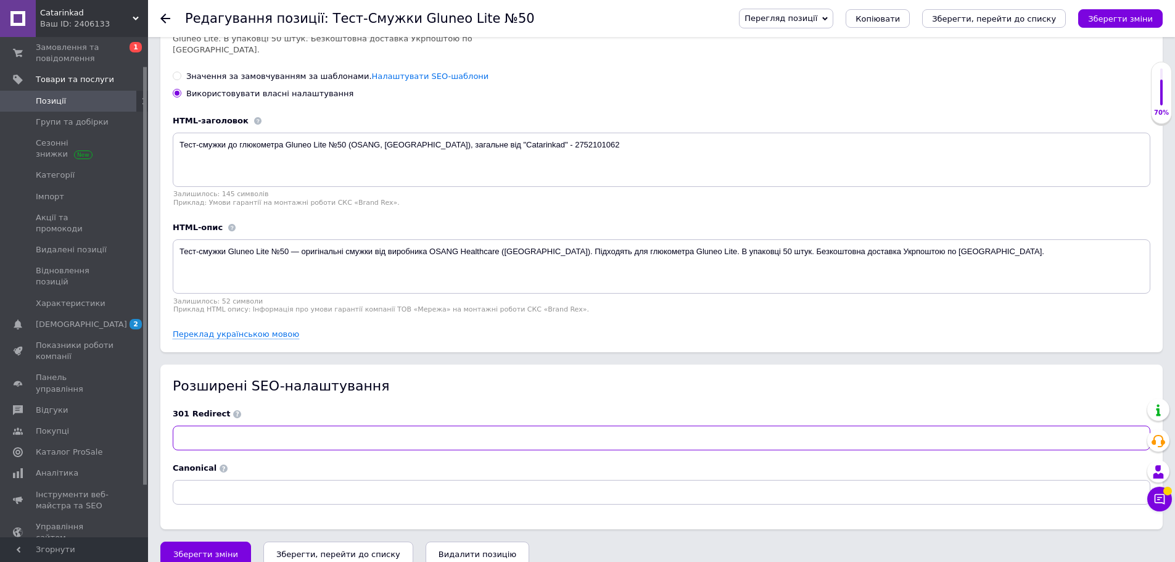
click at [278, 426] on input at bounding box center [662, 438] width 978 height 25
click at [220, 550] on span "Зберегти зміни" at bounding box center [205, 554] width 65 height 9
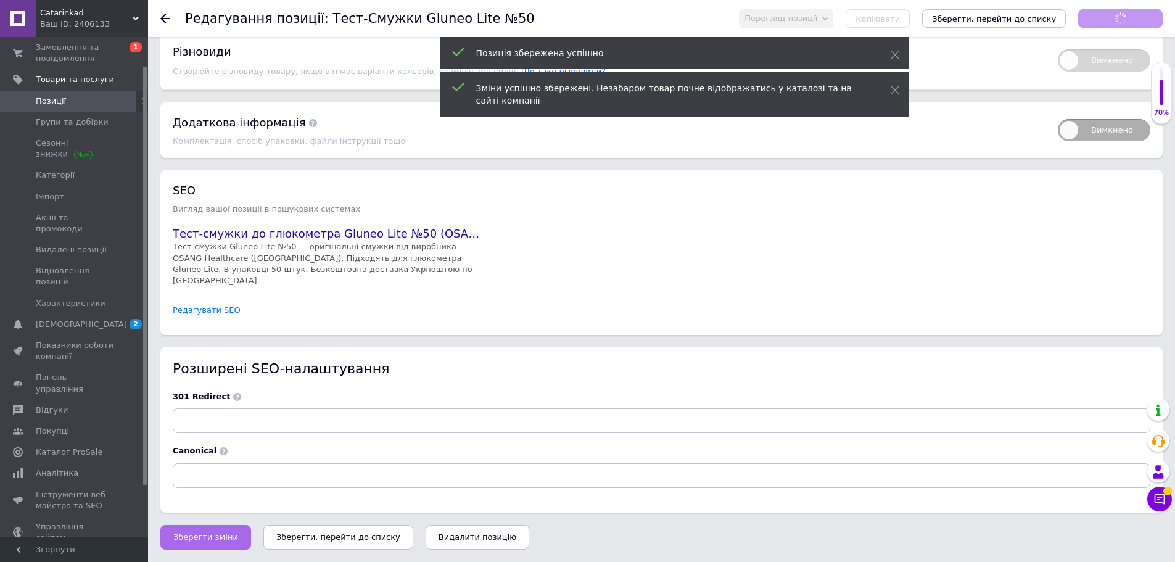
scroll to position [1455, 0]
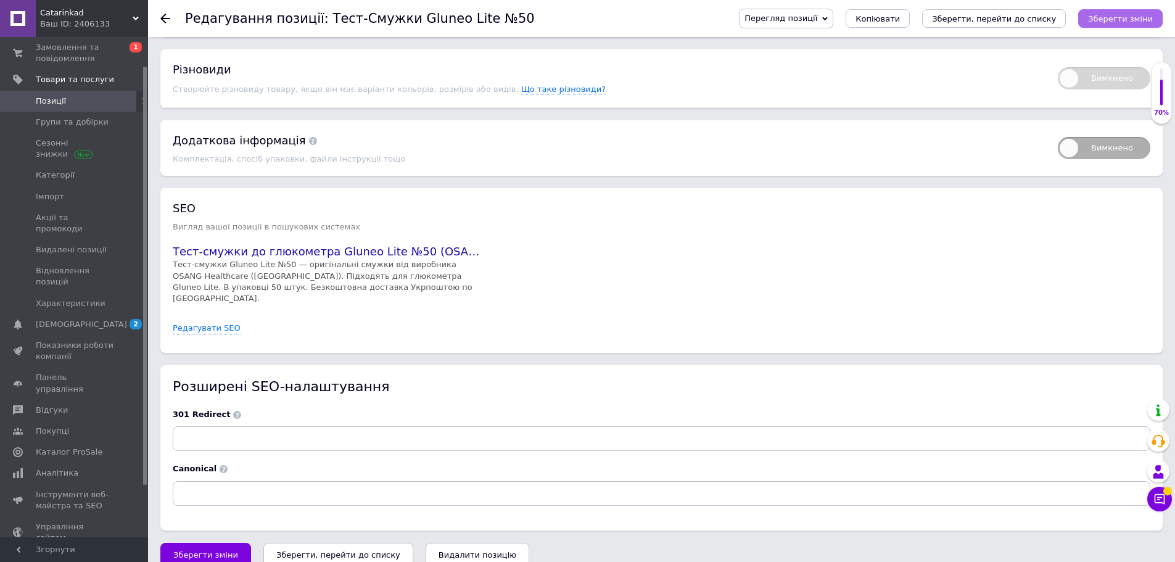
click at [1114, 14] on icon "Зберегти зміни" at bounding box center [1120, 18] width 65 height 9
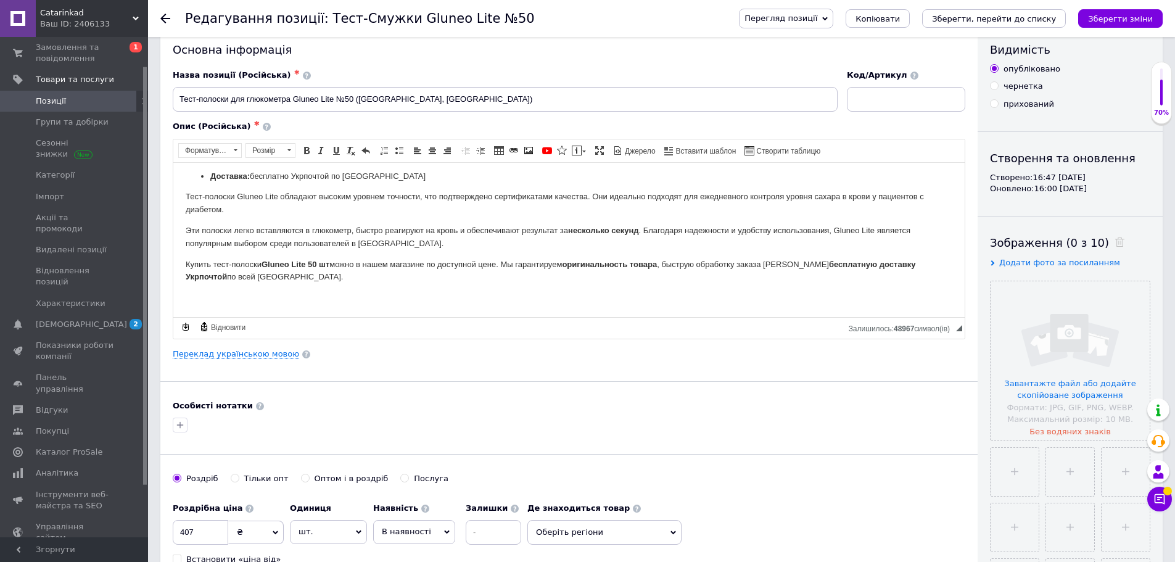
scroll to position [82, 0]
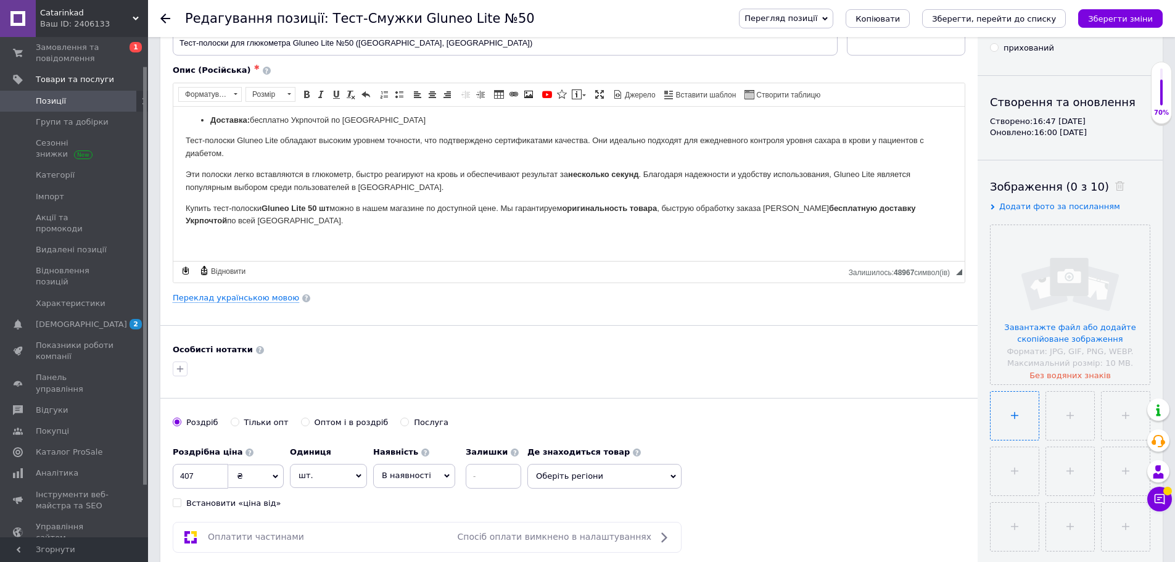
click at [1028, 410] on input "file" at bounding box center [1015, 416] width 48 height 48
click at [1023, 413] on input "file" at bounding box center [1015, 416] width 48 height 48
type input "C:\fakepath\007.jpg"
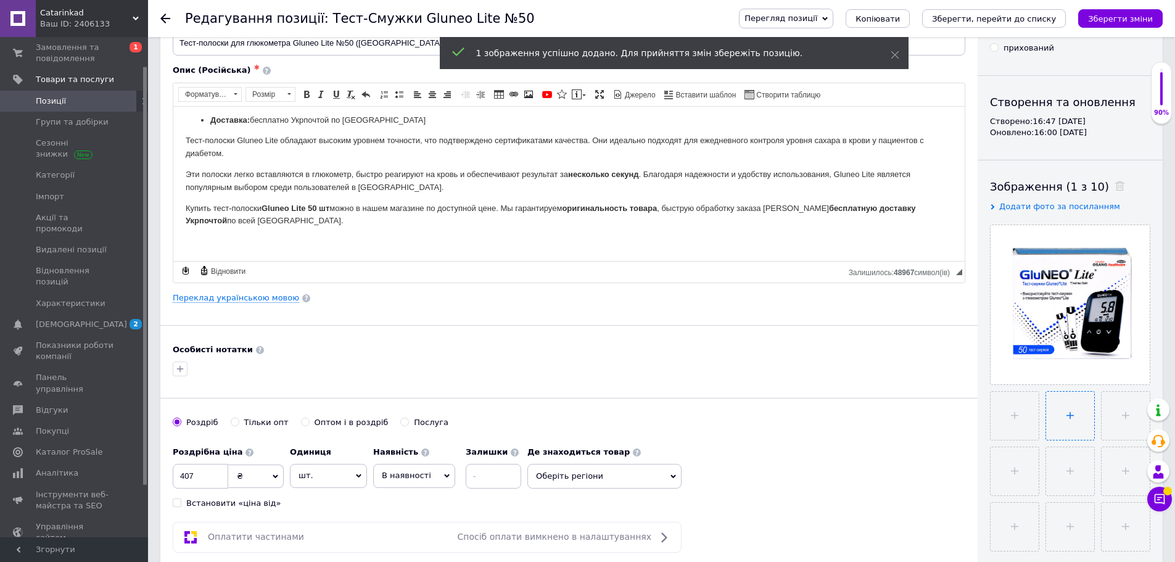
click at [1066, 419] on input "file" at bounding box center [1070, 416] width 48 height 48
type input "C:\fakepath\008.jpg"
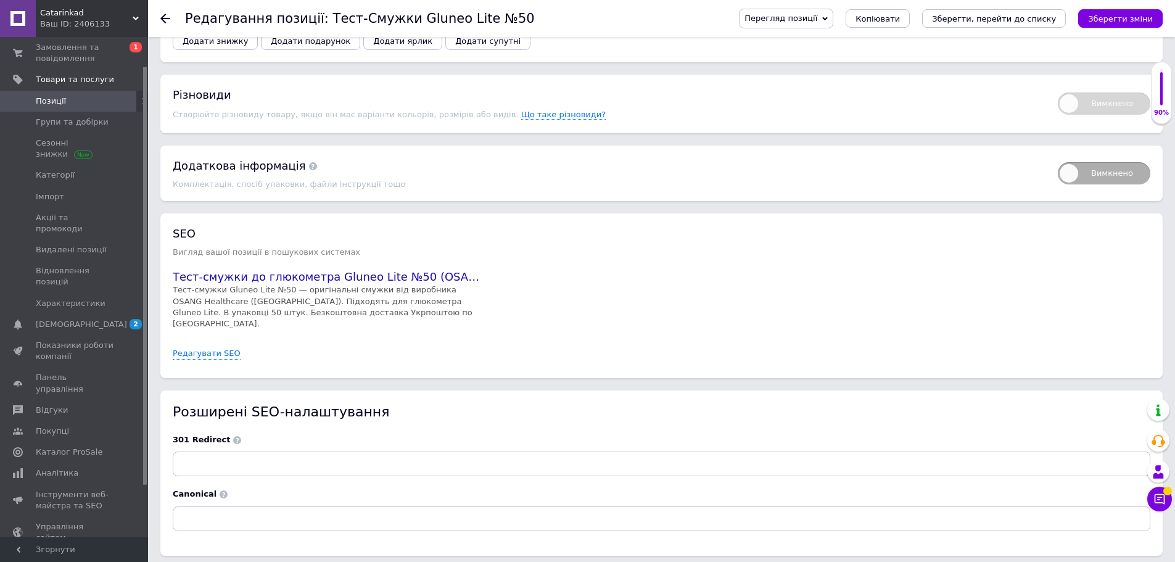
scroll to position [1455, 0]
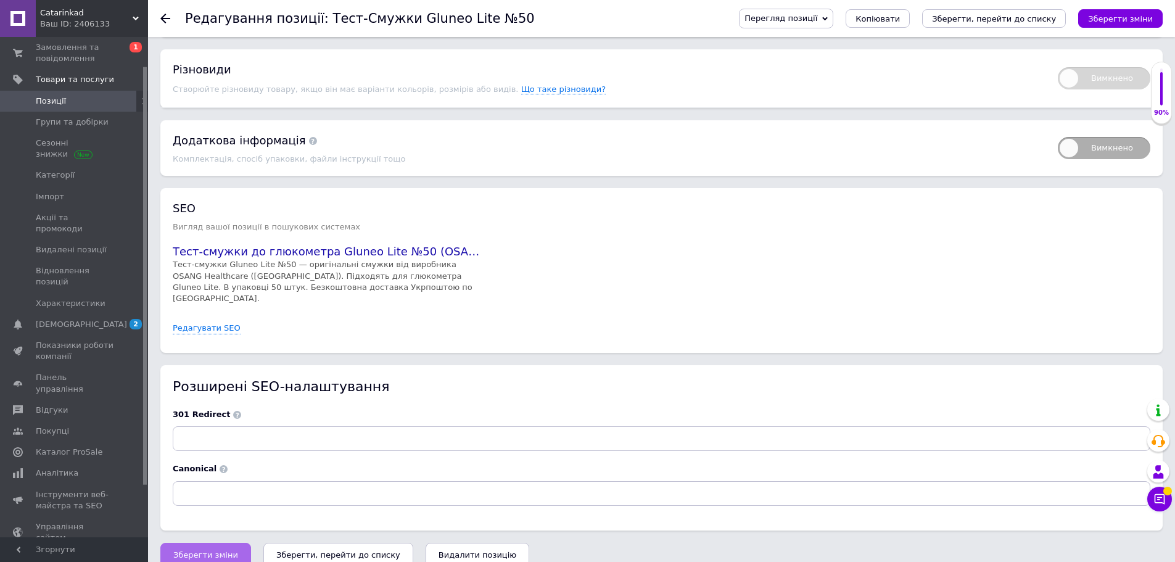
click at [194, 550] on span "Зберегти зміни" at bounding box center [205, 554] width 65 height 9
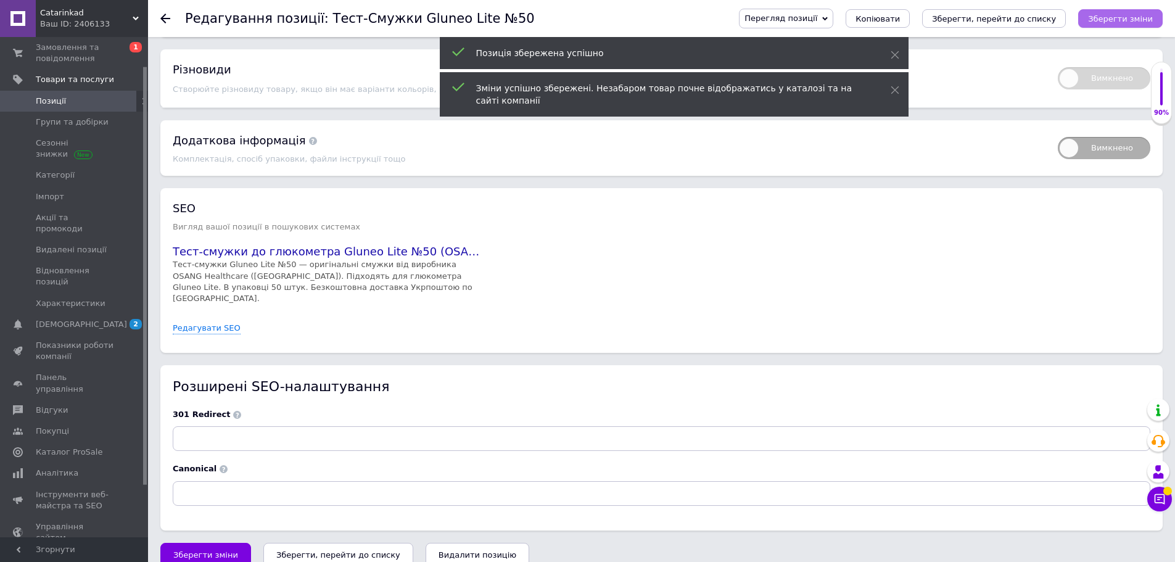
click at [1100, 17] on icon "Зберегти зміни" at bounding box center [1120, 18] width 65 height 9
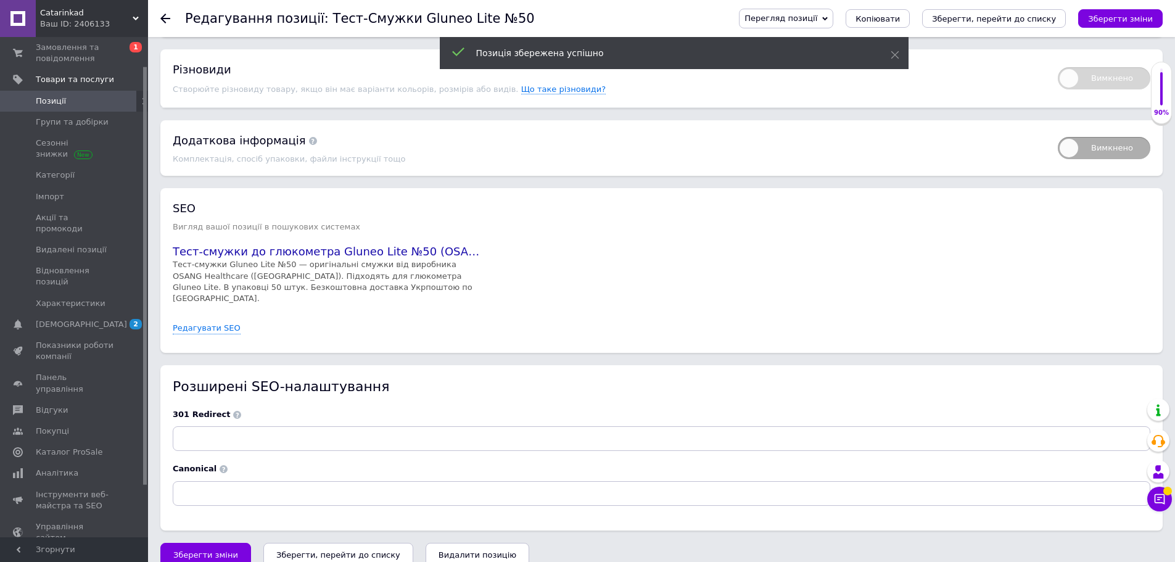
click at [1162, 103] on div at bounding box center [1161, 88] width 2 height 33
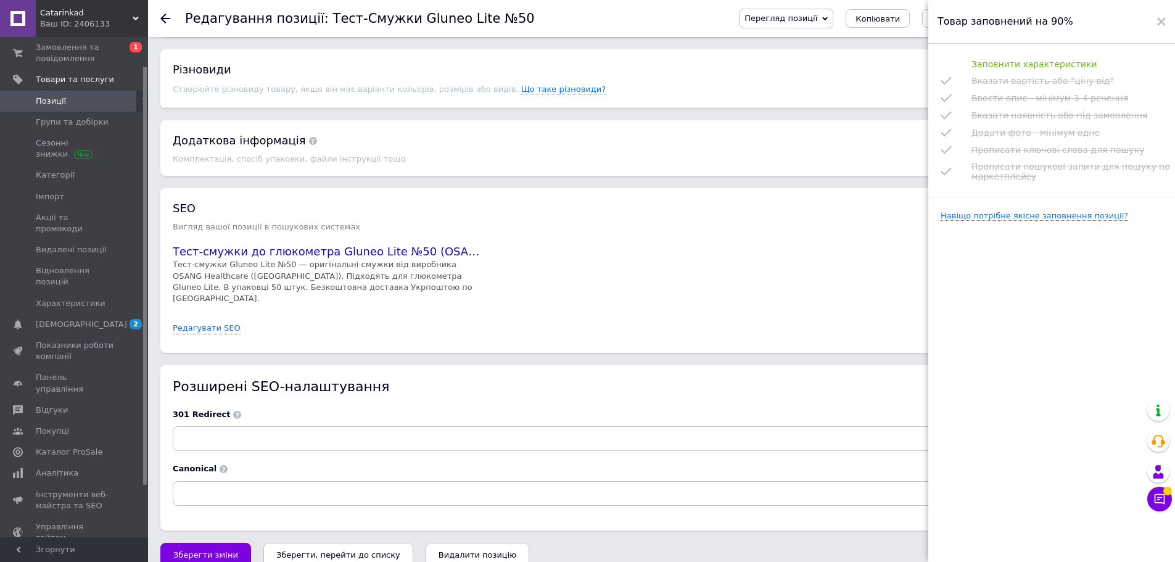
click at [1063, 65] on div "Заповнити характеристики" at bounding box center [1072, 64] width 200 height 16
click at [1051, 235] on div "Заповнити характеристики Вказати вартість або "ціну від" Ввести опис - мінімум …" at bounding box center [1056, 303] width 256 height 518
click at [1162, 24] on icon at bounding box center [1161, 21] width 9 height 9
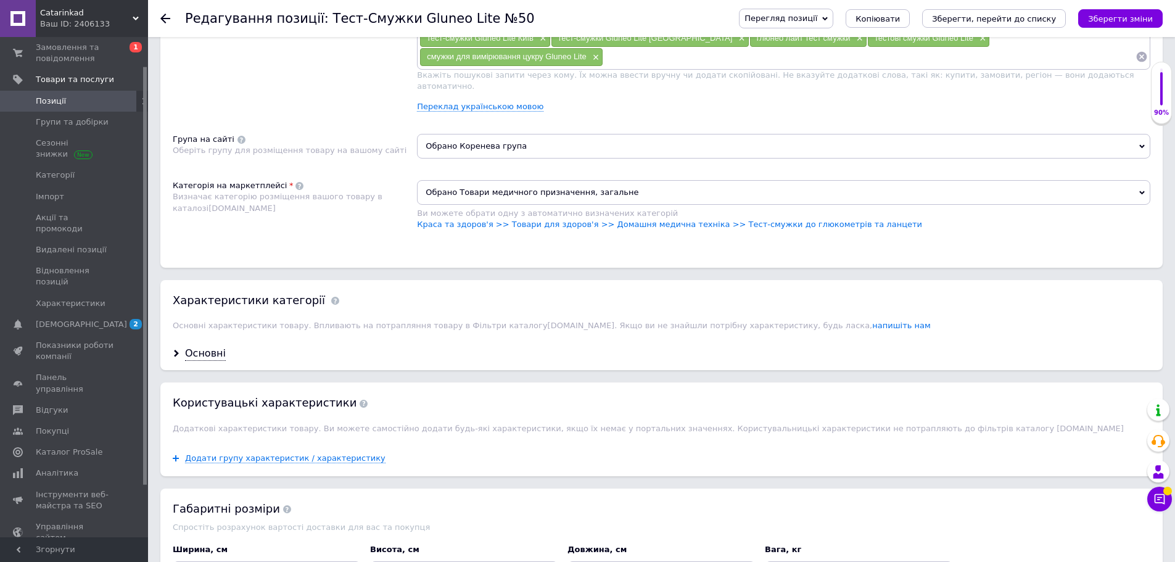
scroll to position [797, 0]
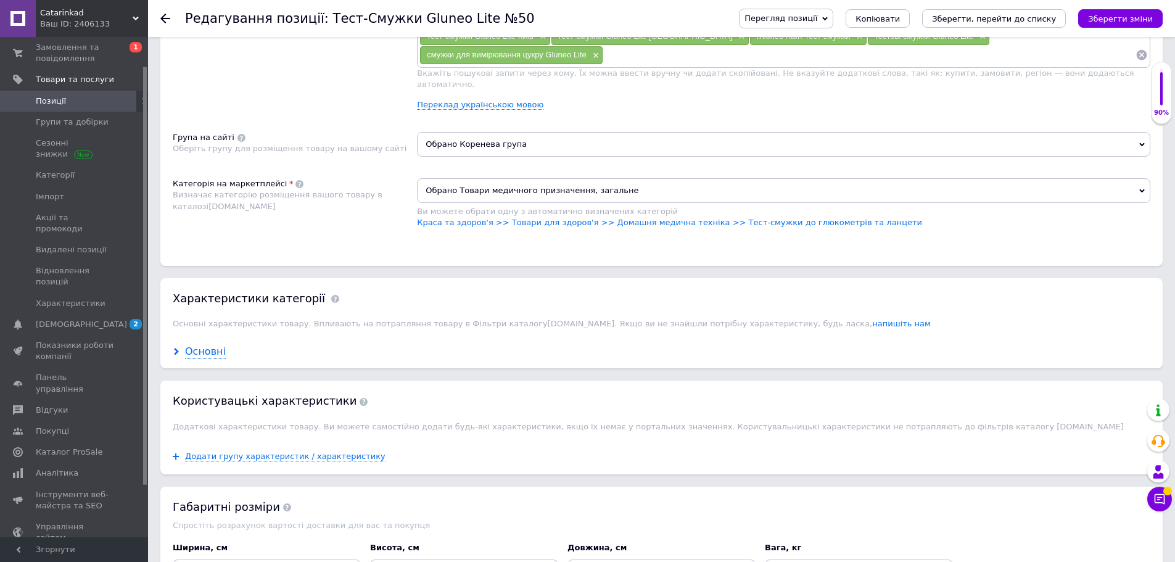
click at [210, 348] on div "Основні" at bounding box center [205, 352] width 41 height 14
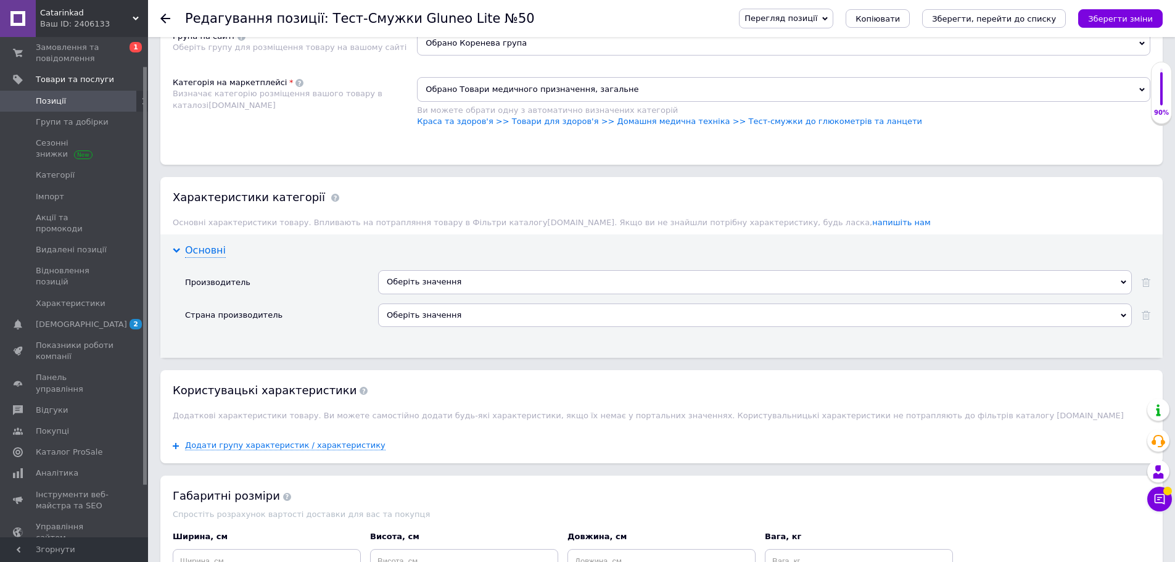
scroll to position [900, 0]
click at [541, 273] on div "Оберіть значення" at bounding box center [755, 279] width 754 height 23
click at [370, 268] on div "Производитель" at bounding box center [281, 284] width 193 height 33
click at [470, 268] on div "Оберіть значення" at bounding box center [755, 279] width 754 height 23
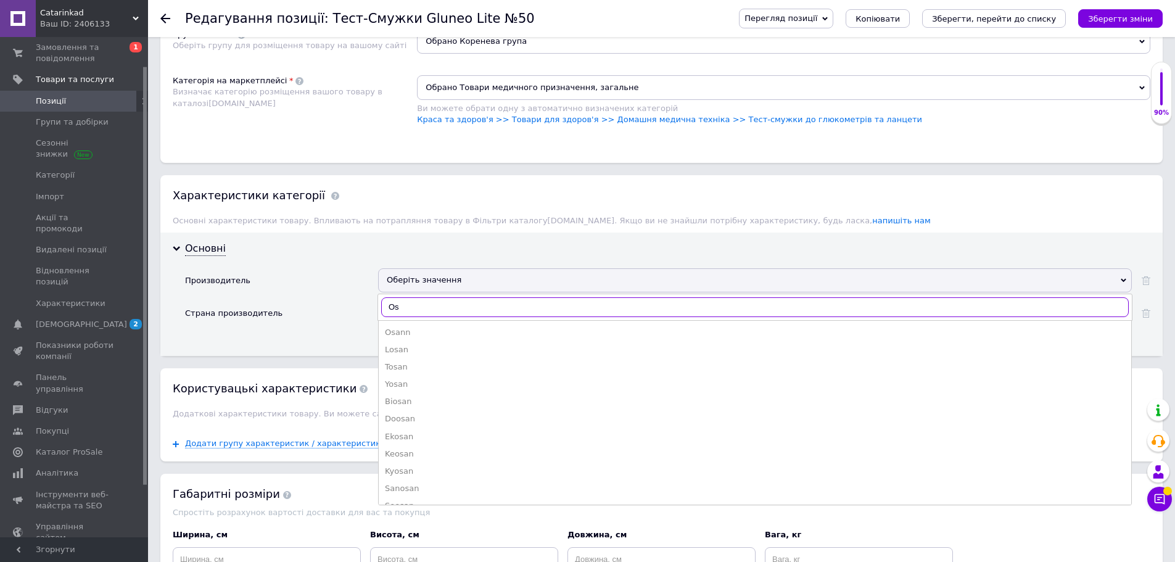
type input "O"
type input "I"
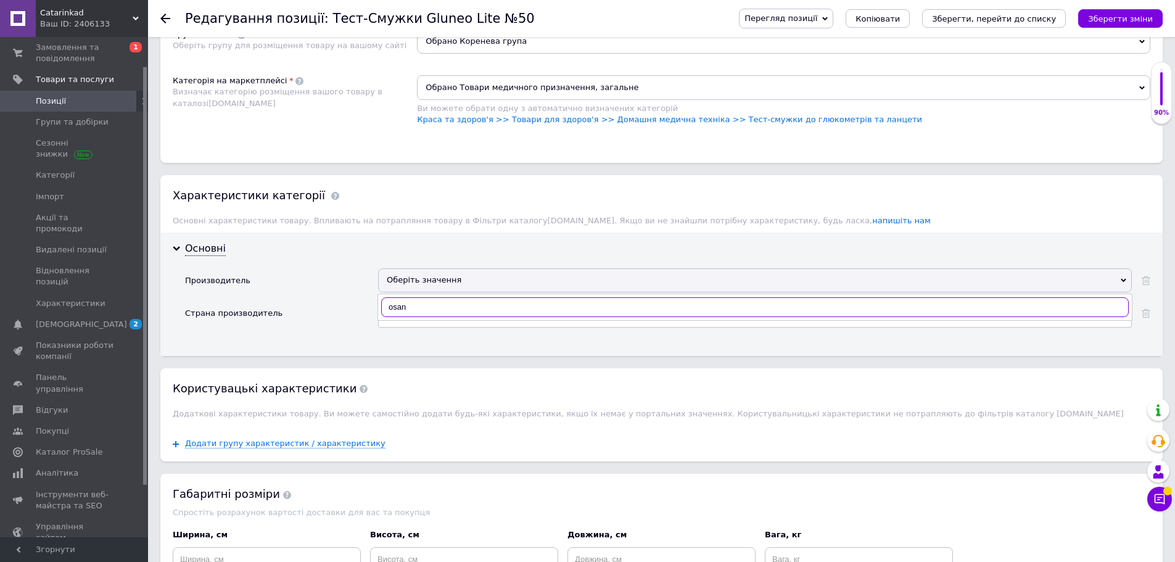
type input "osang"
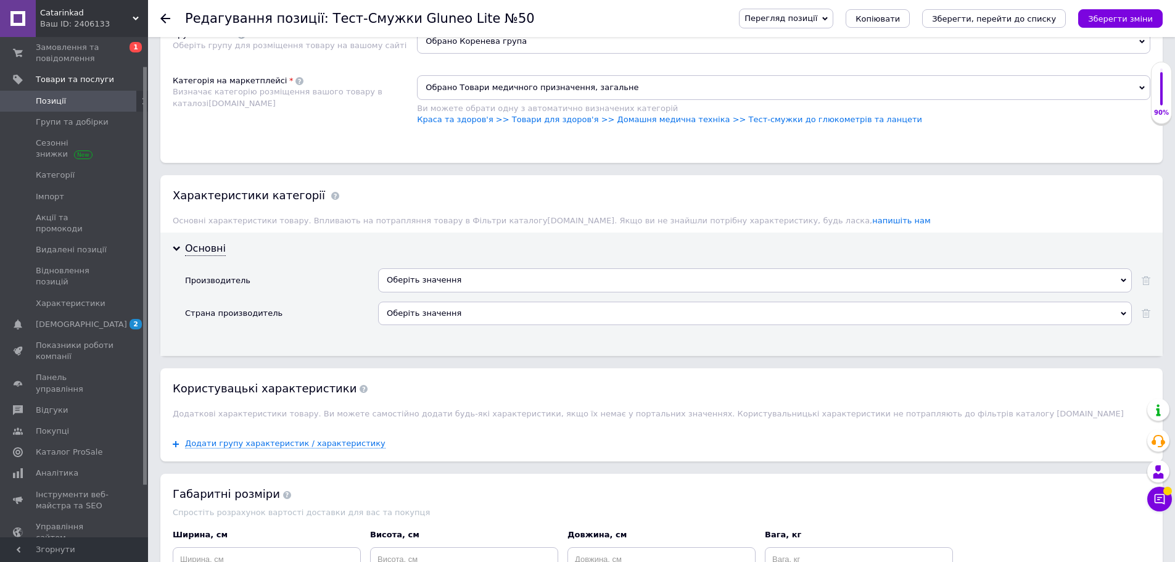
click at [276, 268] on div "Производитель" at bounding box center [281, 284] width 193 height 33
click at [437, 304] on div "Оберіть значення" at bounding box center [755, 313] width 754 height 23
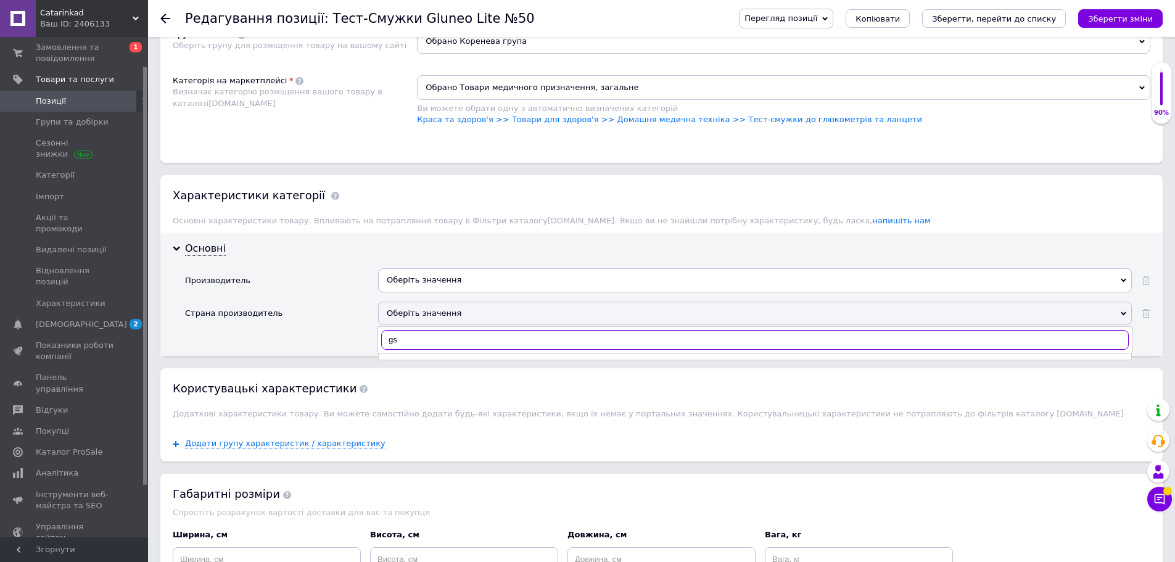
type input "g"
type input "півден"
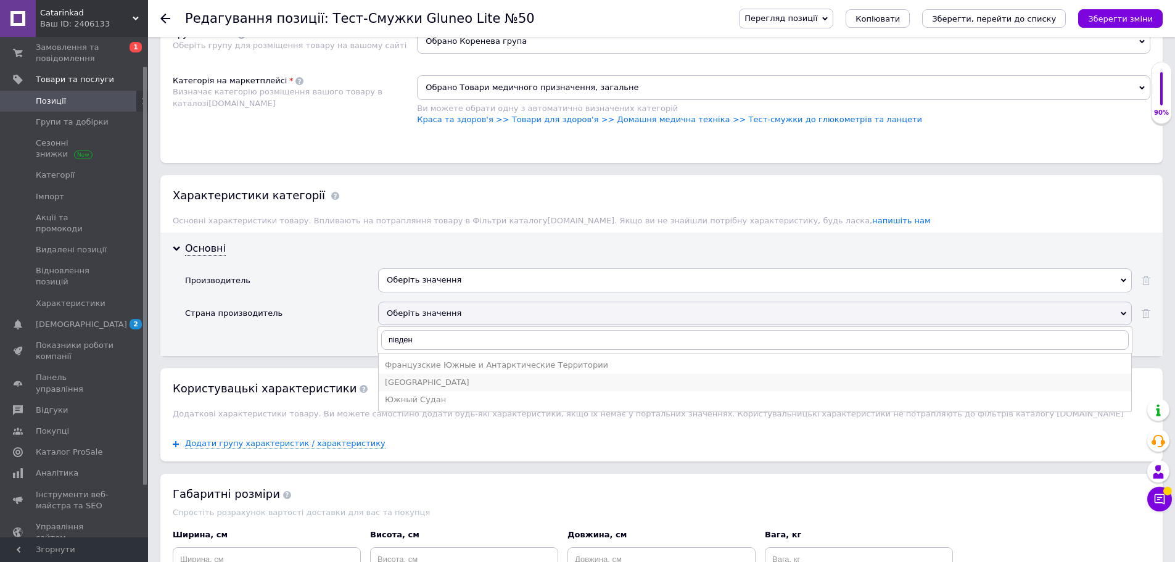
click at [439, 377] on div "[GEOGRAPHIC_DATA]" at bounding box center [755, 382] width 740 height 11
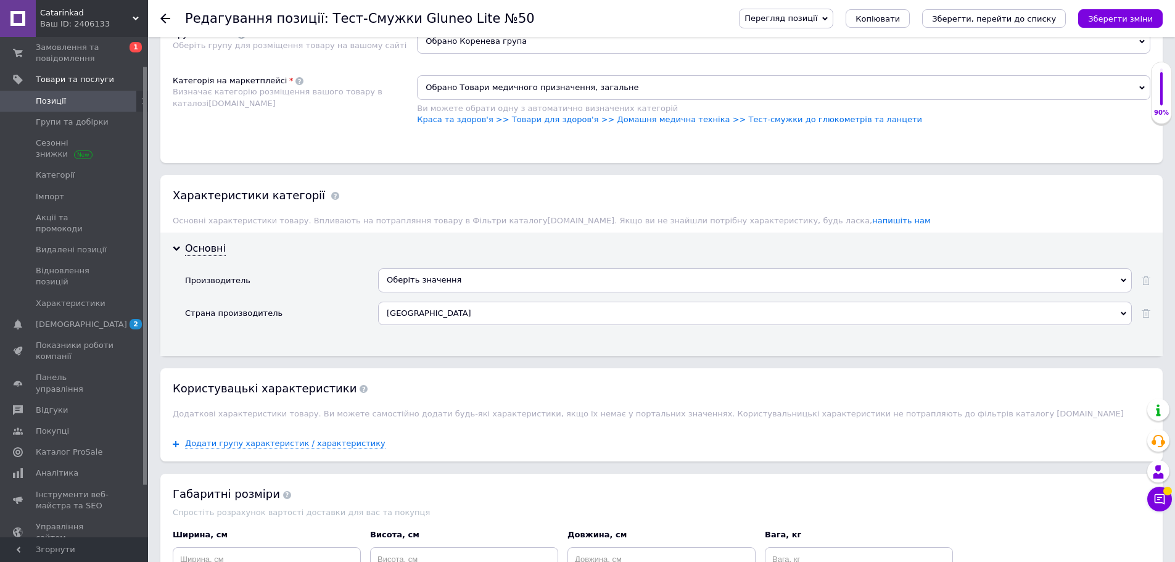
click at [427, 268] on div "Оберіть значення" at bounding box center [755, 279] width 754 height 23
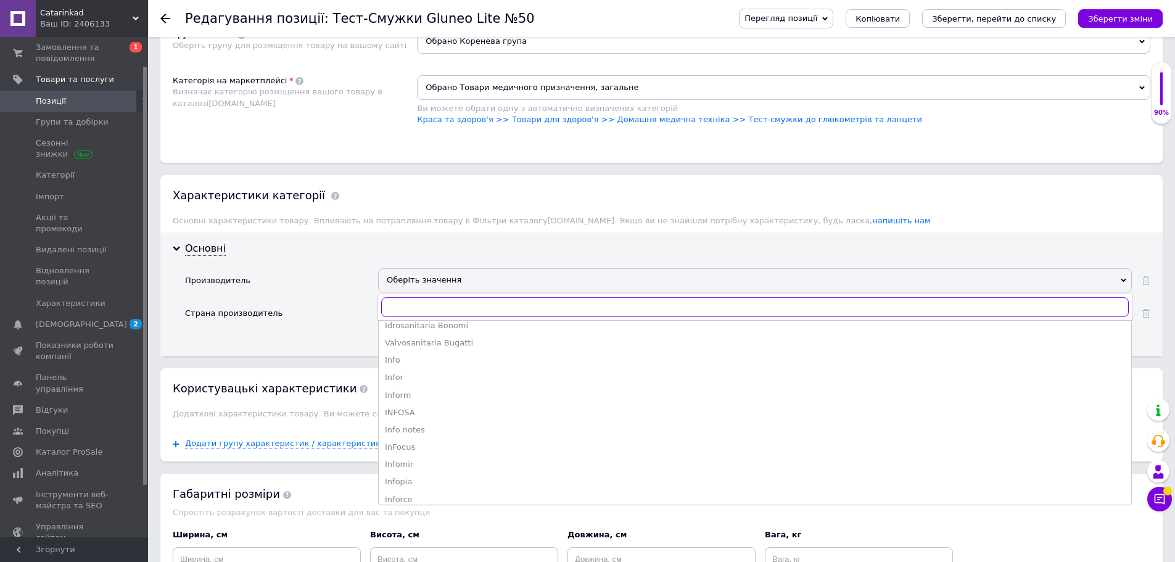
scroll to position [514, 0]
click at [411, 456] on li "Infopia" at bounding box center [755, 461] width 753 height 17
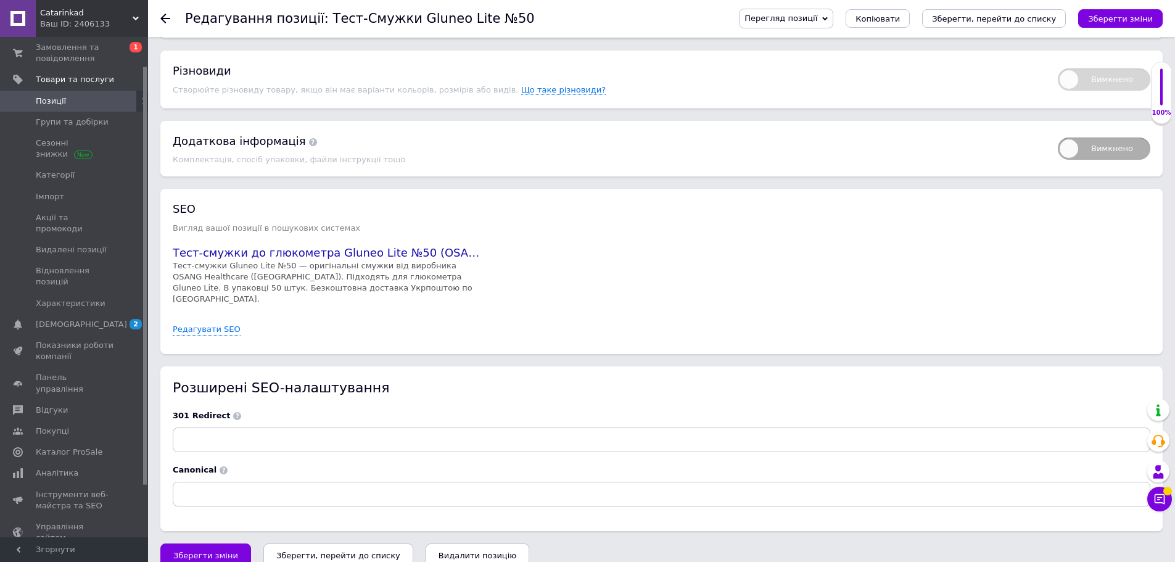
scroll to position [1546, 0]
click at [207, 550] on span "Зберегти зміни" at bounding box center [205, 554] width 65 height 9
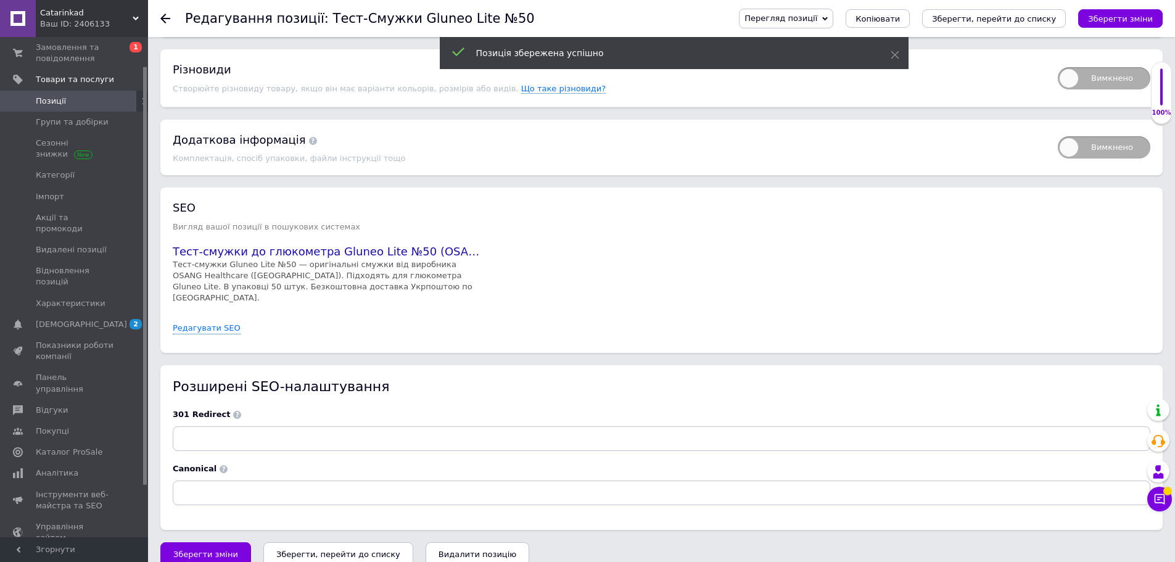
click at [1149, 15] on icon "Зберегти зміни" at bounding box center [1120, 18] width 65 height 9
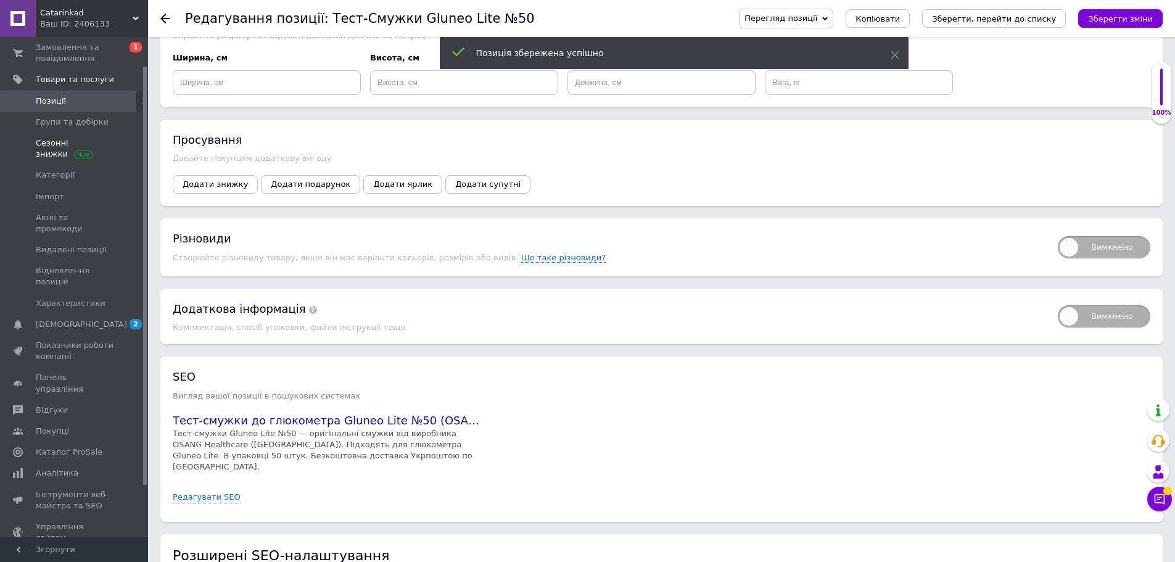
scroll to position [1340, 0]
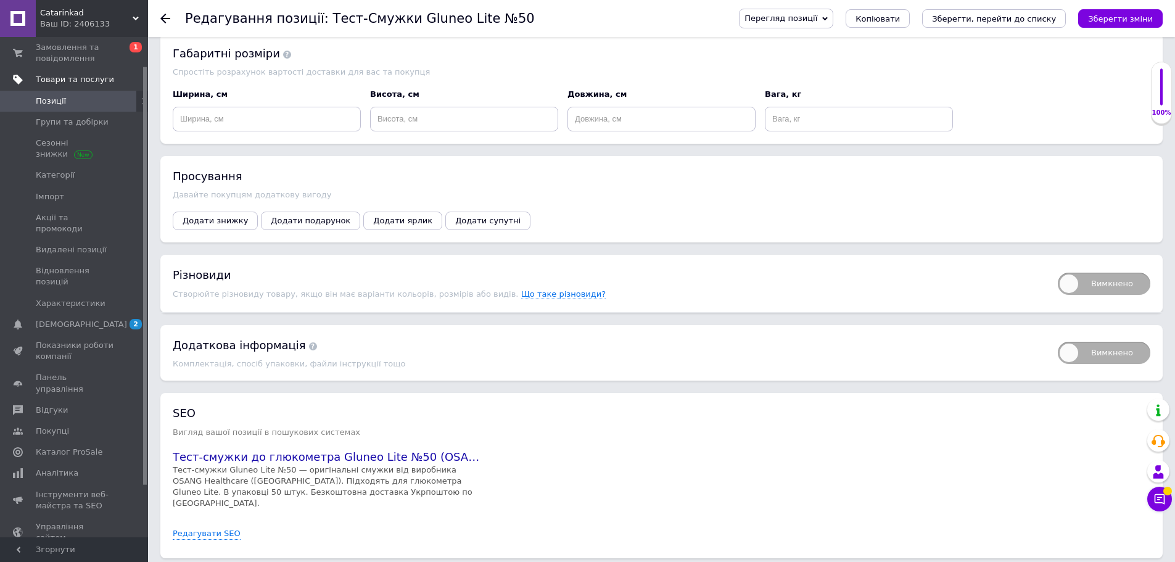
click at [64, 78] on span "Товари та послуги" at bounding box center [75, 79] width 78 height 11
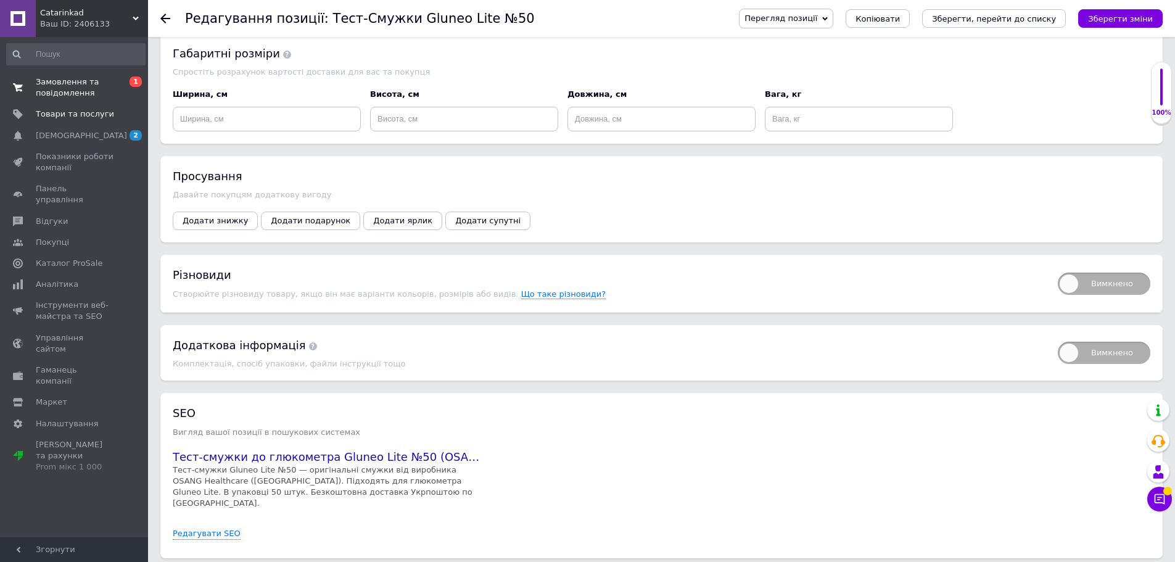
click at [67, 87] on span "Замовлення та повідомлення" at bounding box center [75, 87] width 78 height 22
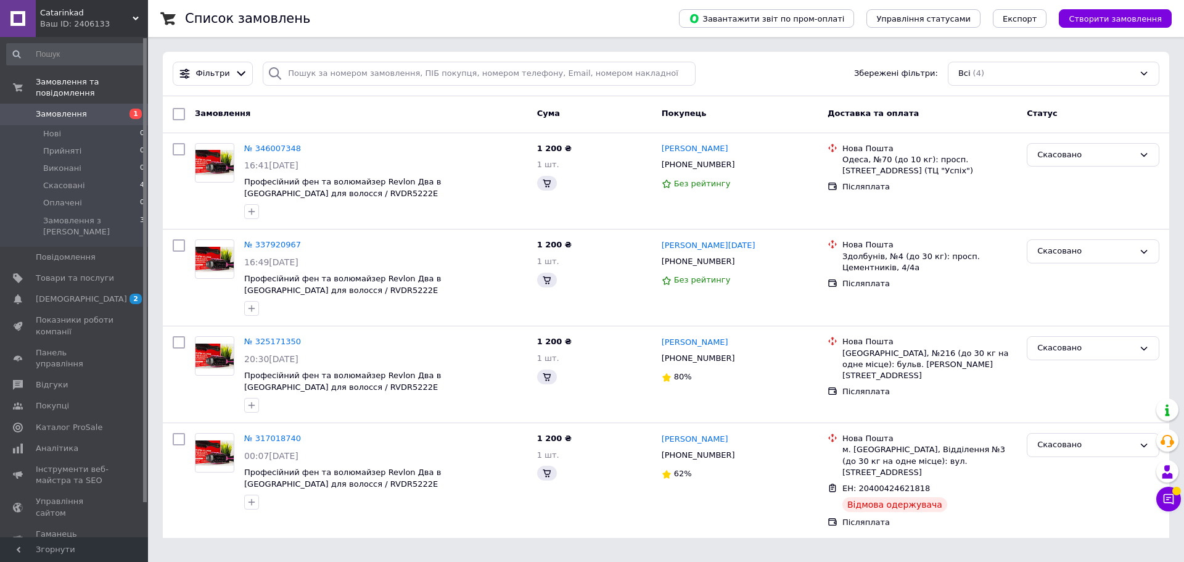
click at [70, 109] on span "Замовлення" at bounding box center [61, 114] width 51 height 11
click at [242, 75] on div at bounding box center [242, 73] width 18 height 13
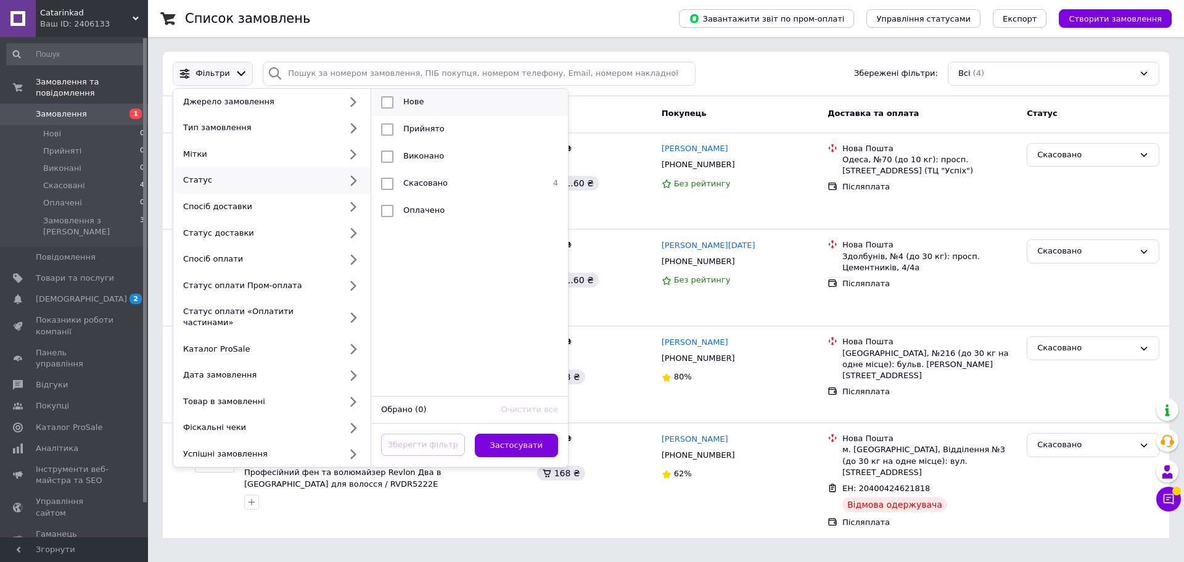
click at [422, 98] on span "Нове" at bounding box center [413, 101] width 20 height 9
checkbox input "true"
click at [517, 433] on div "Оплата за замовлення повернута" at bounding box center [559, 436] width 154 height 44
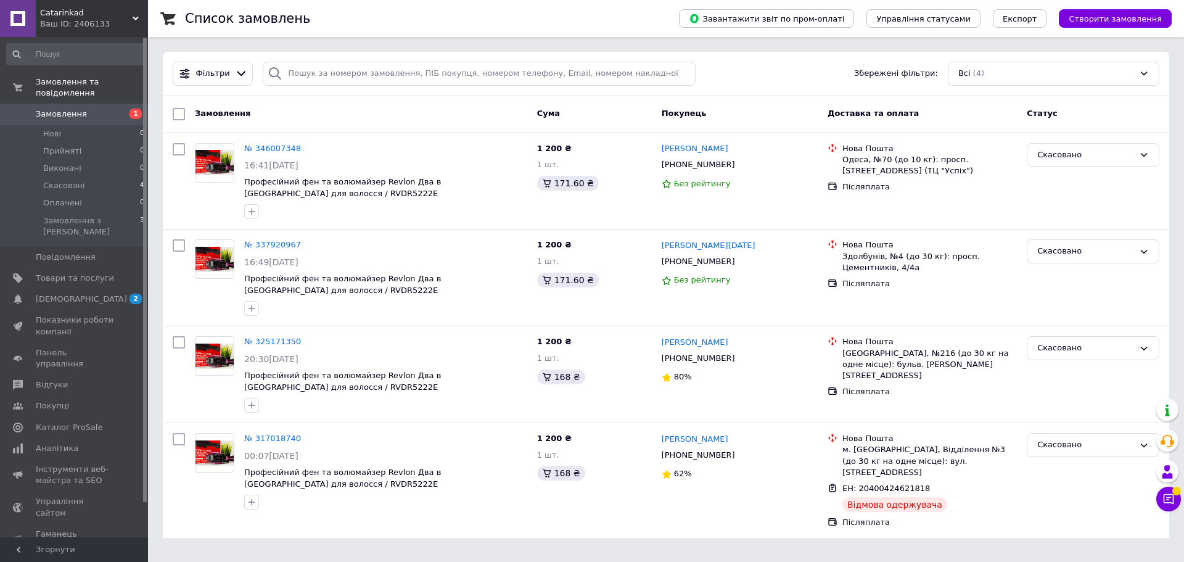
click at [58, 109] on span "Замовлення" at bounding box center [61, 114] width 51 height 11
click at [212, 76] on span "Фільтри" at bounding box center [213, 74] width 34 height 12
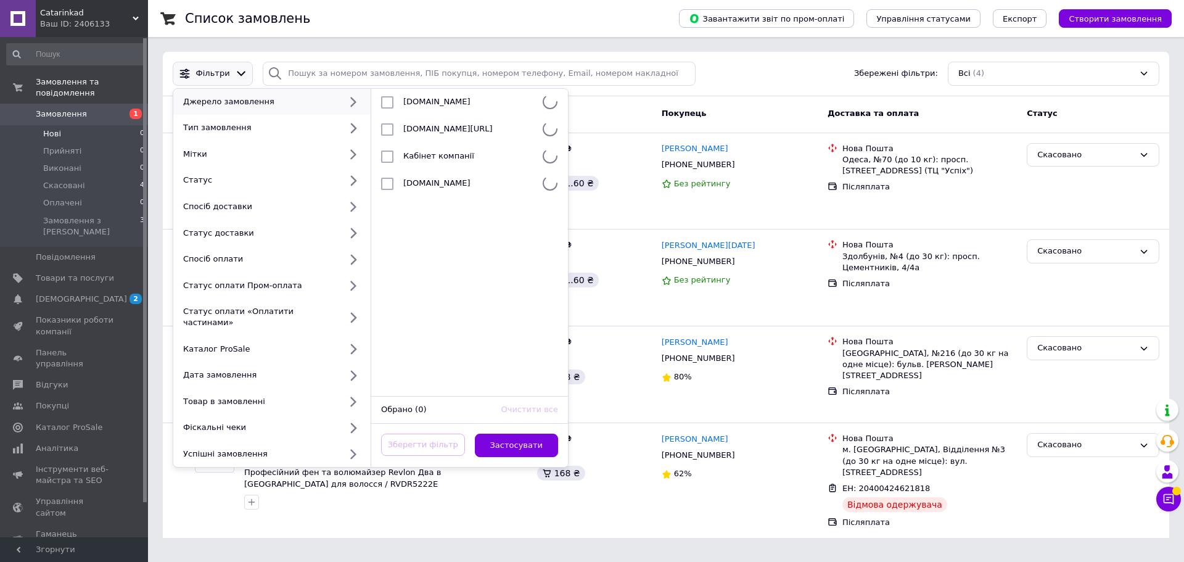
click at [50, 128] on span "Нові" at bounding box center [52, 133] width 18 height 11
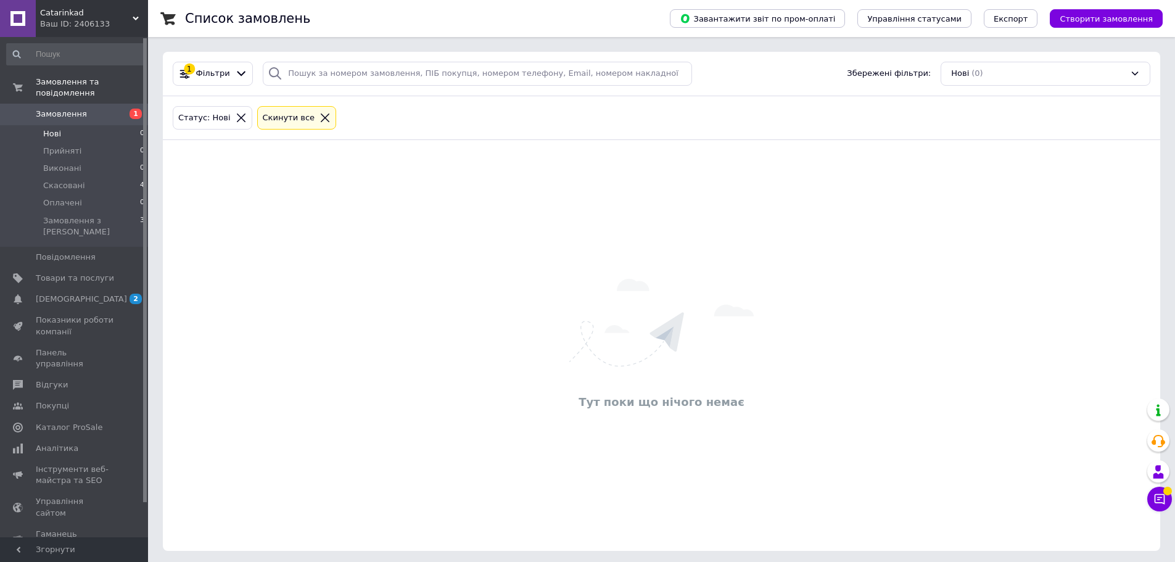
click at [236, 118] on icon at bounding box center [241, 117] width 11 height 11
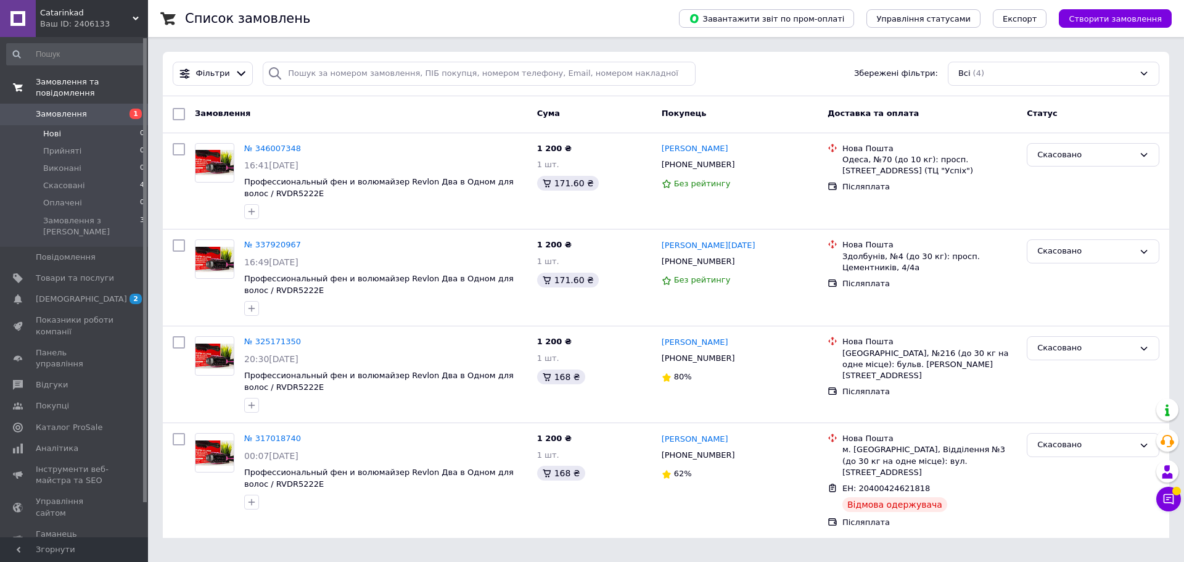
click at [65, 78] on span "Замовлення та повідомлення" at bounding box center [92, 87] width 112 height 22
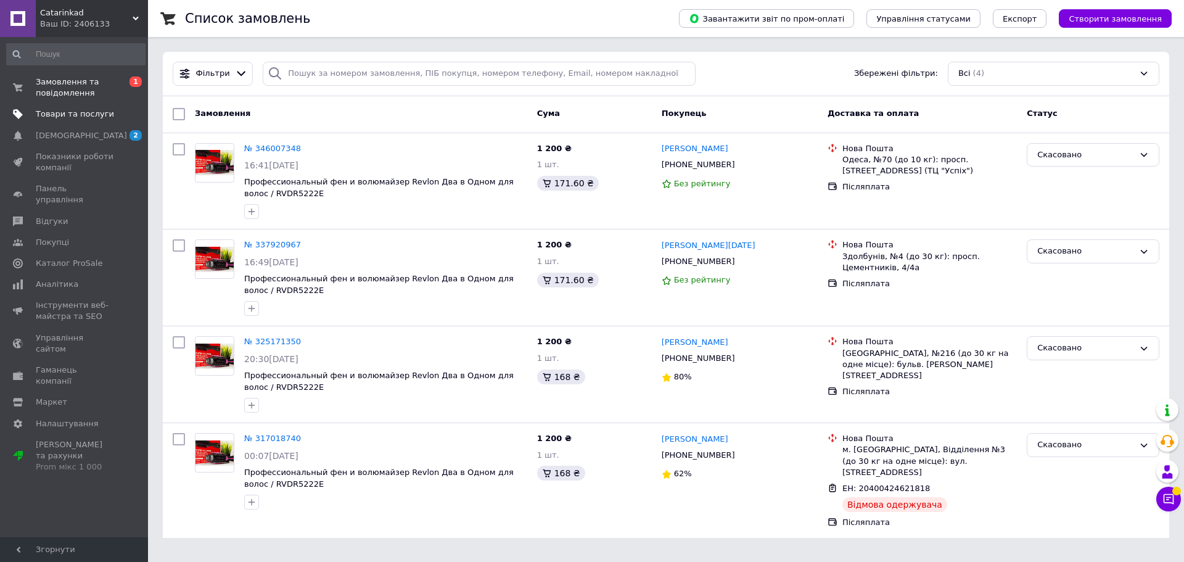
click at [68, 115] on span "Товари та послуги" at bounding box center [75, 114] width 78 height 11
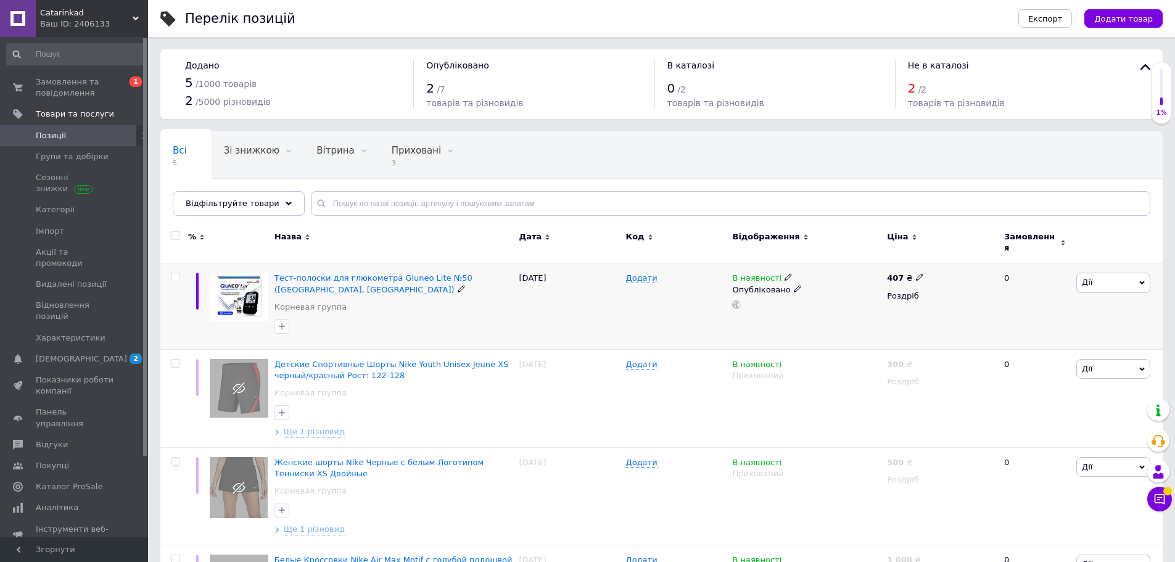
click at [1141, 280] on span "Дії" at bounding box center [1113, 283] width 74 height 20
click at [1070, 317] on li "Підняти на початок групи" at bounding box center [1067, 323] width 163 height 17
click at [1137, 273] on span "Дії" at bounding box center [1113, 283] width 74 height 20
click at [1056, 367] on li "Подарунок" at bounding box center [1067, 375] width 163 height 17
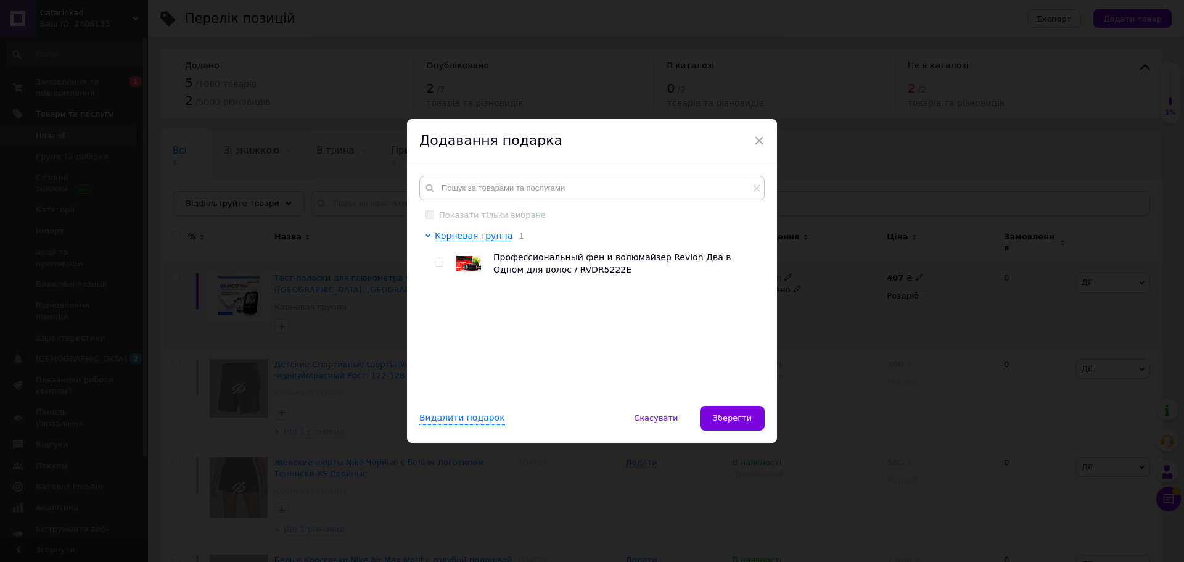
click at [439, 262] on input "checkbox" at bounding box center [439, 262] width 8 height 8
checkbox input "true"
click at [448, 418] on div "Видалити подарок" at bounding box center [462, 418] width 86 height 13
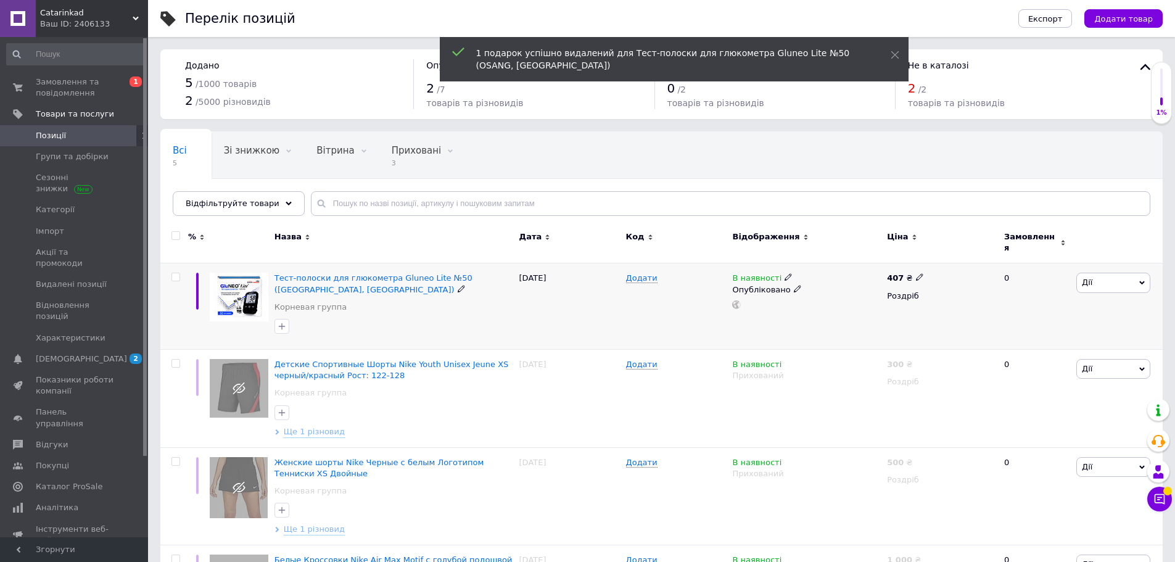
click at [1113, 278] on span "Дії" at bounding box center [1113, 283] width 74 height 20
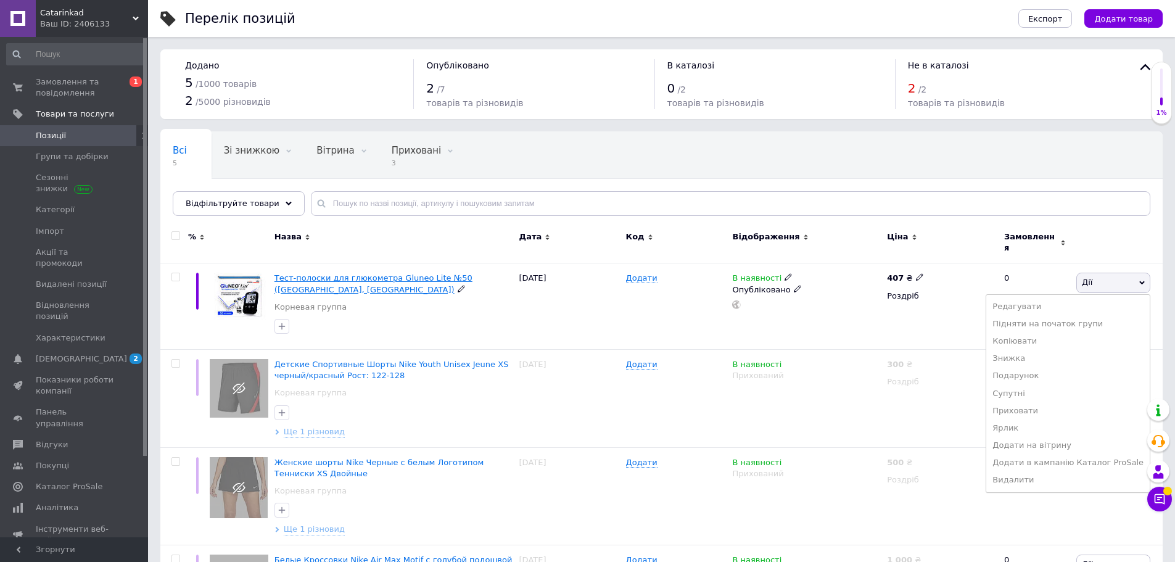
click at [313, 273] on span "Тест-полоски для глюкометра Gluneo Lite №50 ([GEOGRAPHIC_DATA], [GEOGRAPHIC_DAT…" at bounding box center [373, 283] width 198 height 20
